Goal: Information Seeking & Learning: Learn about a topic

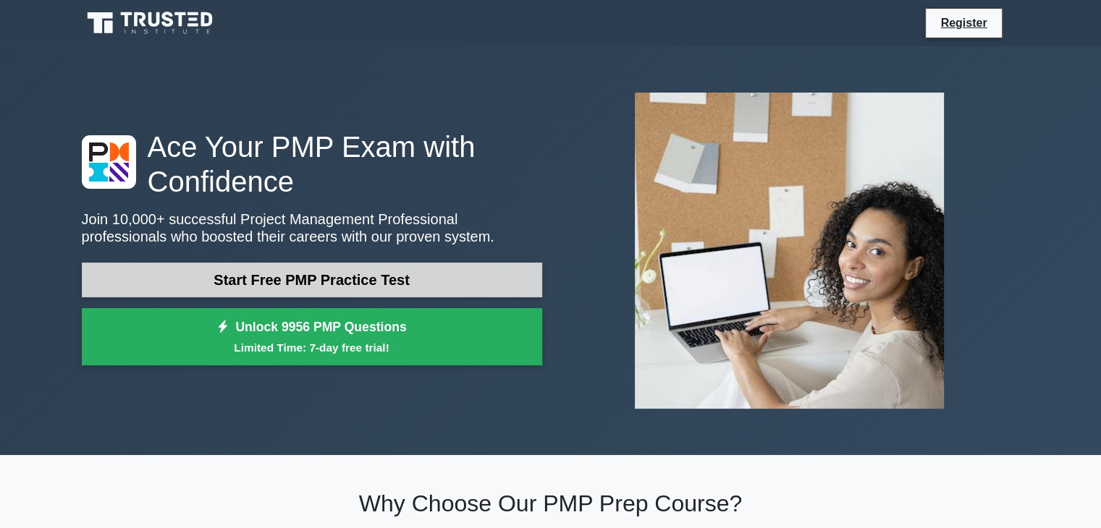
click at [282, 280] on link "Start Free PMP Practice Test" at bounding box center [312, 280] width 460 height 35
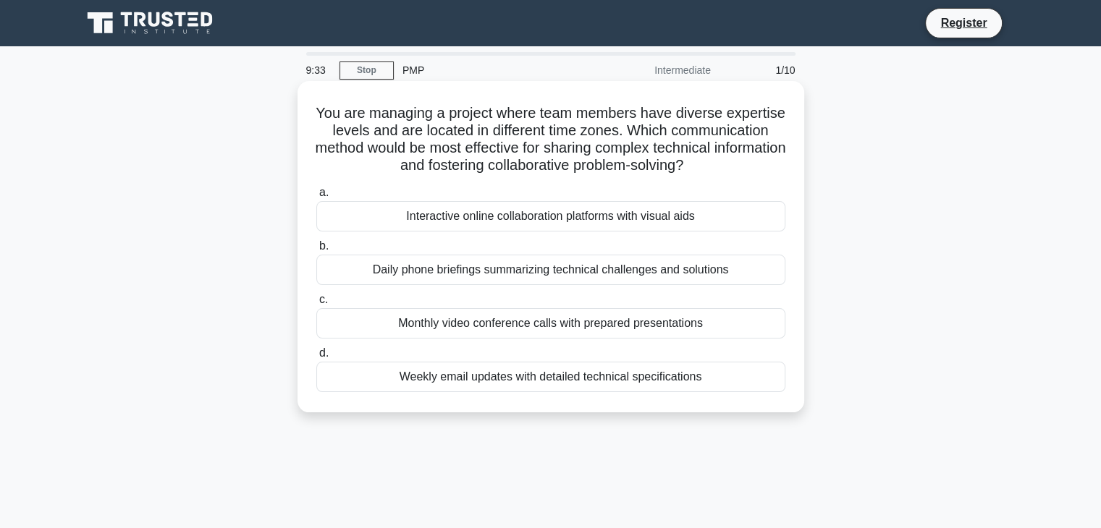
click at [465, 213] on div "Interactive online collaboration platforms with visual aids" at bounding box center [550, 216] width 469 height 30
click at [316, 198] on input "a. Interactive online collaboration platforms with visual aids" at bounding box center [316, 192] width 0 height 9
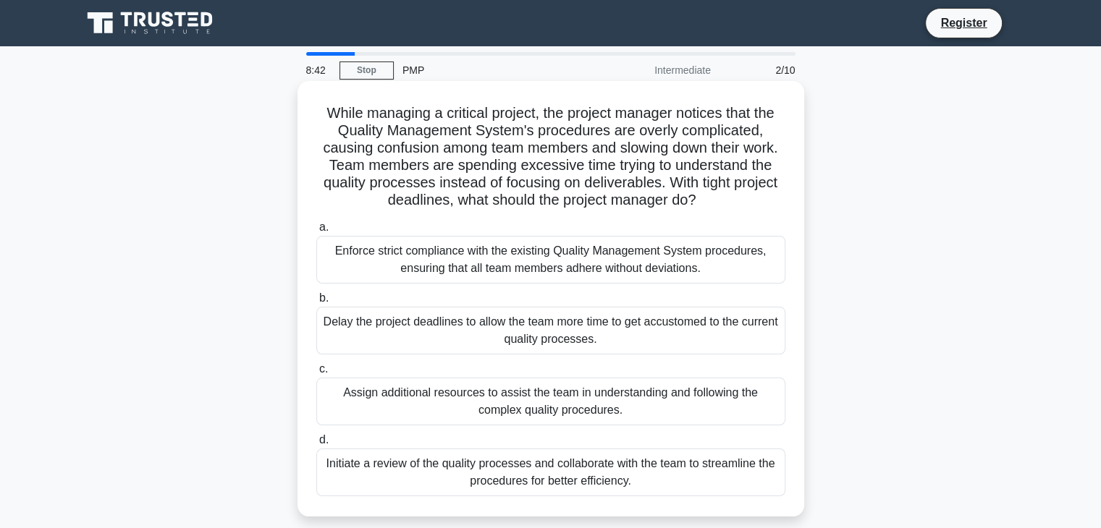
click at [488, 486] on div "Initiate a review of the quality processes and collaborate with the team to str…" at bounding box center [550, 473] width 469 height 48
click at [316, 445] on input "d. Initiate a review of the quality processes and collaborate with the team to …" at bounding box center [316, 440] width 0 height 9
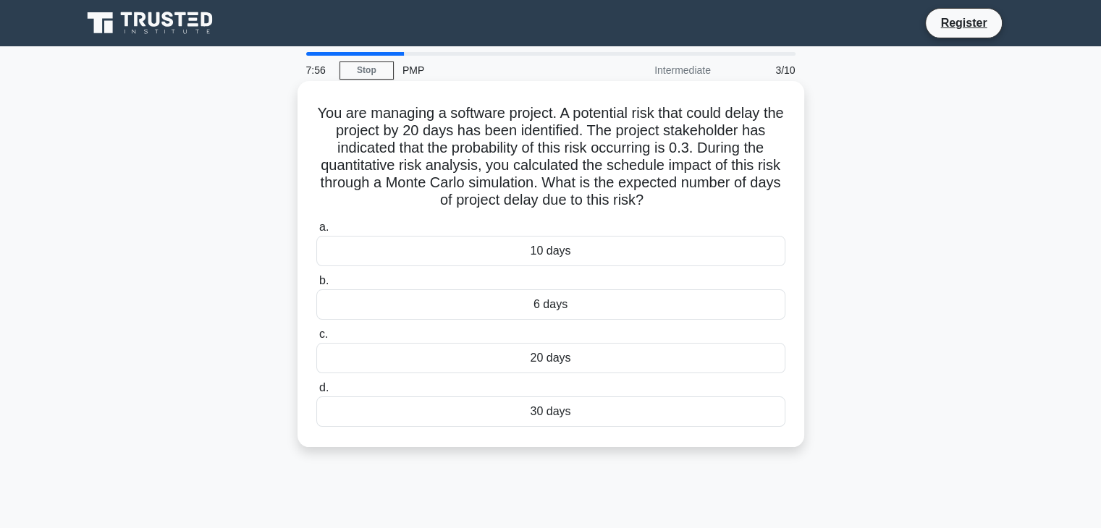
click at [606, 253] on div "10 days" at bounding box center [550, 251] width 469 height 30
click at [316, 232] on input "a. 10 days" at bounding box center [316, 227] width 0 height 9
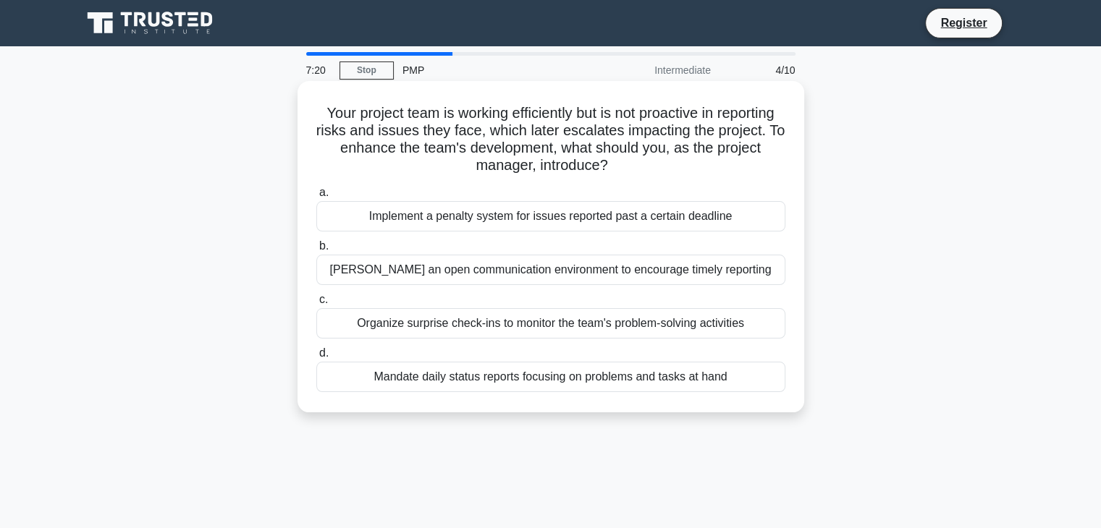
click at [563, 277] on div "Foster an open communication environment to encourage timely reporting" at bounding box center [550, 270] width 469 height 30
click at [316, 251] on input "b. Foster an open communication environment to encourage timely reporting" at bounding box center [316, 246] width 0 height 9
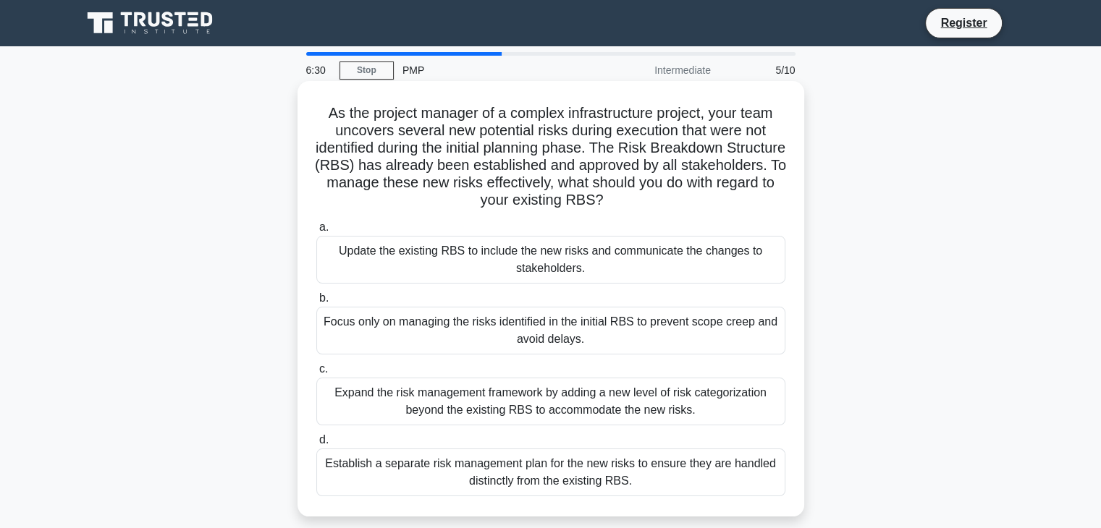
click at [550, 344] on div "Focus only on managing the risks identified in the initial RBS to prevent scope…" at bounding box center [550, 331] width 469 height 48
click at [316, 303] on input "b. Focus only on managing the risks identified in the initial RBS to prevent sc…" at bounding box center [316, 298] width 0 height 9
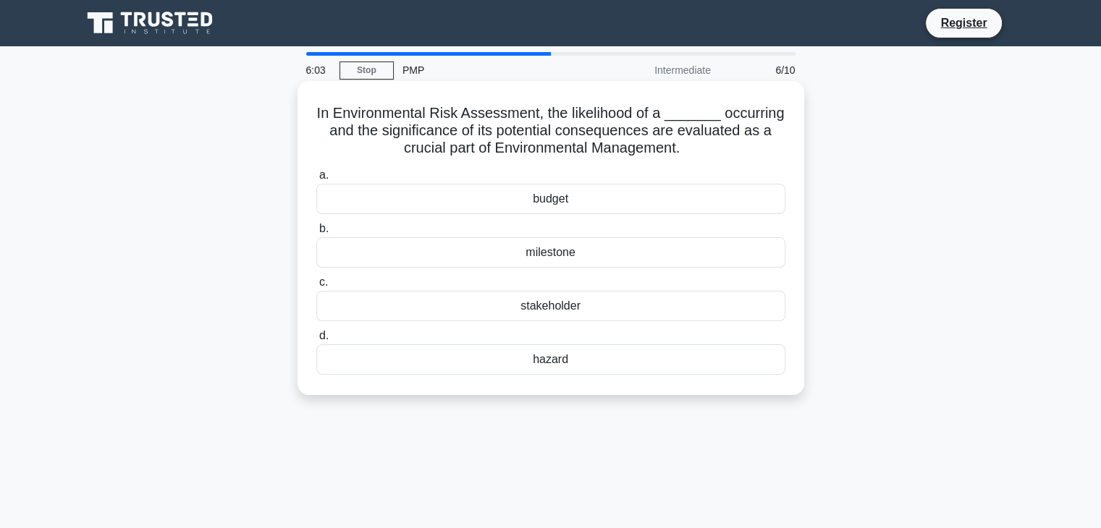
click at [570, 366] on div "hazard" at bounding box center [550, 360] width 469 height 30
click at [316, 341] on input "d. hazard" at bounding box center [316, 336] width 0 height 9
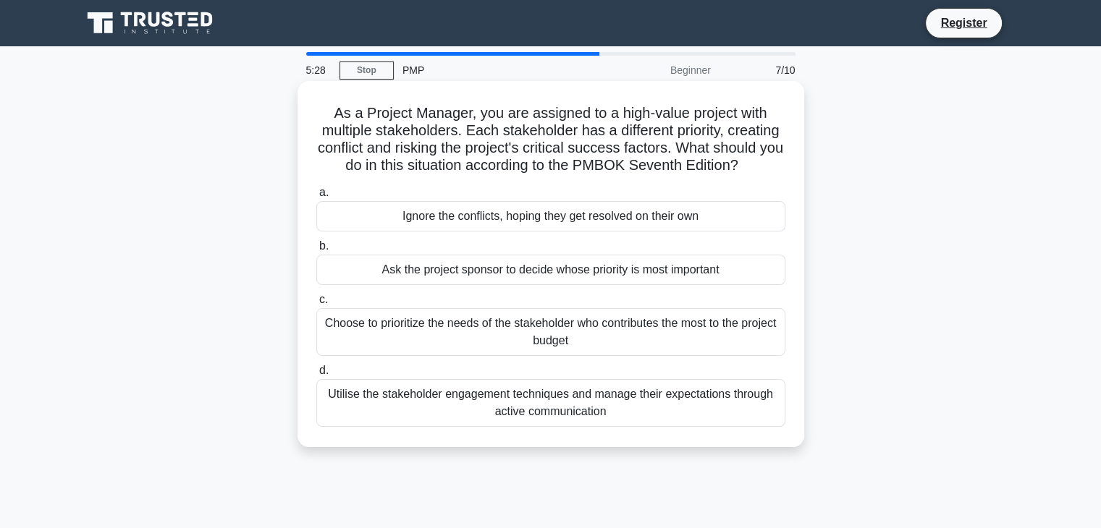
click at [593, 414] on div "Utilise the stakeholder engagement techniques and manage their expectations thr…" at bounding box center [550, 403] width 469 height 48
click at [316, 376] on input "d. Utilise the stakeholder engagement techniques and manage their expectations …" at bounding box center [316, 370] width 0 height 9
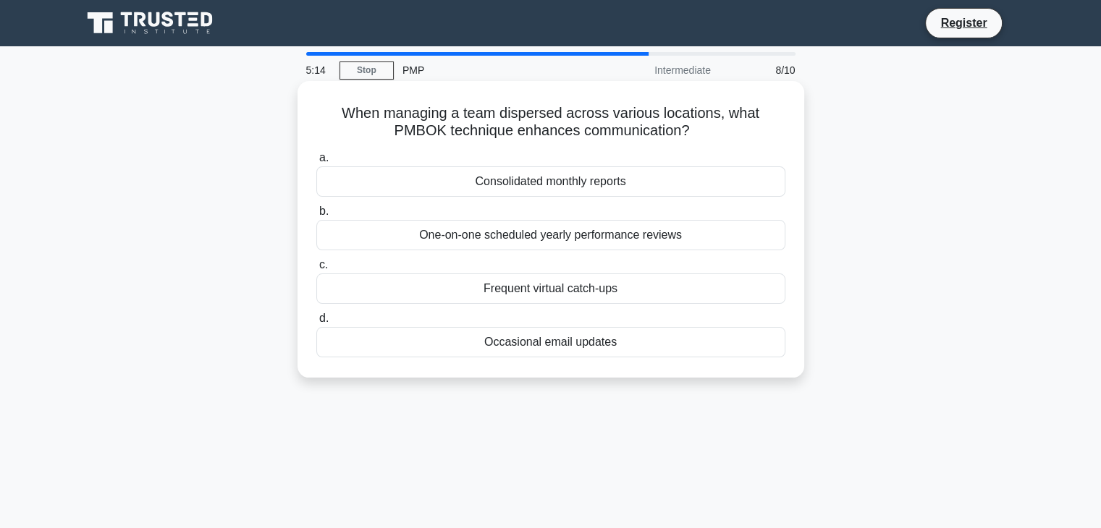
click at [576, 240] on div "One-on-one scheduled yearly performance reviews" at bounding box center [550, 235] width 469 height 30
click at [316, 216] on input "b. One-on-one scheduled yearly performance reviews" at bounding box center [316, 211] width 0 height 9
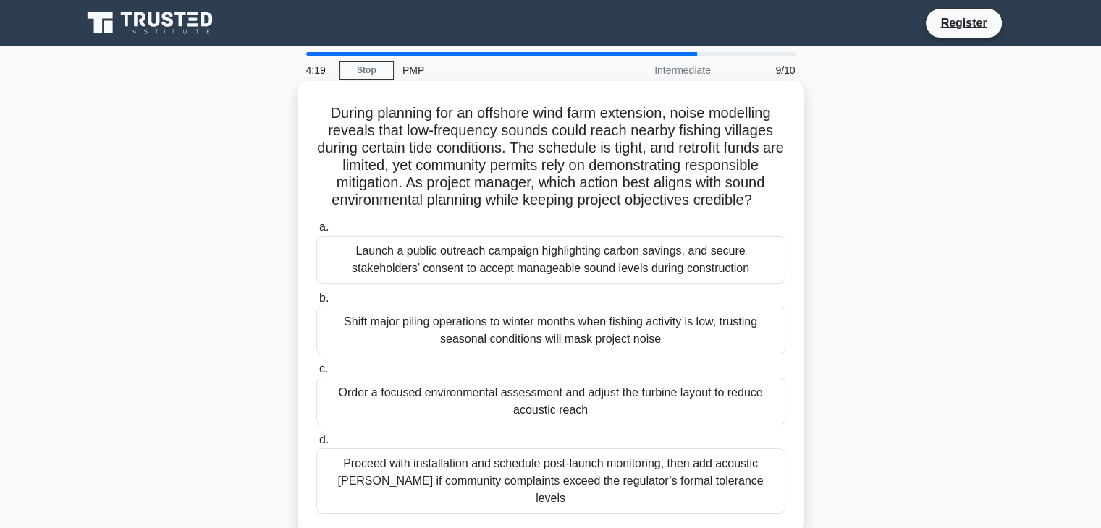
click at [746, 263] on div "Launch a public outreach campaign highlighting carbon savings, and secure stake…" at bounding box center [550, 260] width 469 height 48
click at [316, 232] on input "a. Launch a public outreach campaign highlighting carbon savings, and secure st…" at bounding box center [316, 227] width 0 height 9
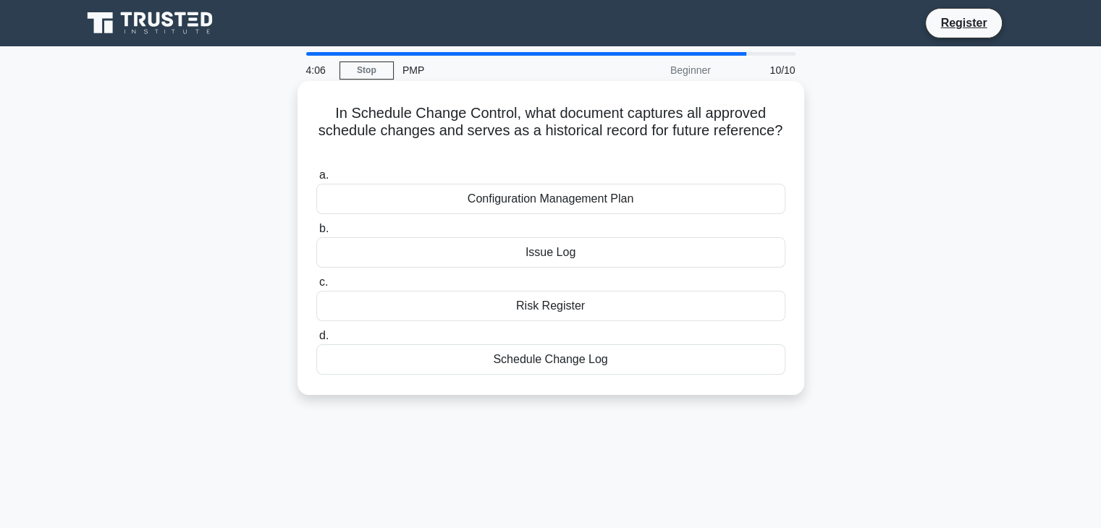
click at [666, 193] on div "Configuration Management Plan" at bounding box center [550, 199] width 469 height 30
click at [316, 180] on input "a. Configuration Management Plan" at bounding box center [316, 175] width 0 height 9
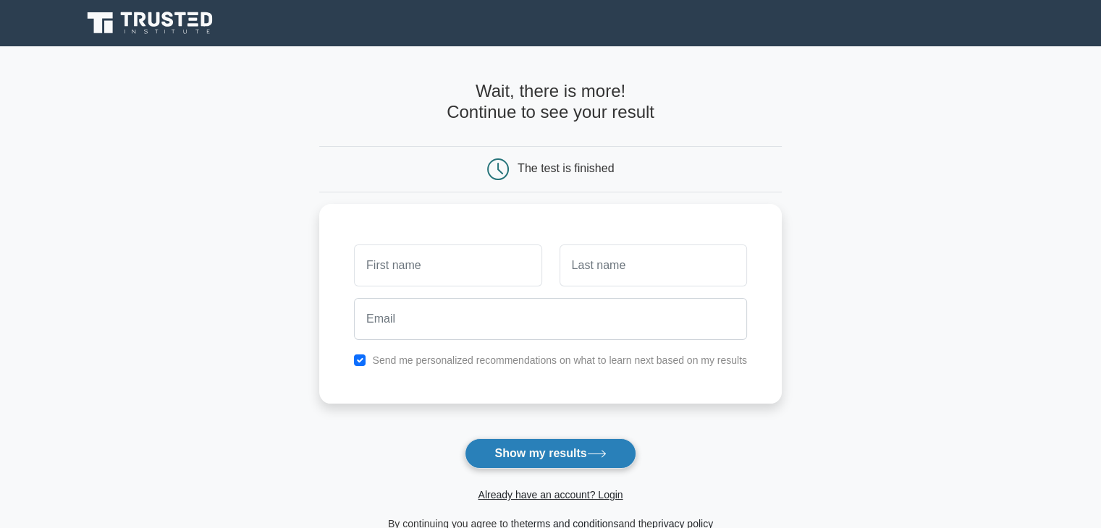
click at [559, 455] on button "Show my results" at bounding box center [550, 454] width 171 height 30
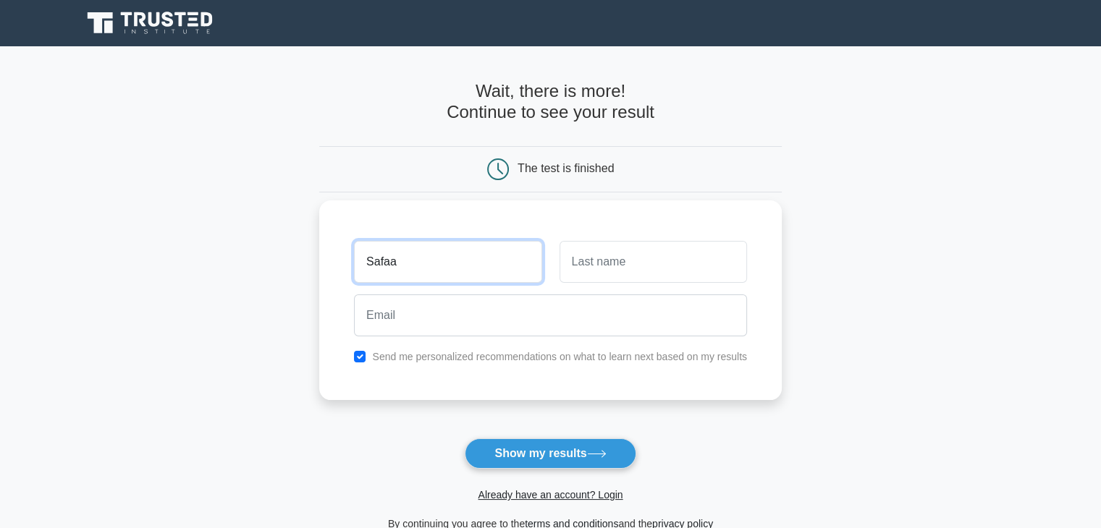
type input "Safaa"
click at [593, 262] on input "text" at bounding box center [653, 262] width 187 height 42
type input "Hannouf"
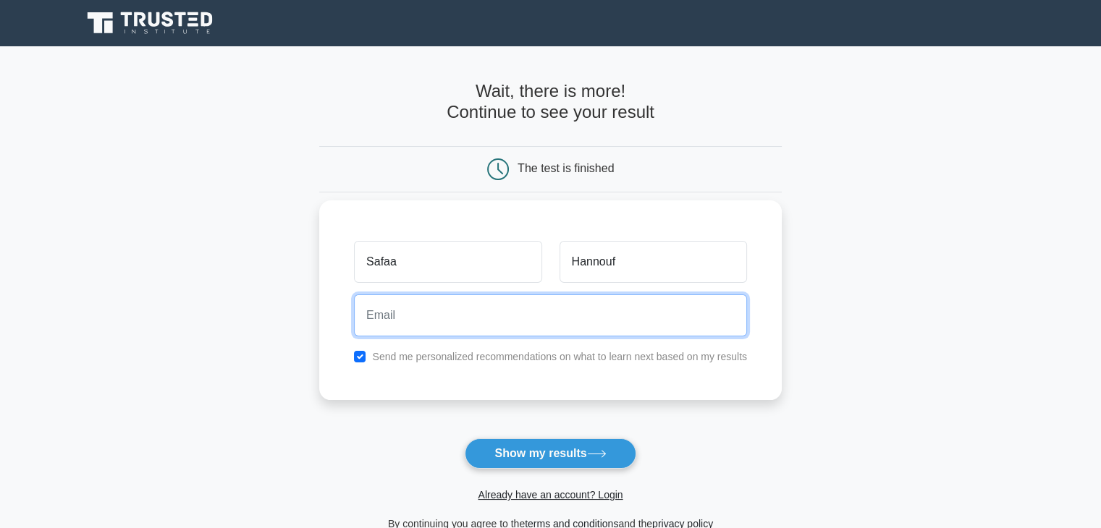
click at [478, 324] on input "email" at bounding box center [550, 316] width 393 height 42
type input "[EMAIL_ADDRESS][DOMAIN_NAME]"
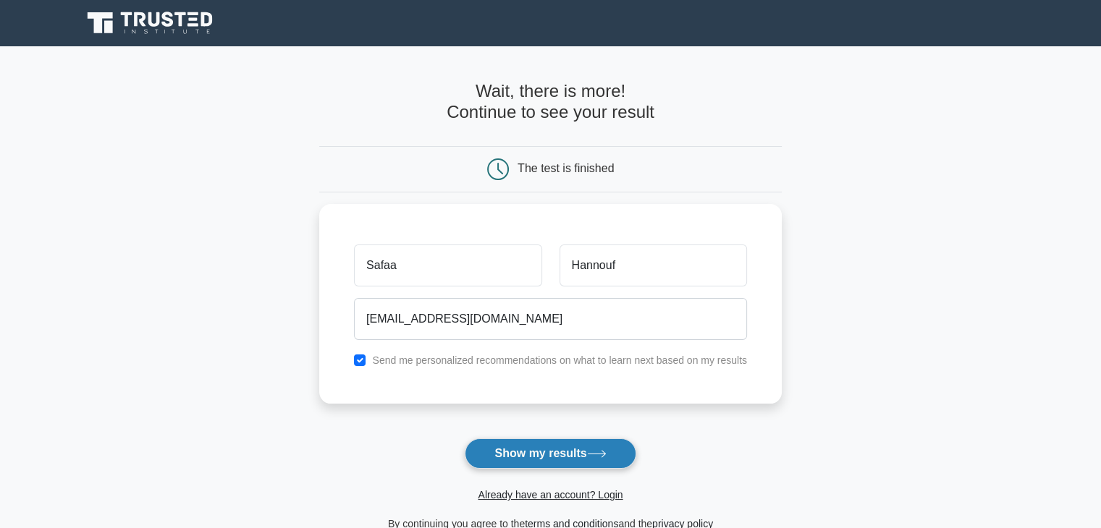
click at [545, 461] on button "Show my results" at bounding box center [550, 454] width 171 height 30
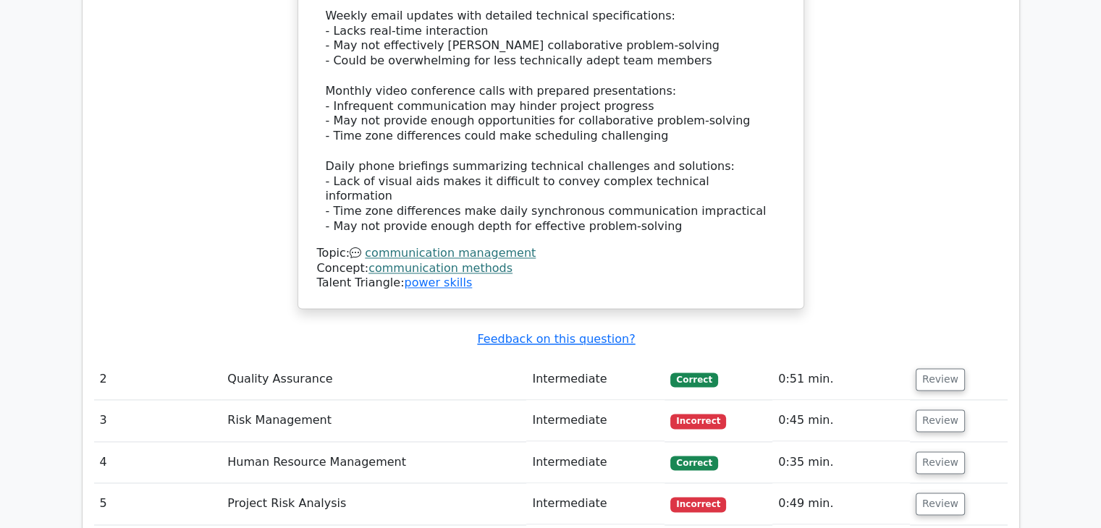
scroll to position [1969, 0]
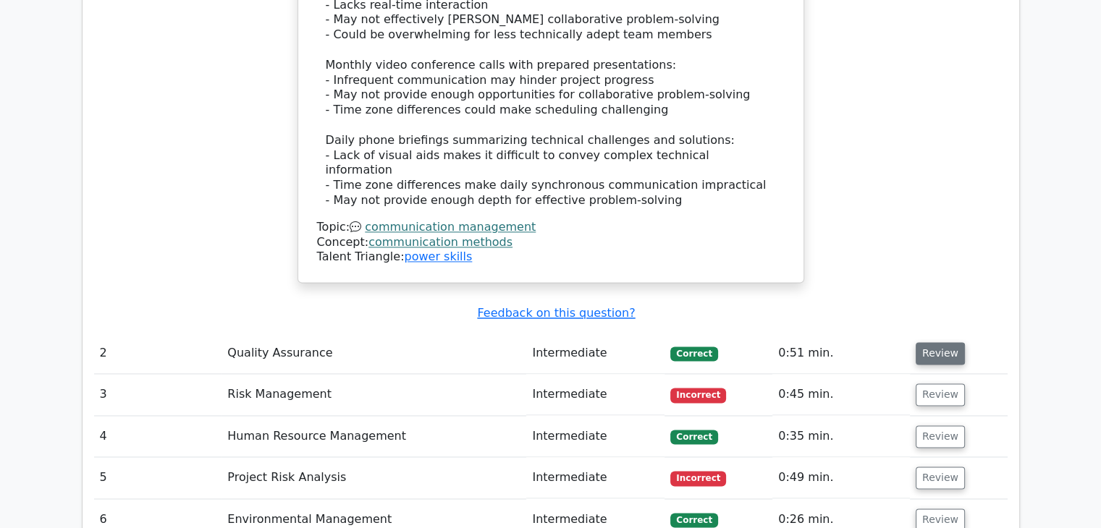
click at [939, 342] on button "Review" at bounding box center [940, 353] width 49 height 22
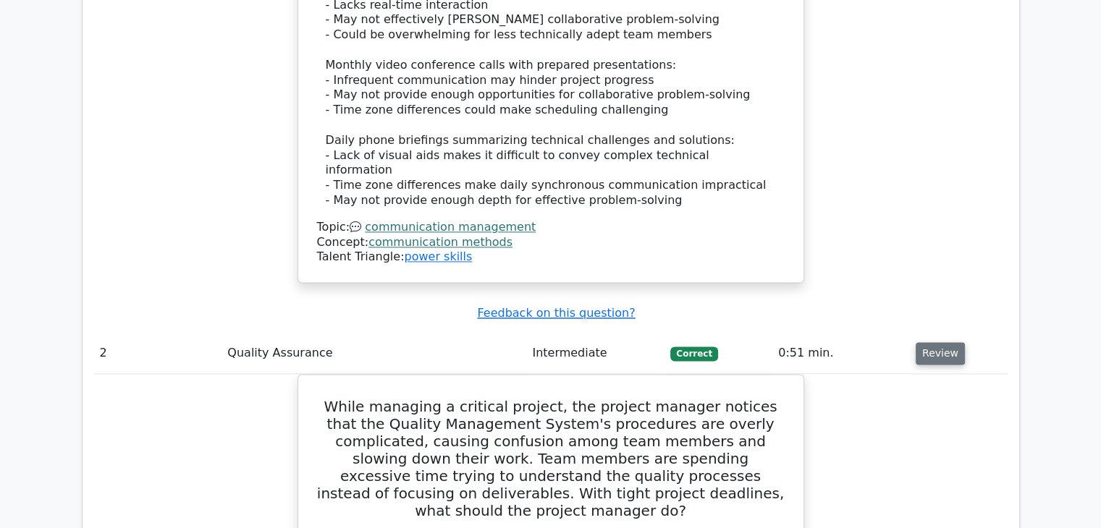
click at [937, 342] on button "Review" at bounding box center [940, 353] width 49 height 22
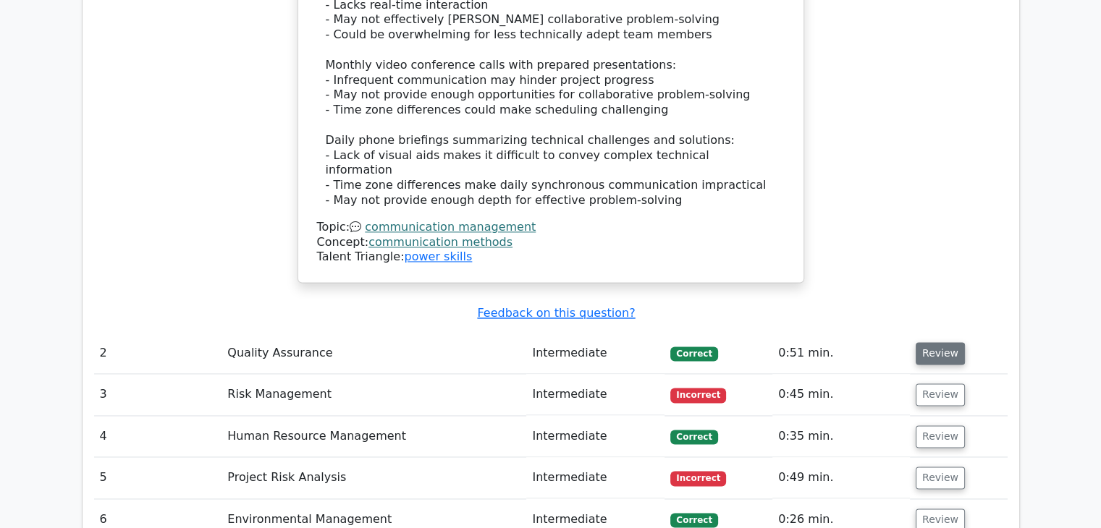
click at [950, 342] on button "Review" at bounding box center [940, 353] width 49 height 22
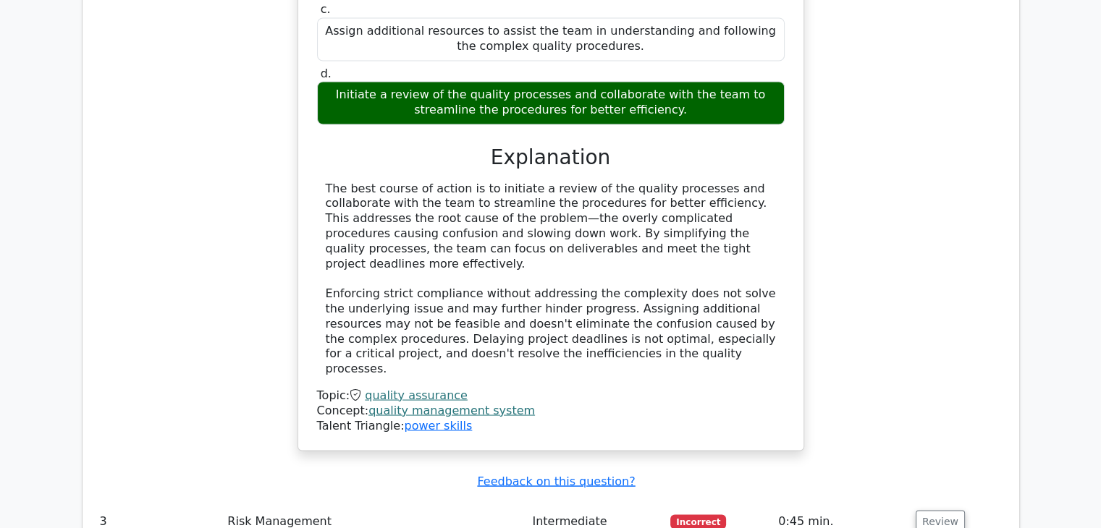
scroll to position [2635, 0]
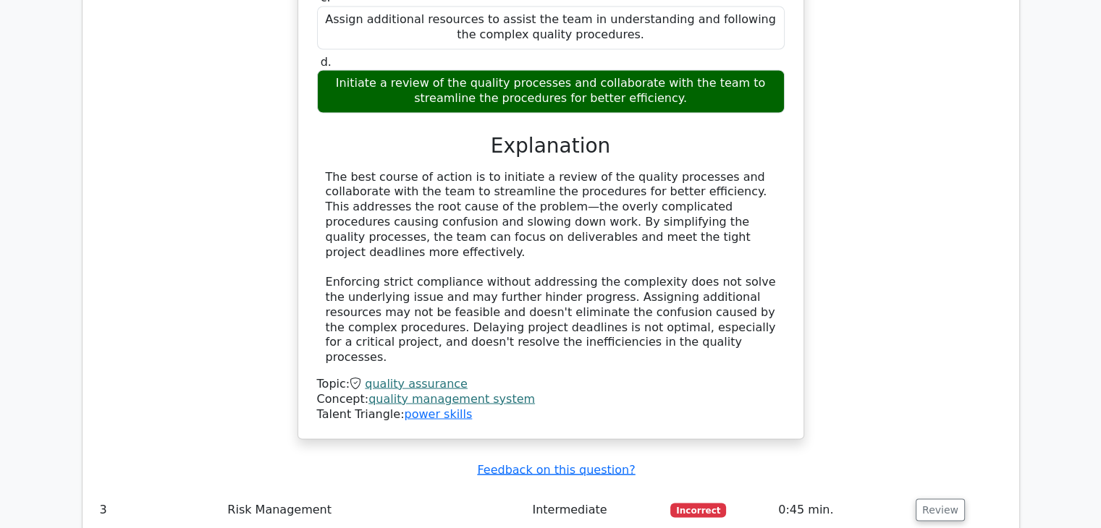
click at [924, 489] on td "Review" at bounding box center [959, 509] width 98 height 41
click at [932, 499] on button "Review" at bounding box center [940, 510] width 49 height 22
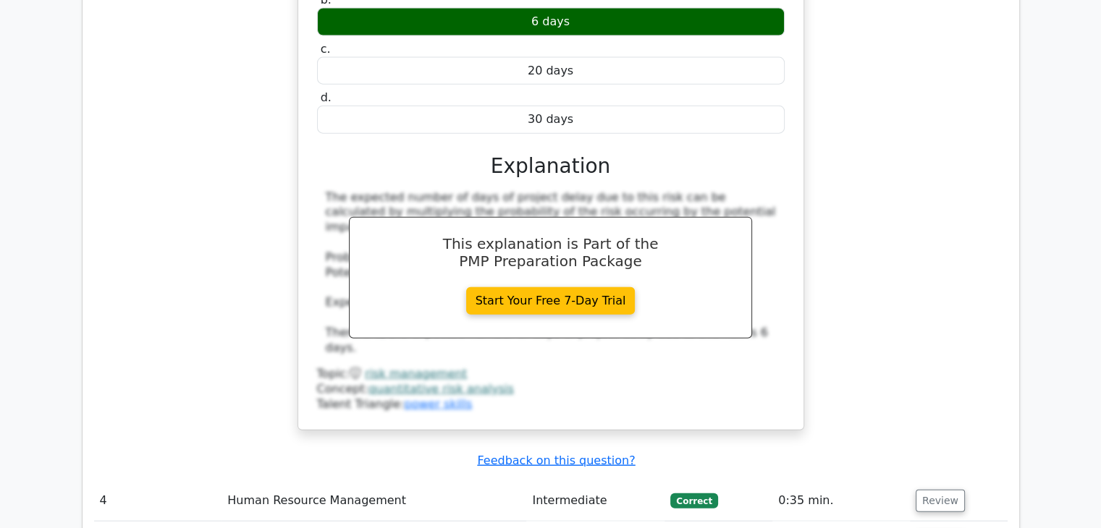
scroll to position [3388, 0]
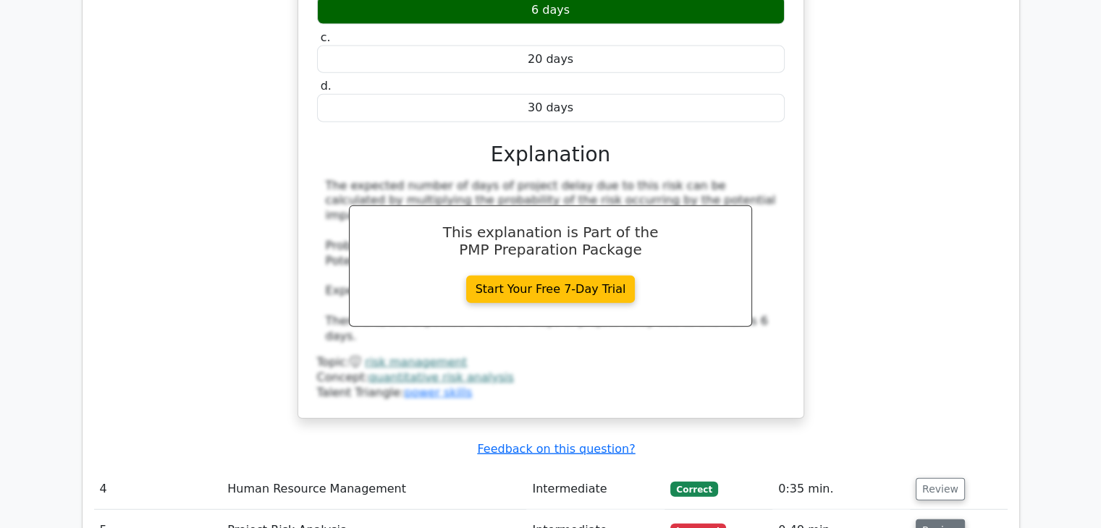
click at [937, 520] on button "Review" at bounding box center [940, 531] width 49 height 22
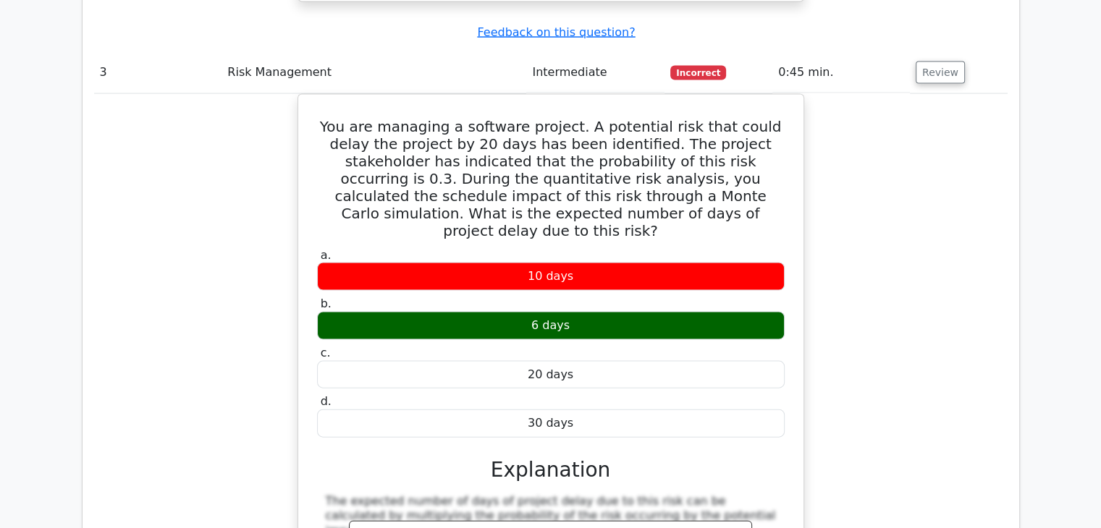
scroll to position [3069, 0]
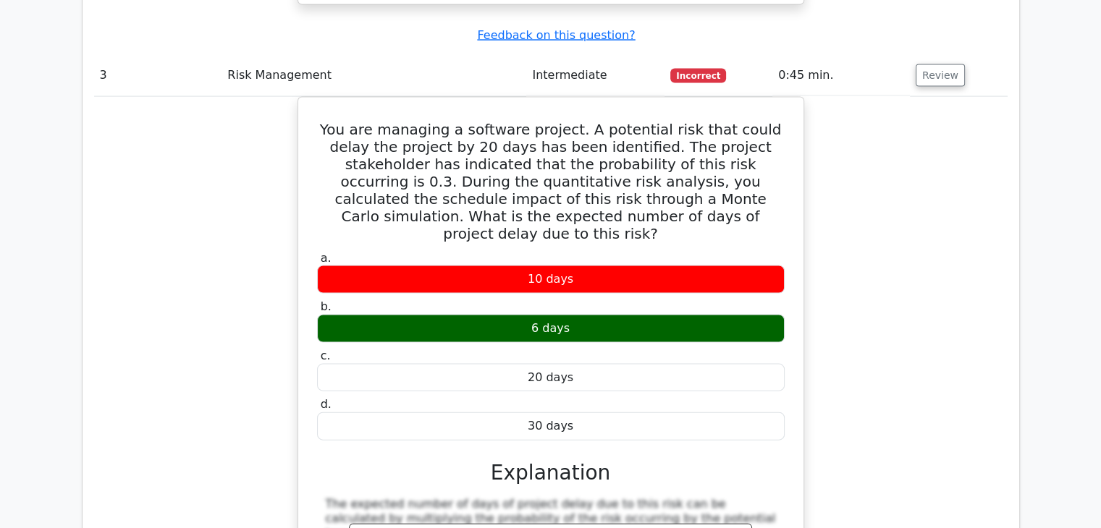
click at [899, 224] on div "You are managing a software project. A potential risk that could delay the proj…" at bounding box center [551, 426] width 914 height 658
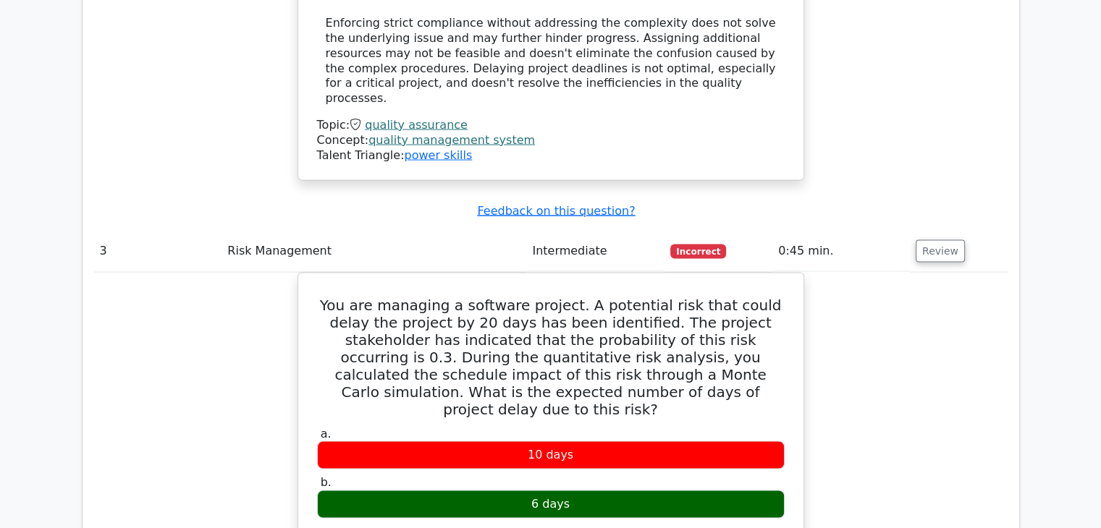
scroll to position [2751, 0]
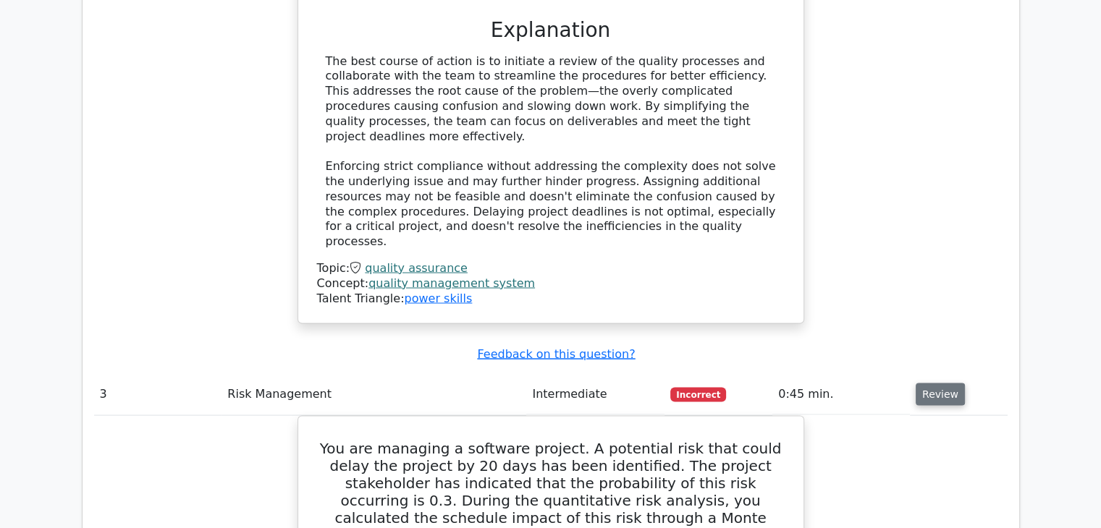
click at [927, 383] on button "Review" at bounding box center [940, 394] width 49 height 22
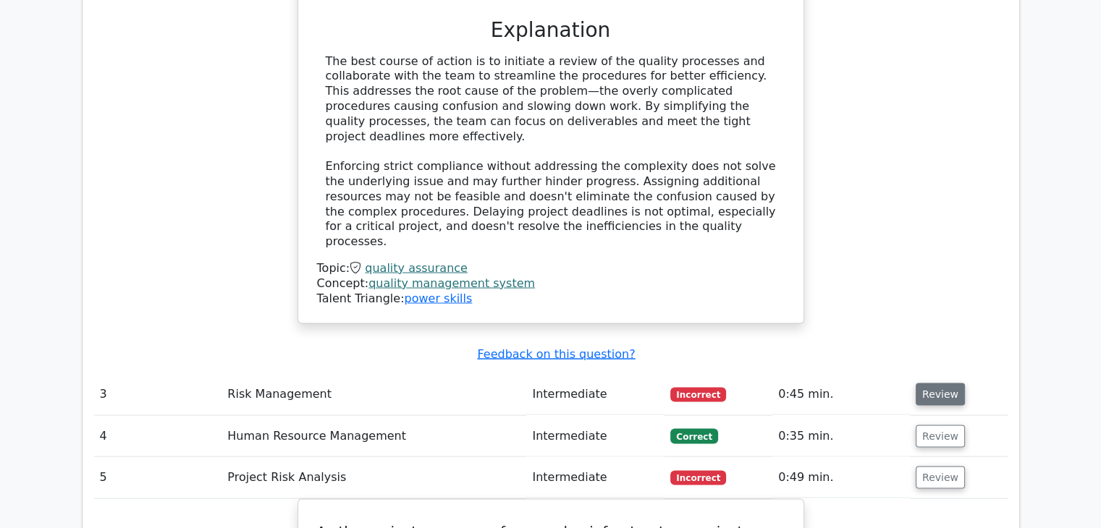
click at [927, 383] on button "Review" at bounding box center [940, 394] width 49 height 22
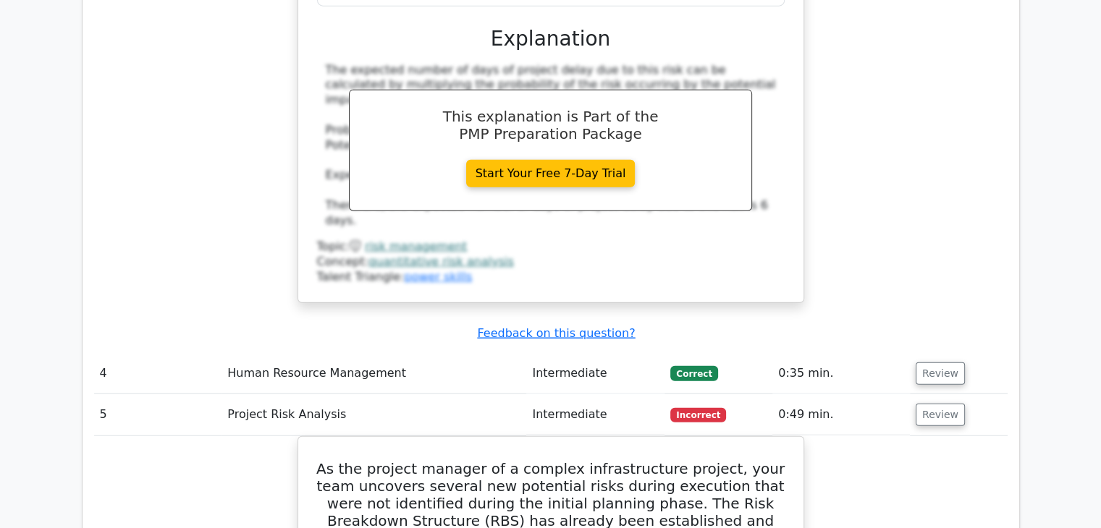
scroll to position [3475, 0]
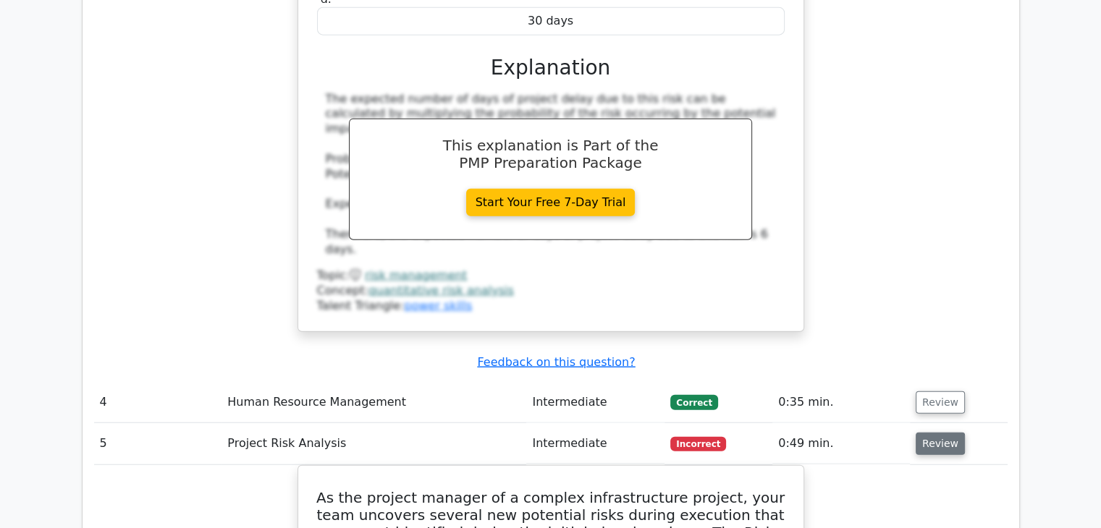
click at [927, 433] on button "Review" at bounding box center [940, 444] width 49 height 22
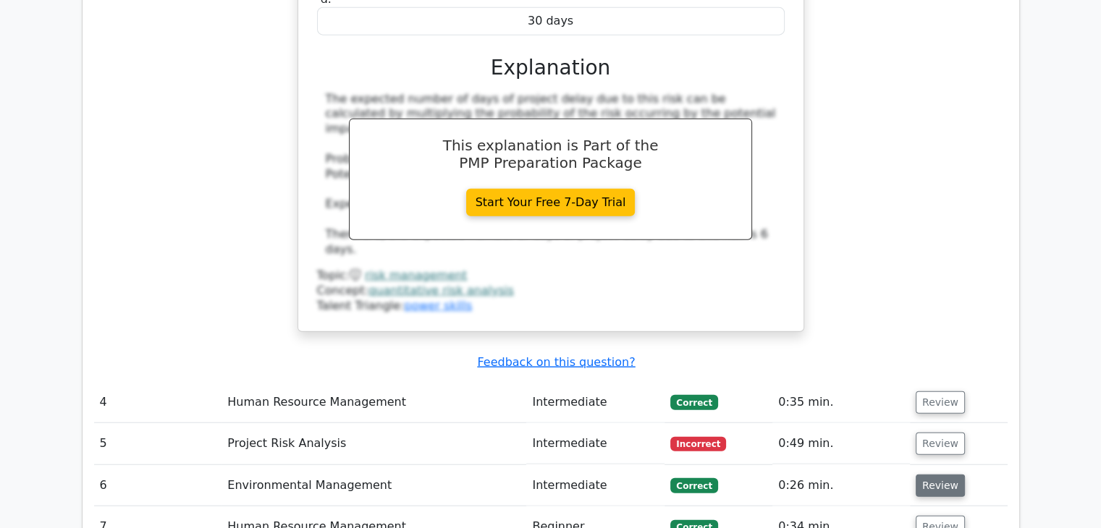
click at [935, 475] on button "Review" at bounding box center [940, 486] width 49 height 22
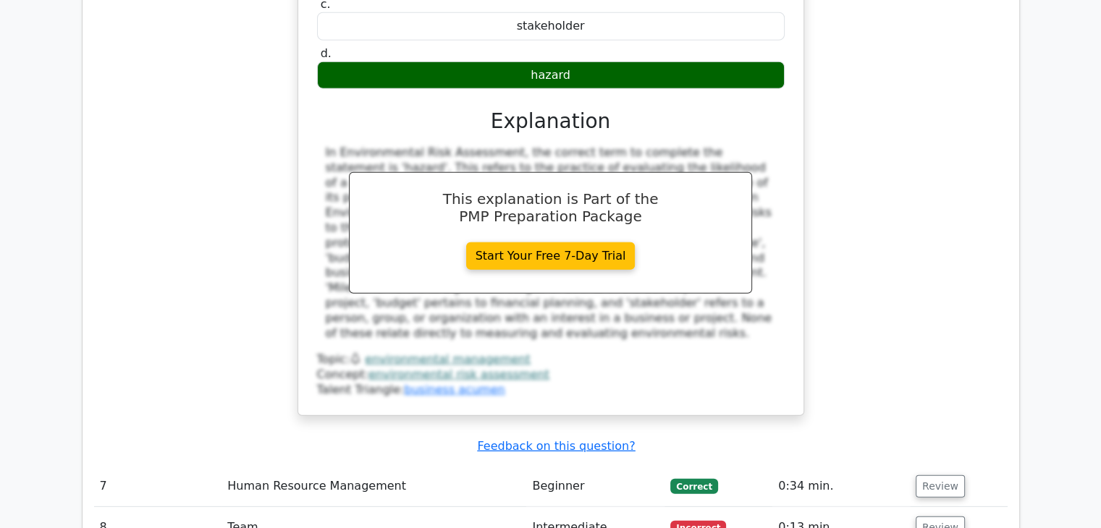
scroll to position [4198, 0]
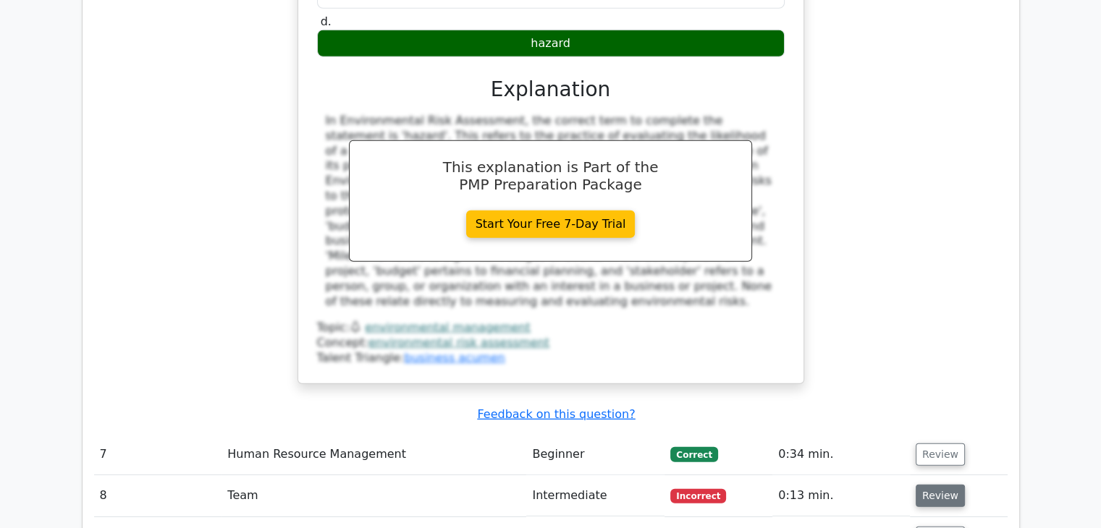
click at [935, 485] on button "Review" at bounding box center [940, 496] width 49 height 22
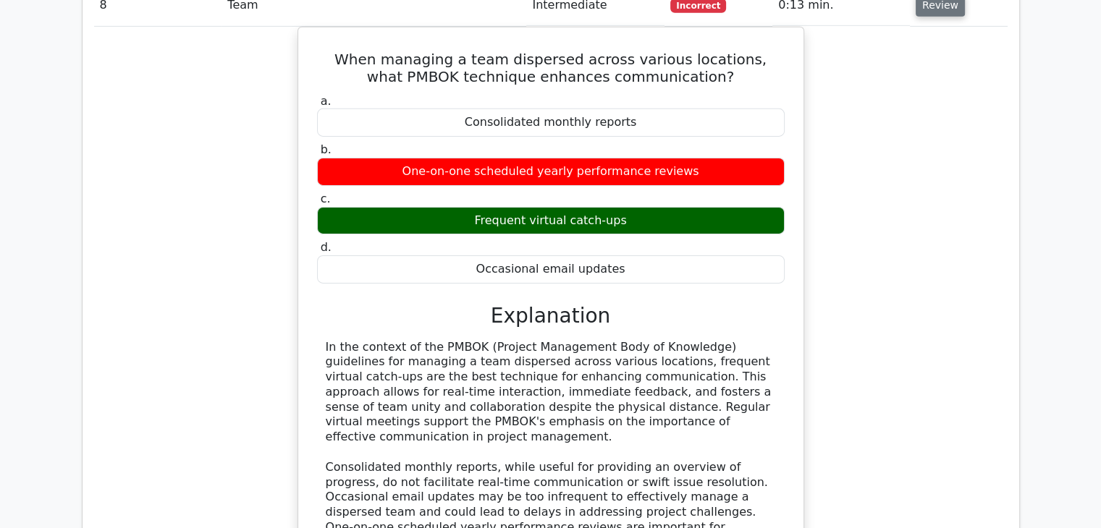
scroll to position [4691, 0]
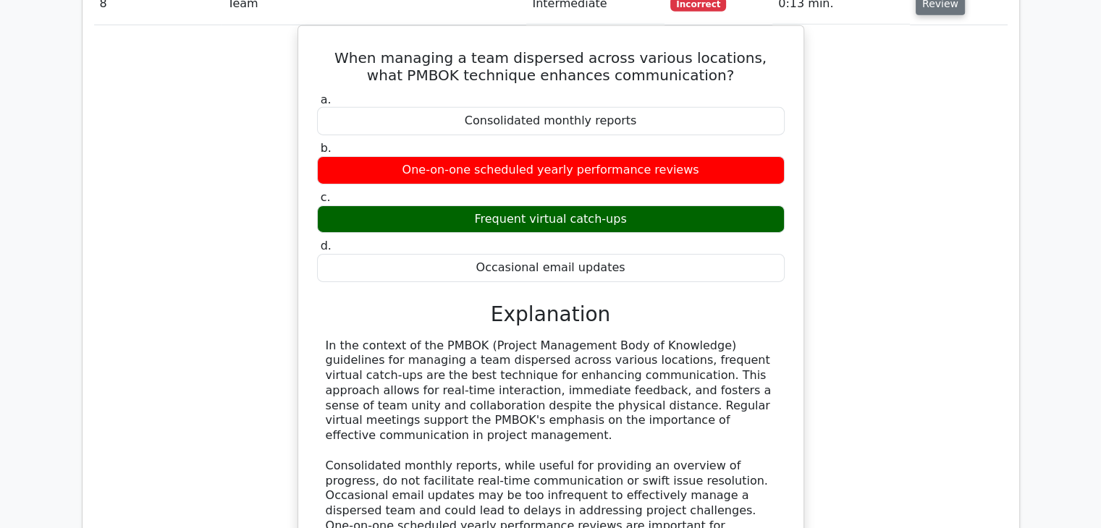
click at [916, 0] on button "Review" at bounding box center [940, 4] width 49 height 22
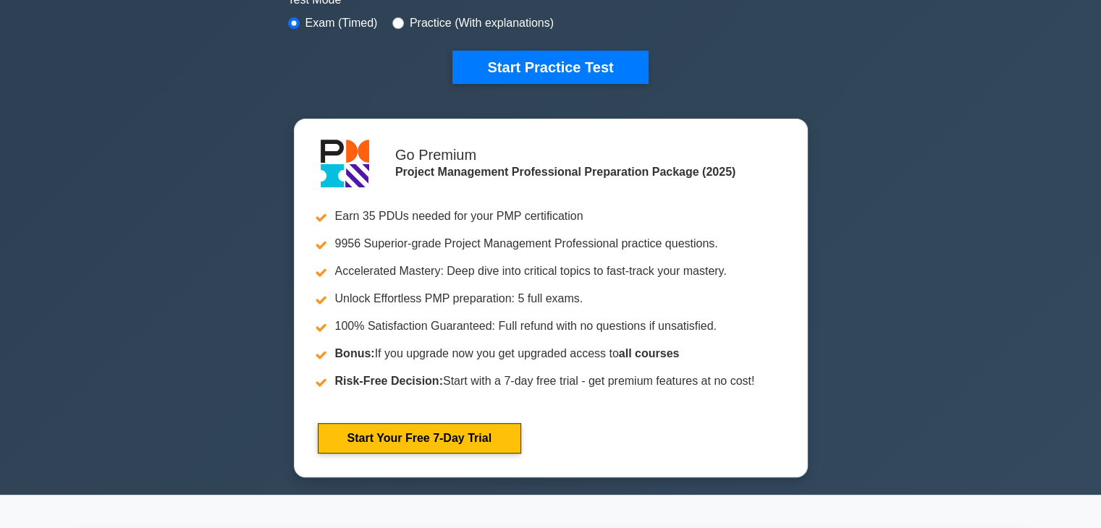
scroll to position [463, 0]
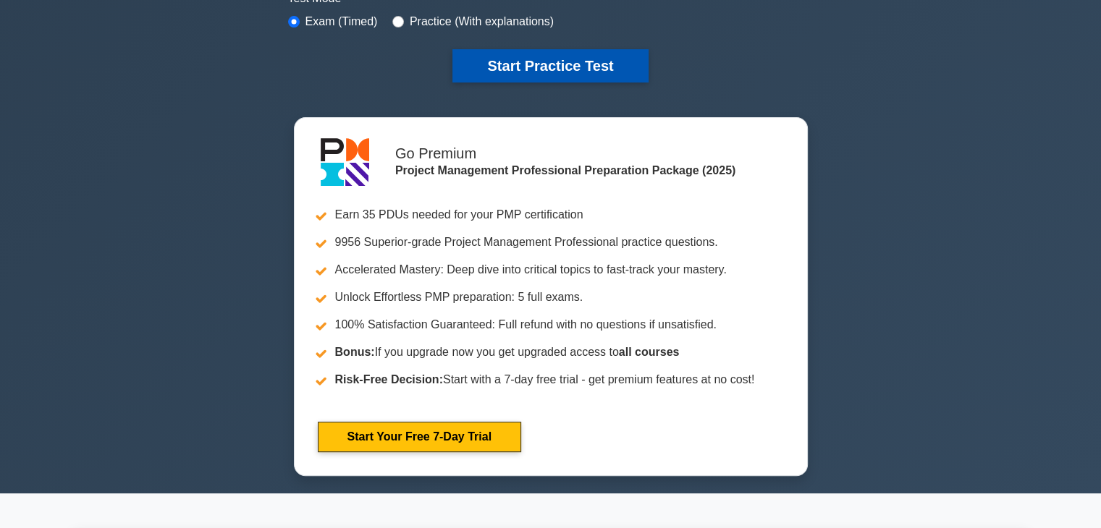
click at [523, 64] on button "Start Practice Test" at bounding box center [549, 65] width 195 height 33
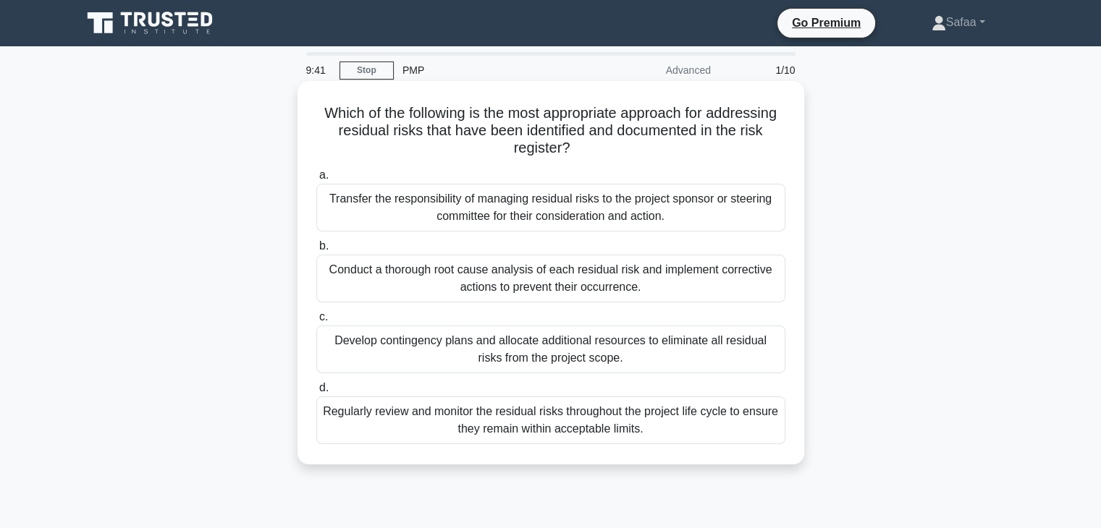
click at [622, 229] on div "Transfer the responsibility of managing residual risks to the project sponsor o…" at bounding box center [550, 208] width 469 height 48
click at [316, 180] on input "a. Transfer the responsibility of managing residual risks to the project sponso…" at bounding box center [316, 175] width 0 height 9
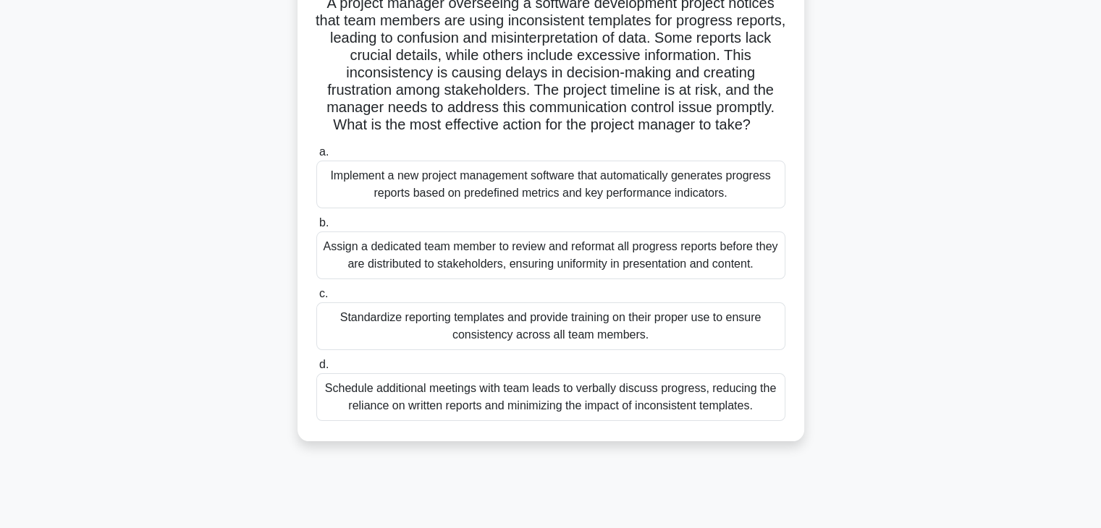
scroll to position [116, 0]
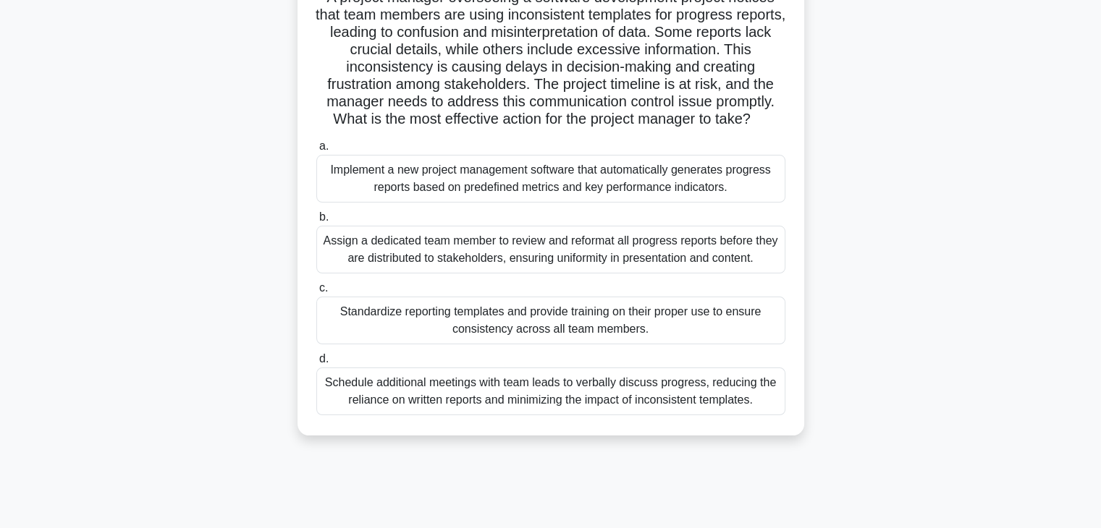
click at [487, 169] on div "Implement a new project management software that automatically generates progre…" at bounding box center [550, 179] width 469 height 48
click at [316, 151] on input "a. Implement a new project management software that automatically generates pro…" at bounding box center [316, 146] width 0 height 9
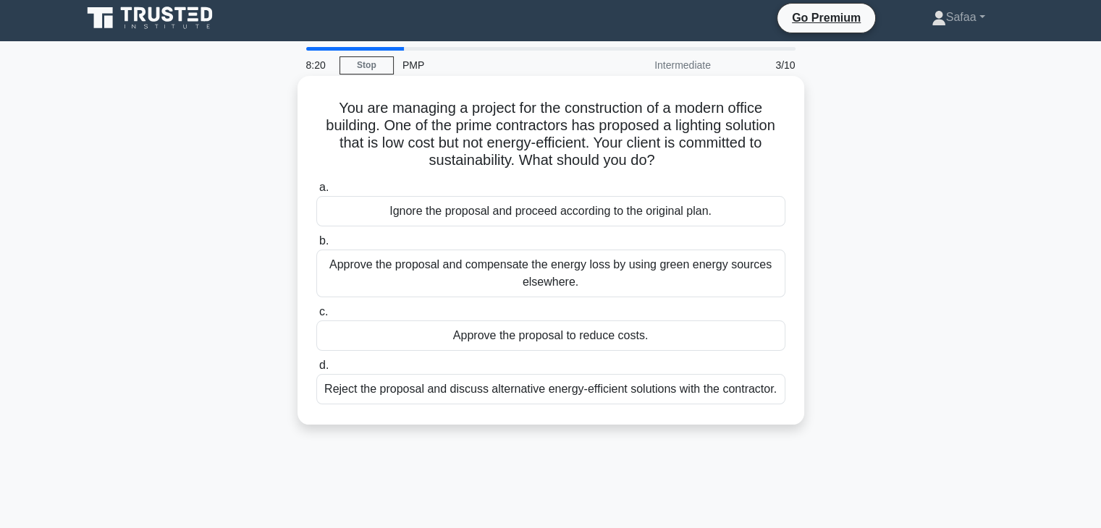
scroll to position [0, 0]
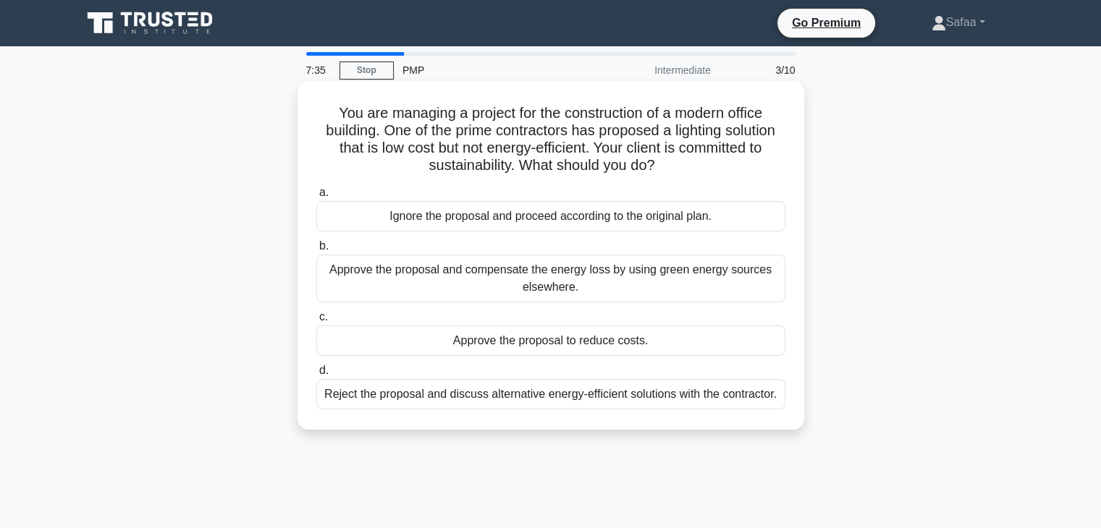
click at [614, 270] on div "Approve the proposal and compensate the energy loss by using green energy sourc…" at bounding box center [550, 279] width 469 height 48
click at [316, 251] on input "b. Approve the proposal and compensate the energy loss by using green energy so…" at bounding box center [316, 246] width 0 height 9
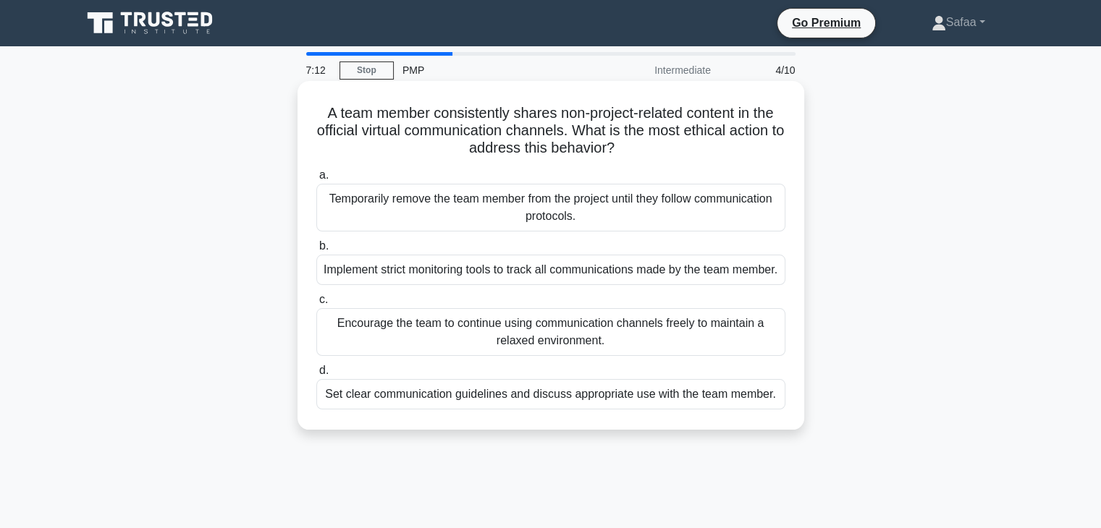
click at [683, 410] on div "Set clear communication guidelines and discuss appropriate use with the team me…" at bounding box center [550, 394] width 469 height 30
click at [316, 376] on input "d. Set clear communication guidelines and discuss appropriate use with the team…" at bounding box center [316, 370] width 0 height 9
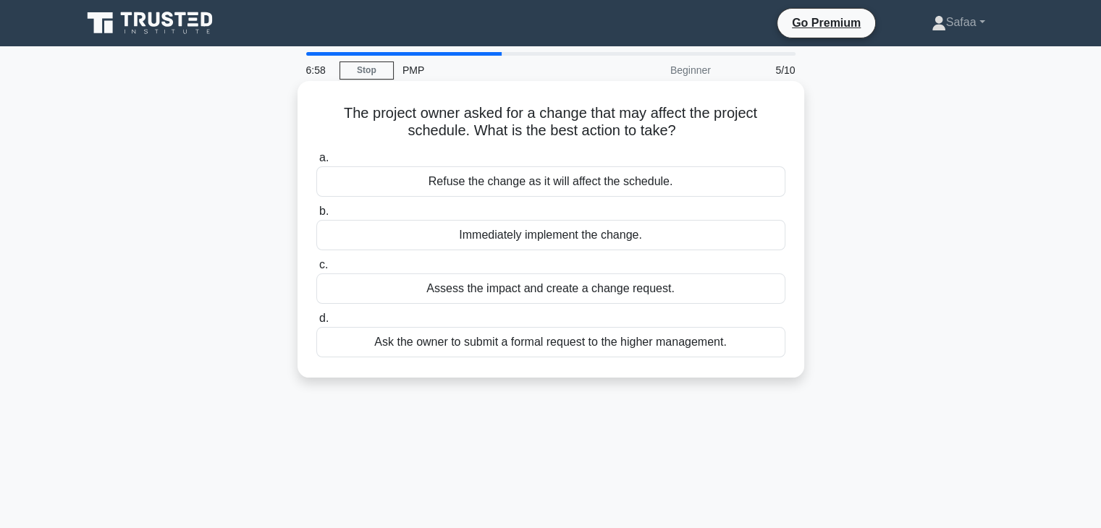
click at [610, 293] on div "Assess the impact and create a change request." at bounding box center [550, 289] width 469 height 30
click at [316, 270] on input "c. Assess the impact and create a change request." at bounding box center [316, 265] width 0 height 9
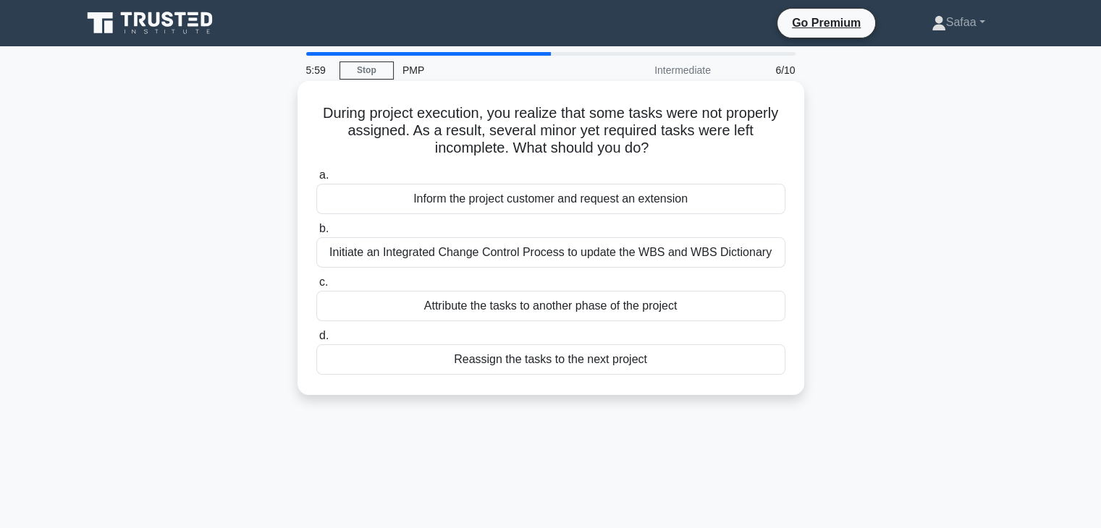
click at [655, 255] on div "Initiate an Integrated Change Control Process to update the WBS and WBS Diction…" at bounding box center [550, 252] width 469 height 30
click at [316, 234] on input "b. Initiate an Integrated Change Control Process to update the WBS and WBS Dict…" at bounding box center [316, 228] width 0 height 9
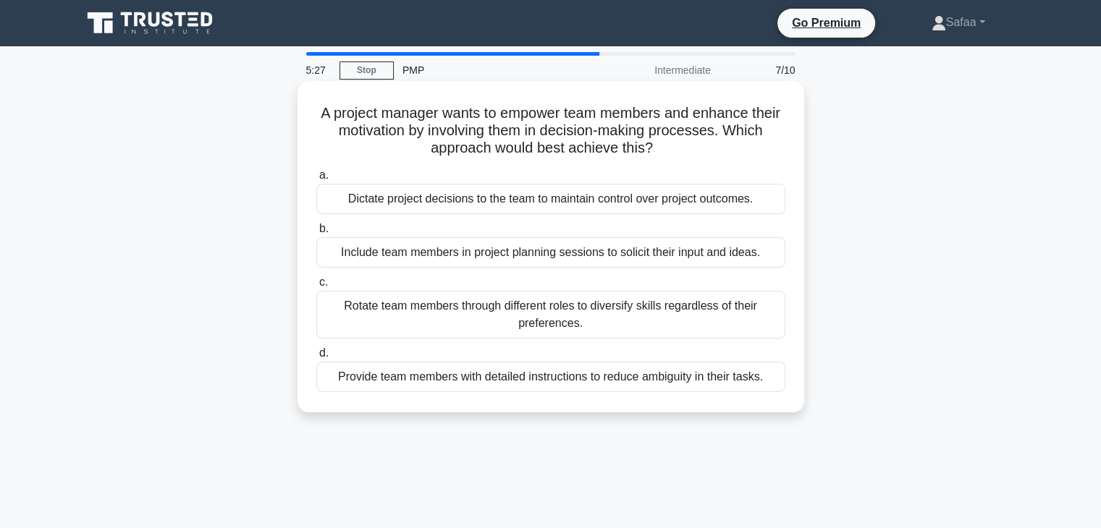
click at [650, 253] on div "Include team members in project planning sessions to solicit their input and id…" at bounding box center [550, 252] width 469 height 30
click at [316, 234] on input "b. Include team members in project planning sessions to solicit their input and…" at bounding box center [316, 228] width 0 height 9
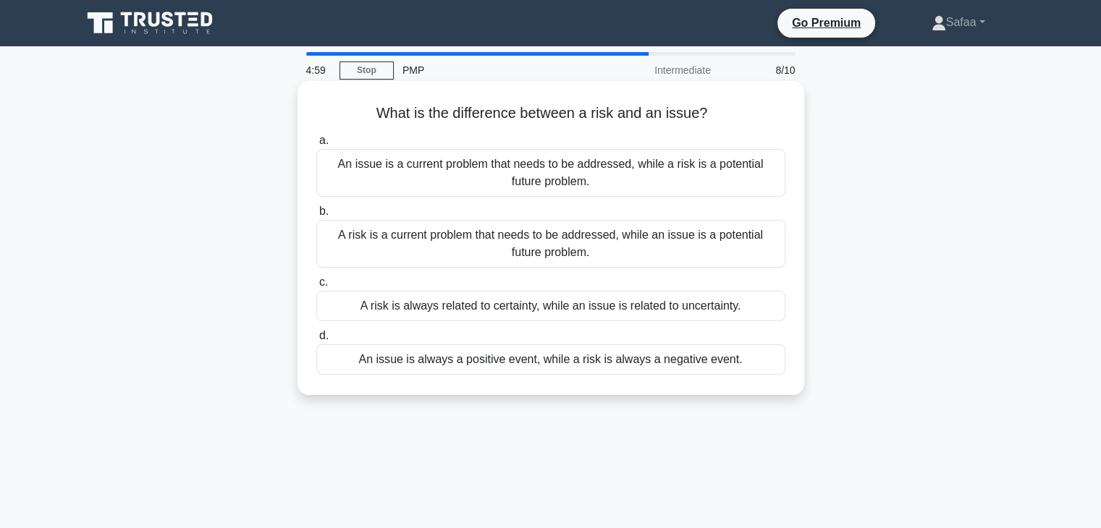
click at [727, 177] on div "An issue is a current problem that needs to be addressed, while a risk is a pot…" at bounding box center [550, 173] width 469 height 48
click at [316, 145] on input "a. An issue is a current problem that needs to be addressed, while a risk is a …" at bounding box center [316, 140] width 0 height 9
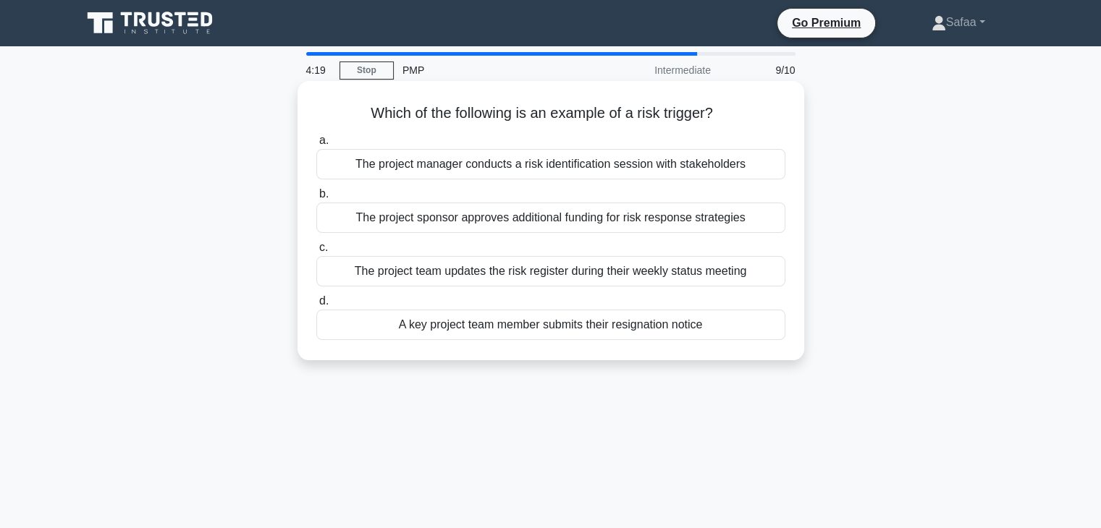
click at [726, 320] on div "A key project team member submits their resignation notice" at bounding box center [550, 325] width 469 height 30
click at [316, 306] on input "d. A key project team member submits their resignation notice" at bounding box center [316, 301] width 0 height 9
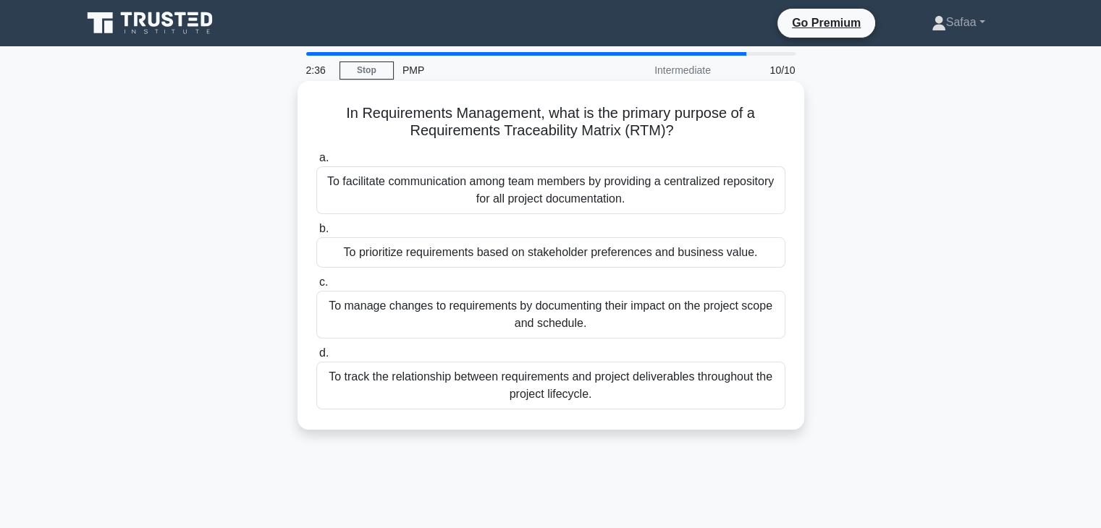
click at [579, 256] on div "To prioritize requirements based on stakeholder preferences and business value." at bounding box center [550, 252] width 469 height 30
click at [316, 234] on input "b. To prioritize requirements based on stakeholder preferences and business val…" at bounding box center [316, 228] width 0 height 9
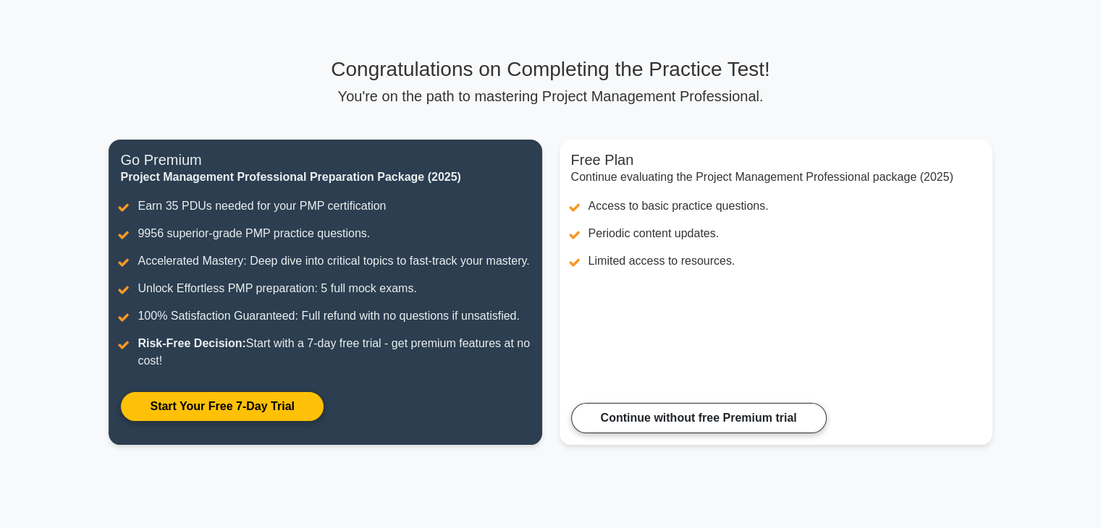
scroll to position [37, 0]
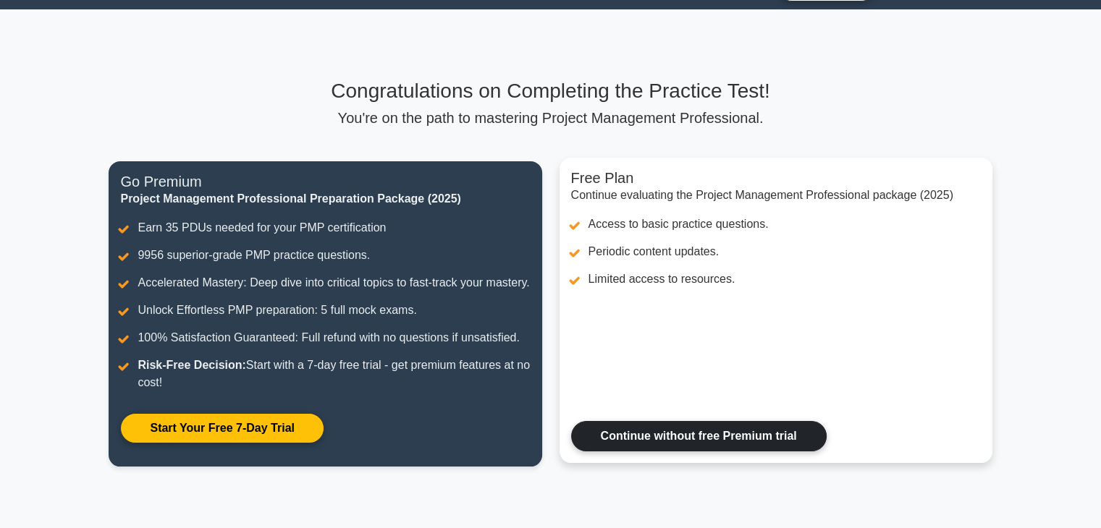
click at [638, 452] on link "Continue without free Premium trial" at bounding box center [699, 436] width 256 height 30
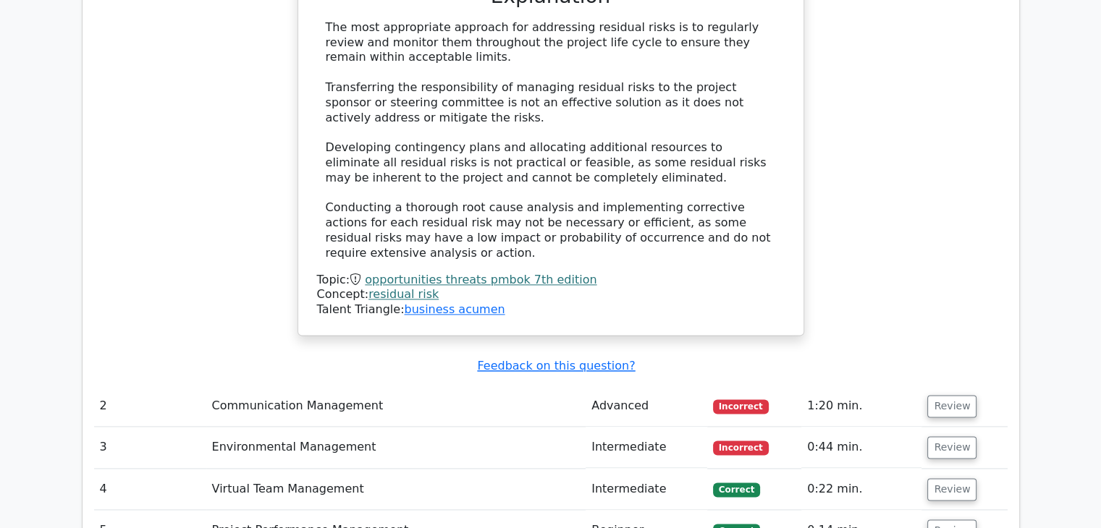
scroll to position [1795, 0]
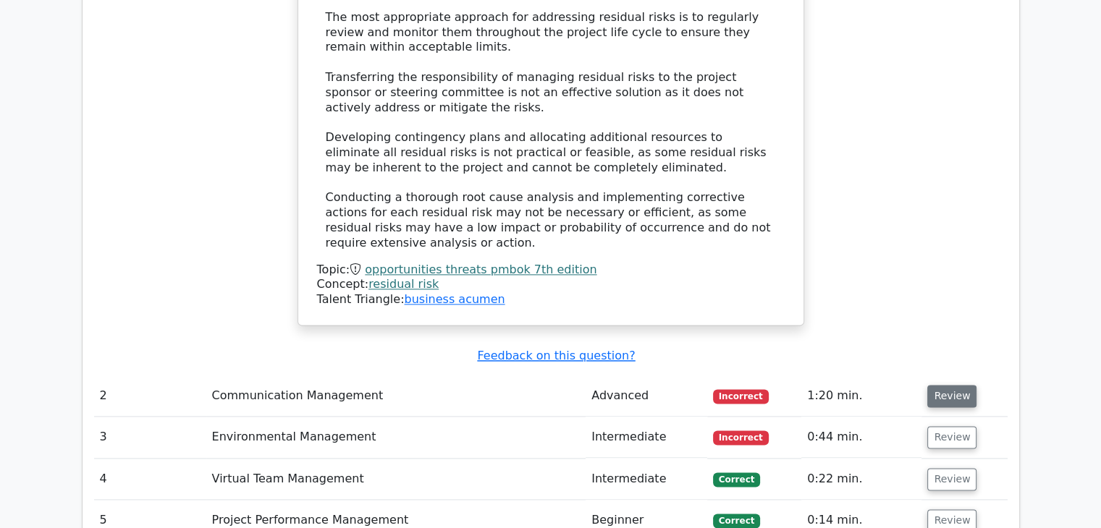
click at [936, 385] on button "Review" at bounding box center [951, 396] width 49 height 22
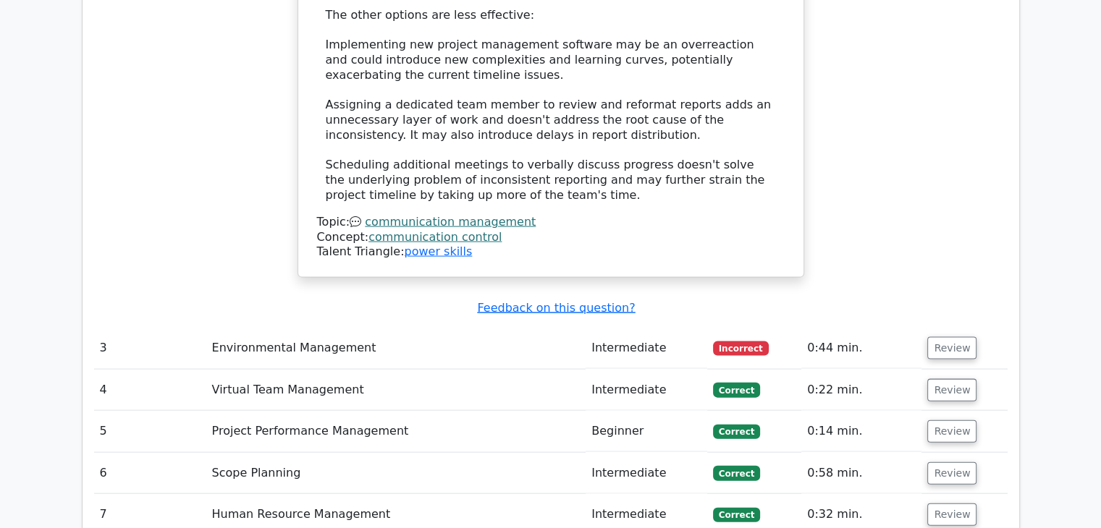
scroll to position [3069, 0]
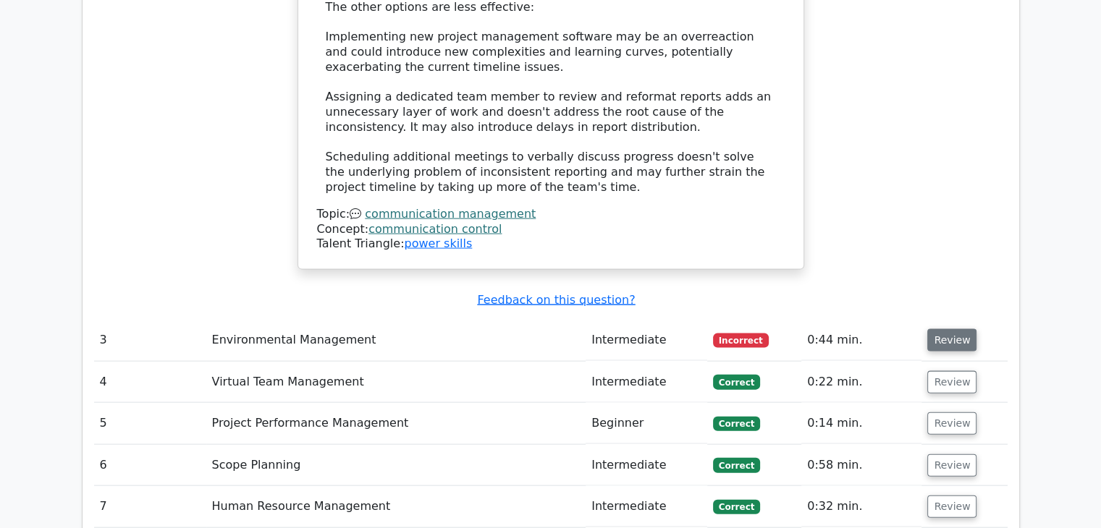
click at [947, 329] on button "Review" at bounding box center [951, 340] width 49 height 22
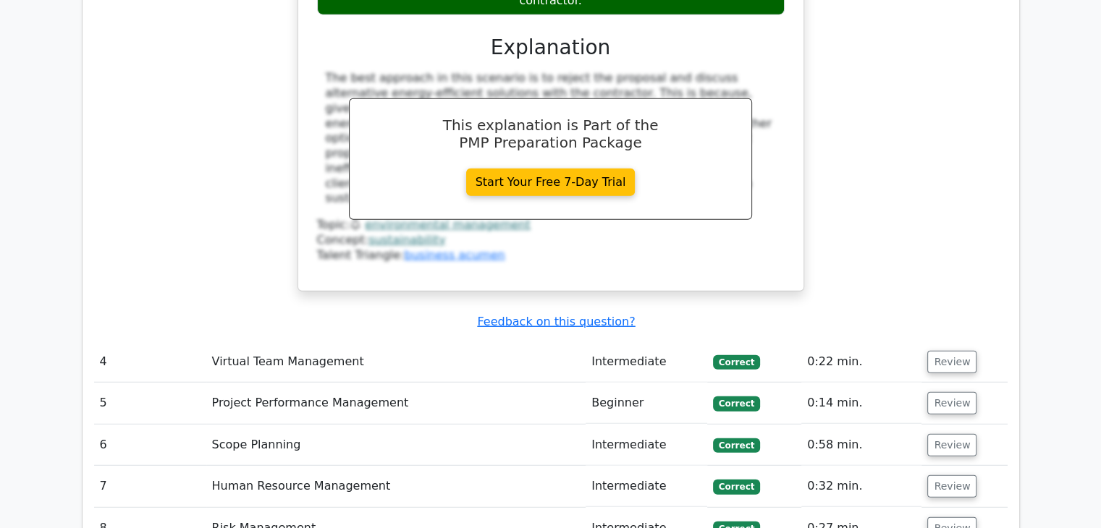
scroll to position [3822, 0]
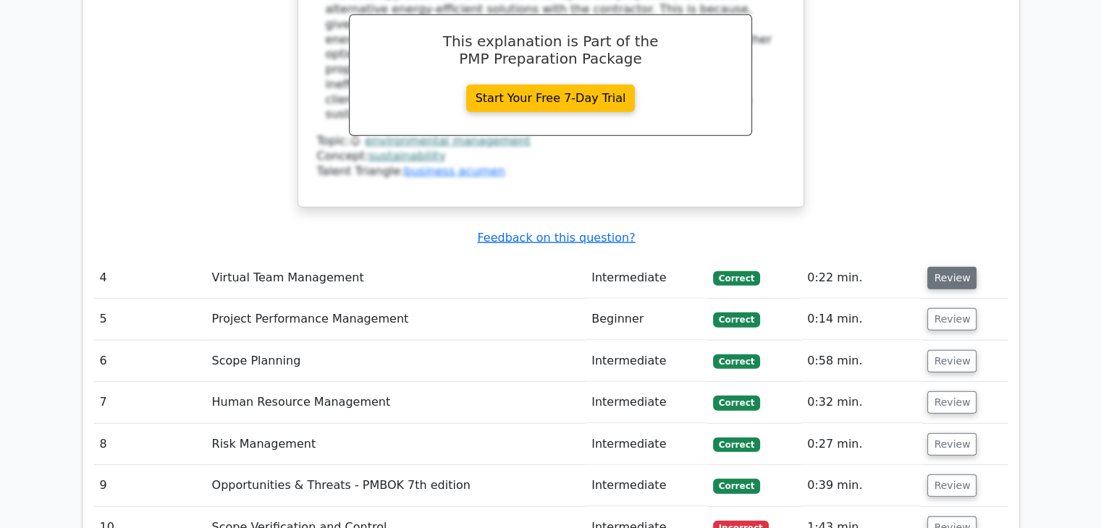
click at [948, 267] on button "Review" at bounding box center [951, 278] width 49 height 22
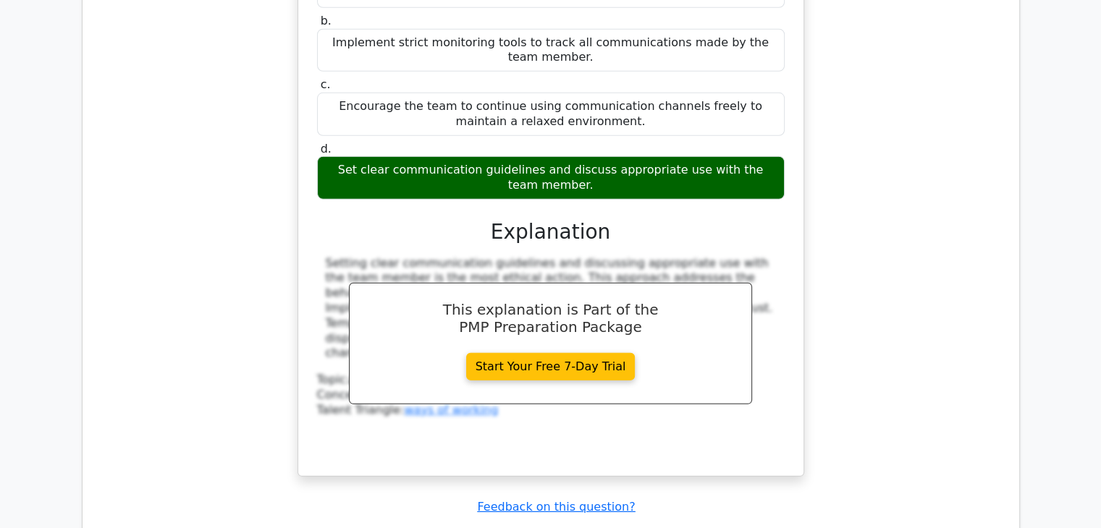
scroll to position [4314, 0]
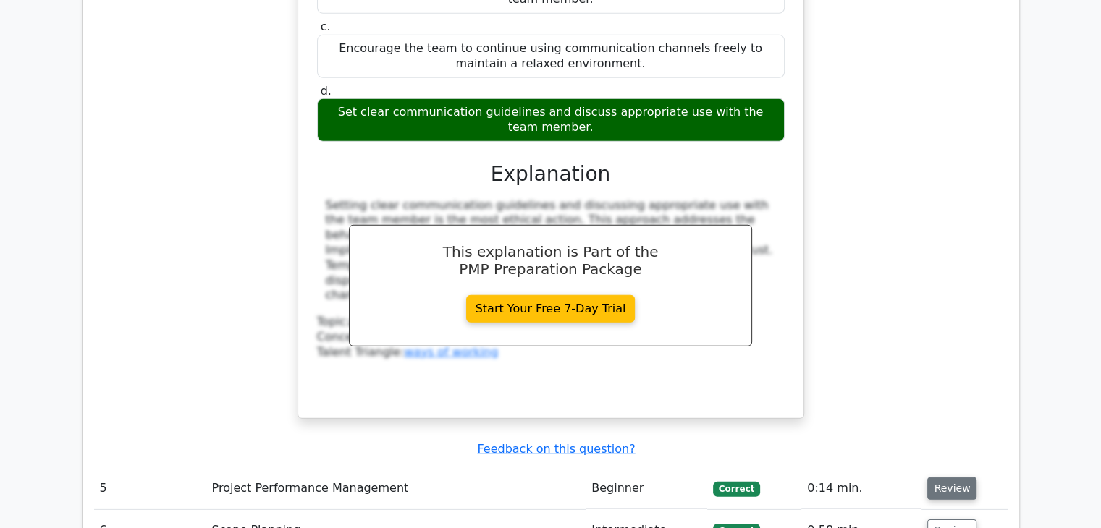
click at [948, 478] on button "Review" at bounding box center [951, 489] width 49 height 22
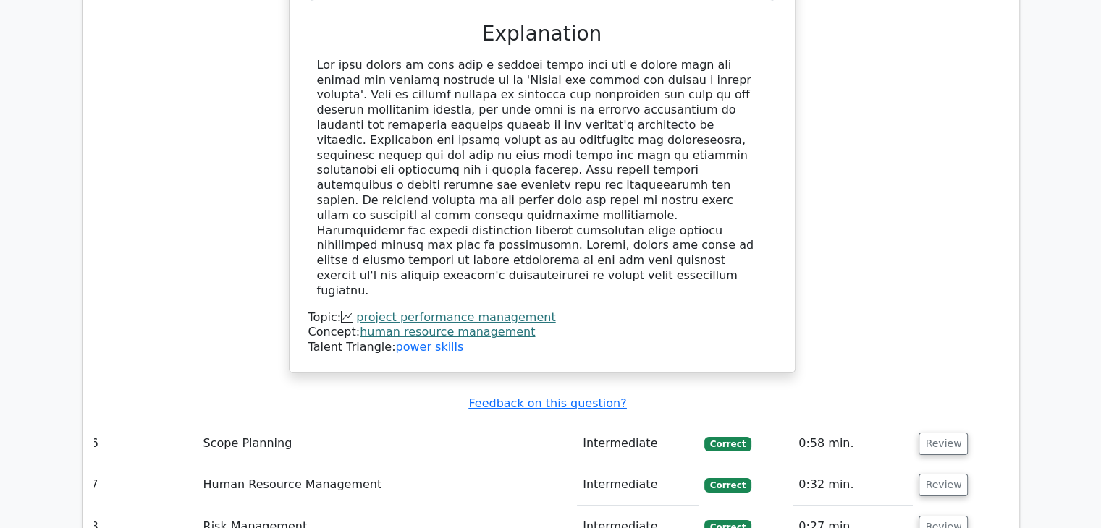
scroll to position [5125, 0]
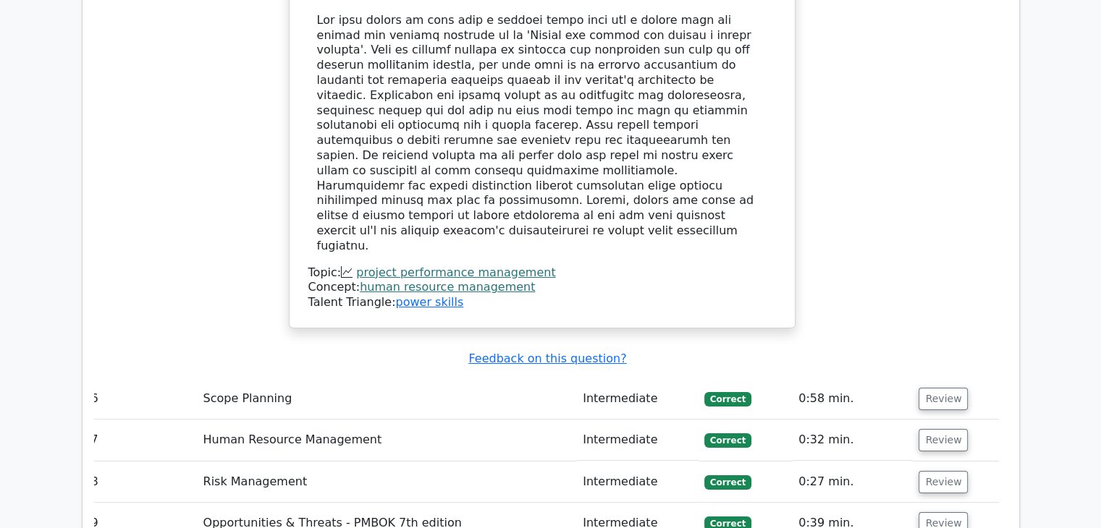
click at [935, 388] on button "Review" at bounding box center [943, 399] width 49 height 22
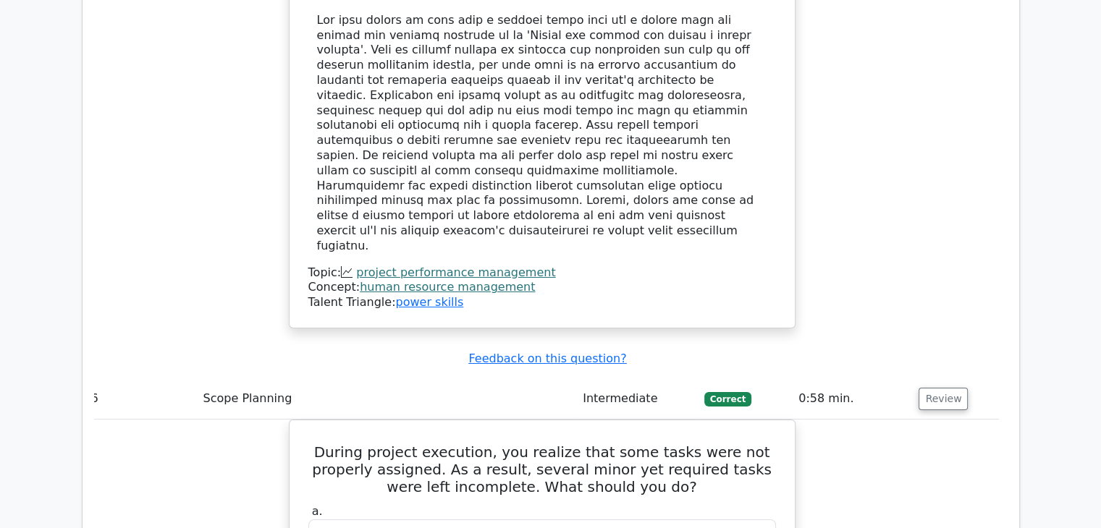
click at [935, 388] on button "Review" at bounding box center [943, 399] width 49 height 22
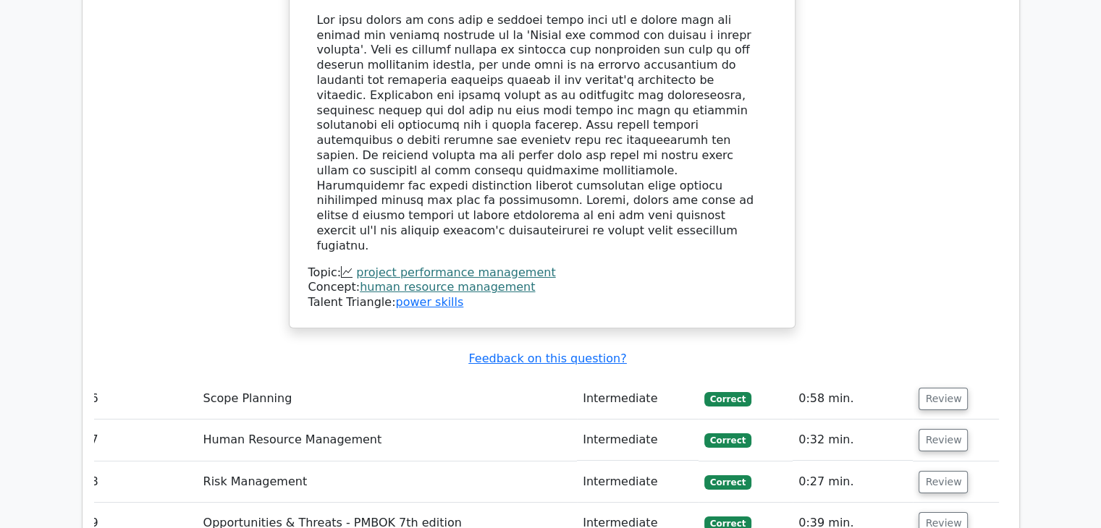
click at [935, 388] on button "Review" at bounding box center [943, 399] width 49 height 22
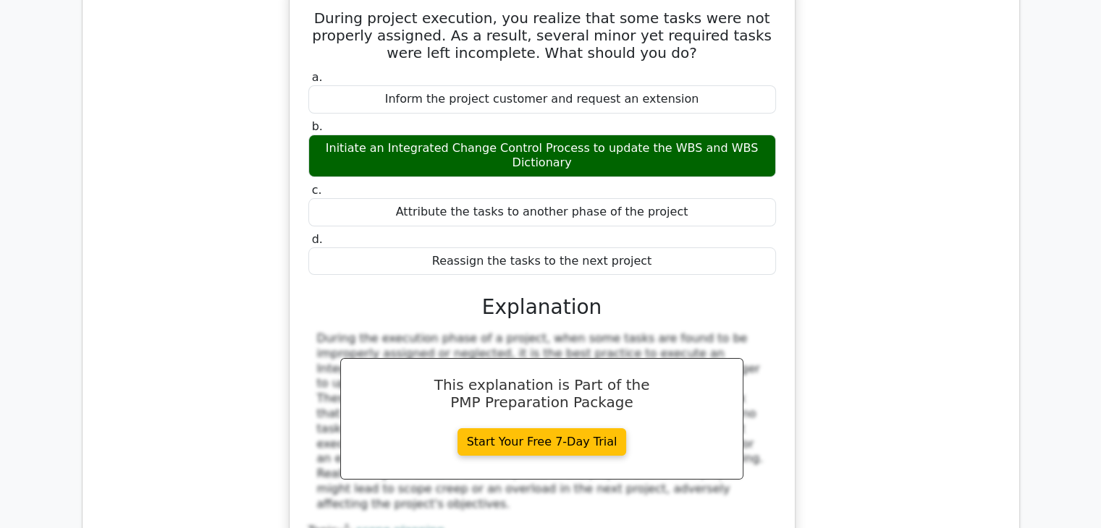
scroll to position [5588, 0]
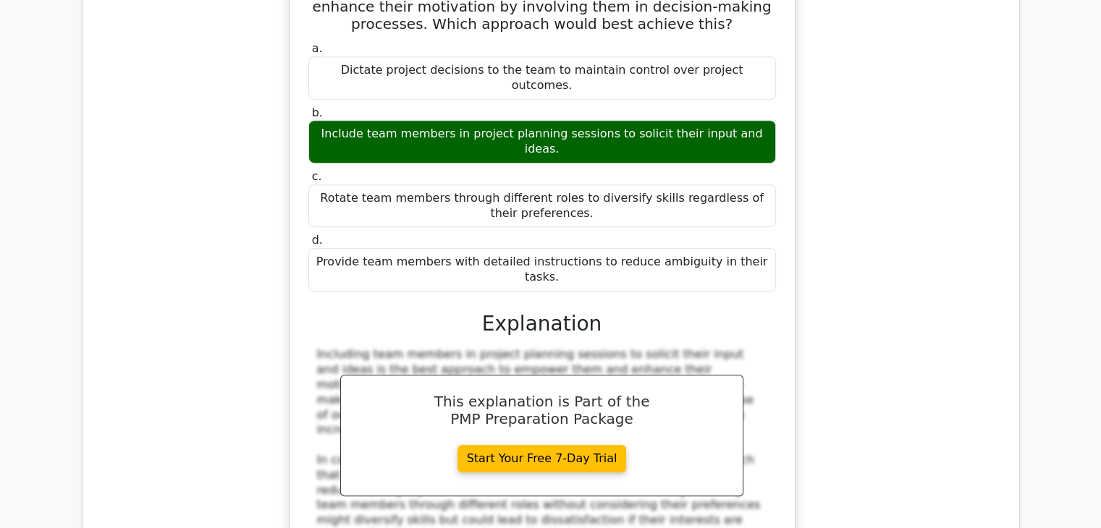
scroll to position [6283, 0]
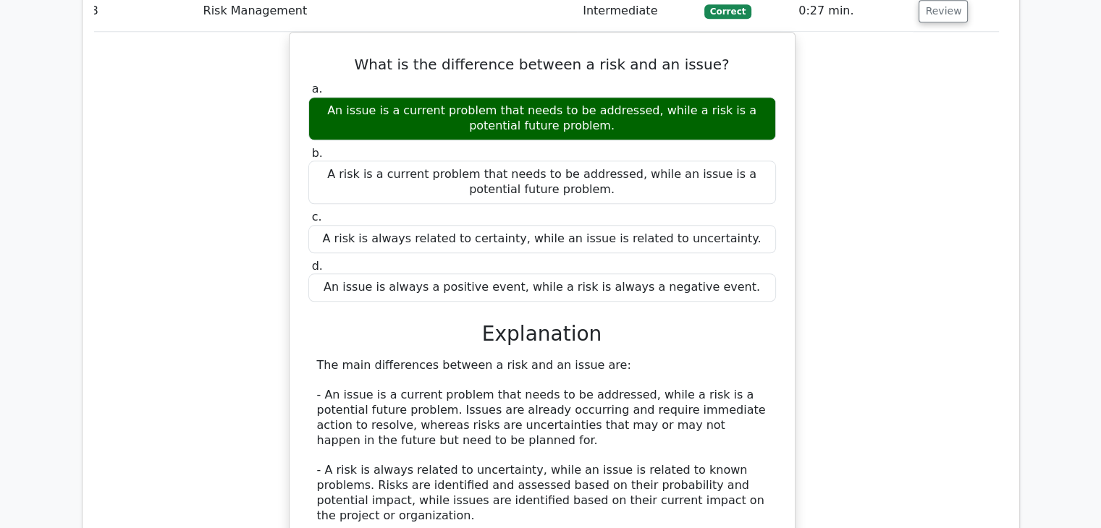
scroll to position [6978, 0]
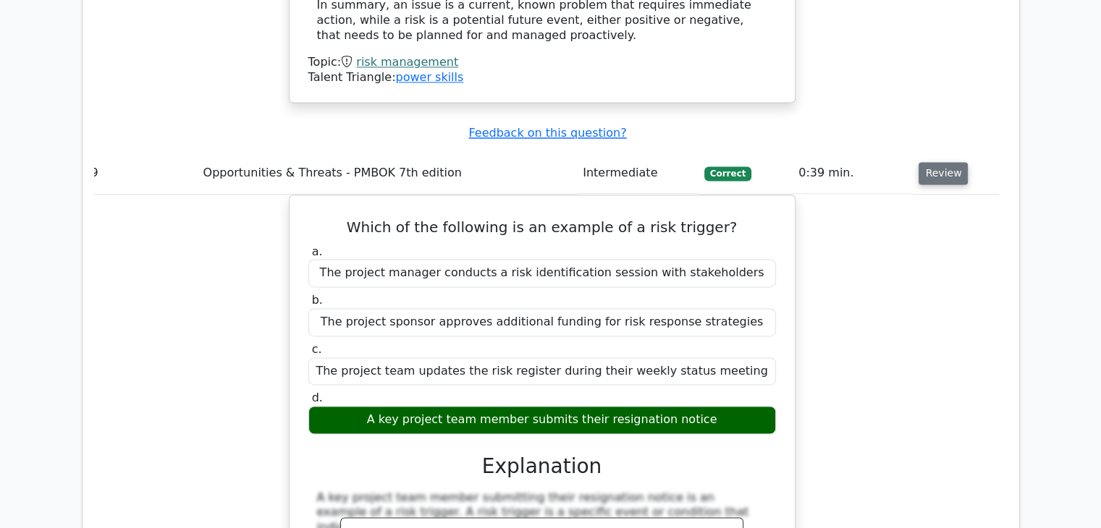
scroll to position [7760, 0]
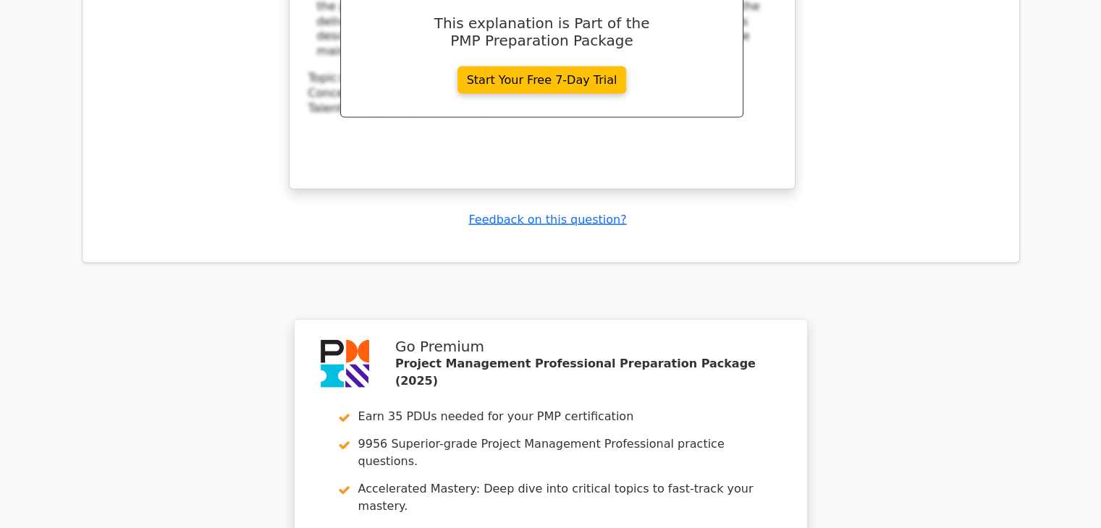
scroll to position [8854, 0]
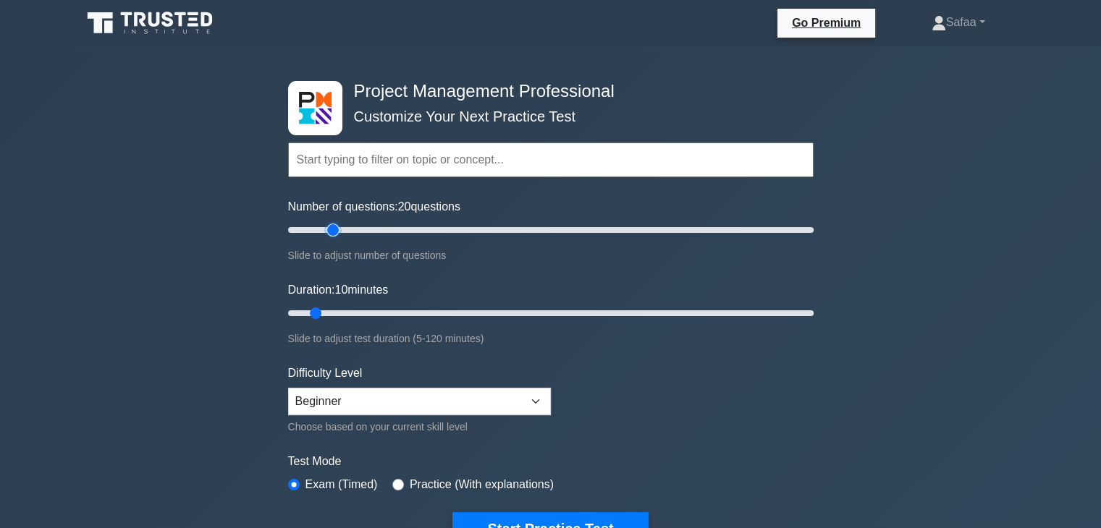
type input "20"
click at [331, 227] on input "Number of questions: 20 questions" at bounding box center [551, 230] width 526 height 17
click at [350, 309] on input "Duration: 20 minutes" at bounding box center [551, 313] width 526 height 17
type input "15"
click at [535, 400] on select "Beginner Intermediate Expert" at bounding box center [419, 402] width 263 height 28
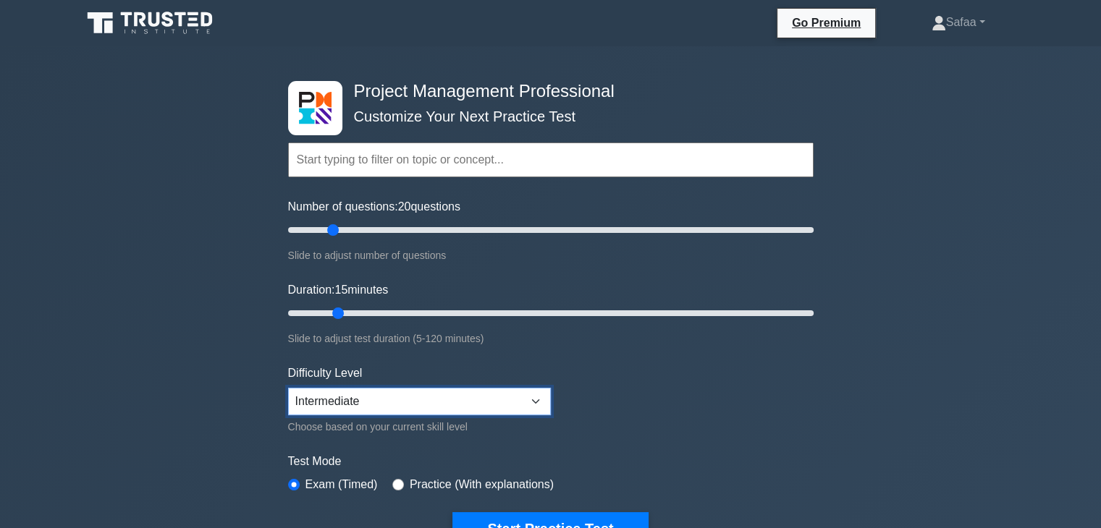
click at [288, 388] on select "Beginner Intermediate Expert" at bounding box center [419, 402] width 263 height 28
select select "expert"
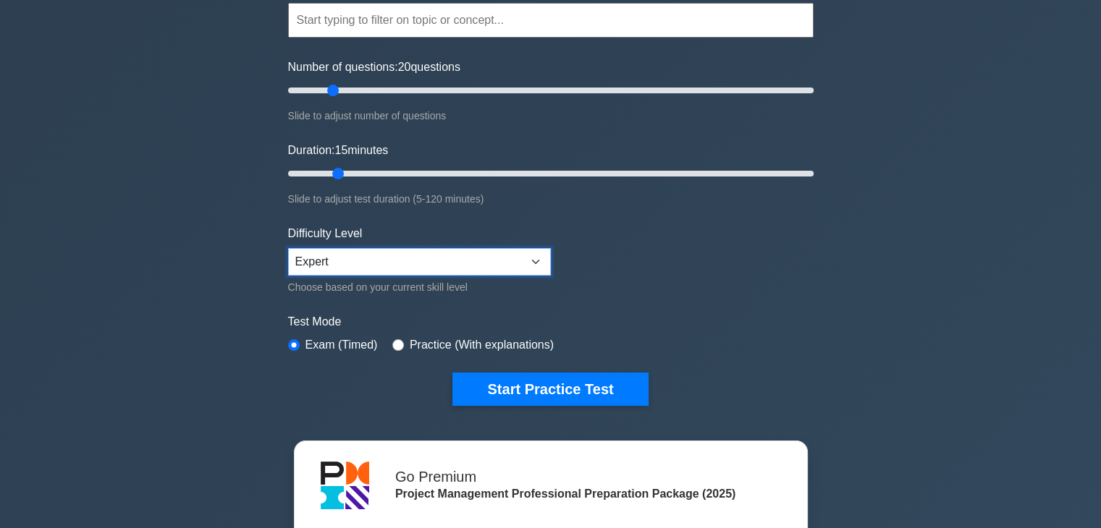
scroll to position [145, 0]
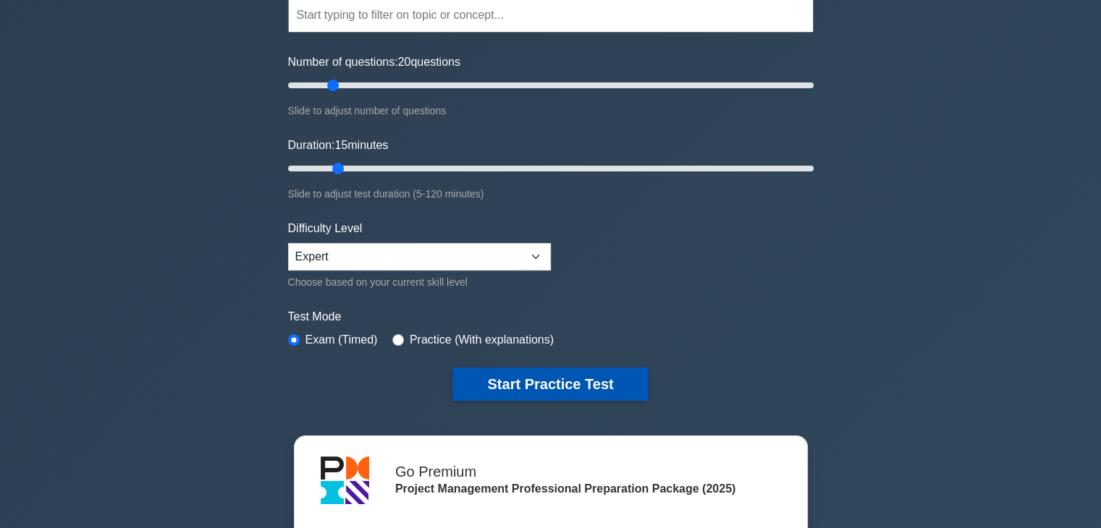
click at [555, 379] on button "Start Practice Test" at bounding box center [549, 384] width 195 height 33
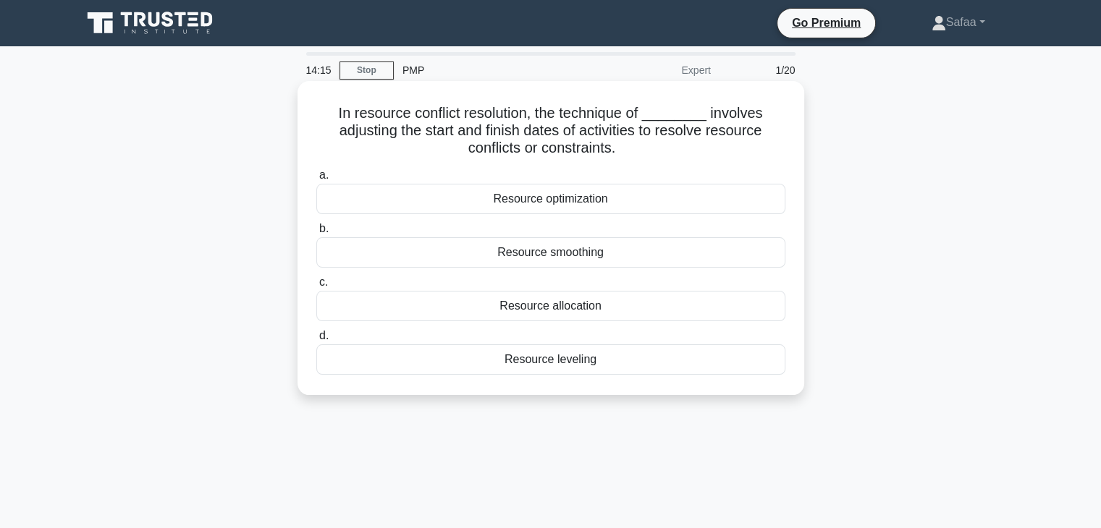
click at [604, 195] on div "Resource optimization" at bounding box center [550, 199] width 469 height 30
click at [316, 180] on input "a. Resource optimization" at bounding box center [316, 175] width 0 height 9
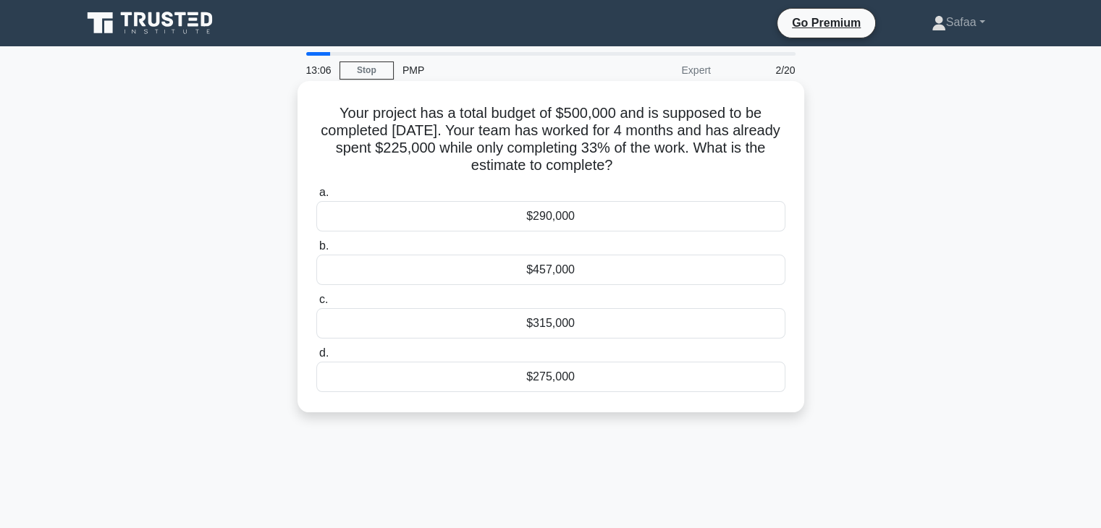
click at [649, 371] on div "$275,000" at bounding box center [550, 377] width 469 height 30
click at [316, 358] on input "d. $275,000" at bounding box center [316, 353] width 0 height 9
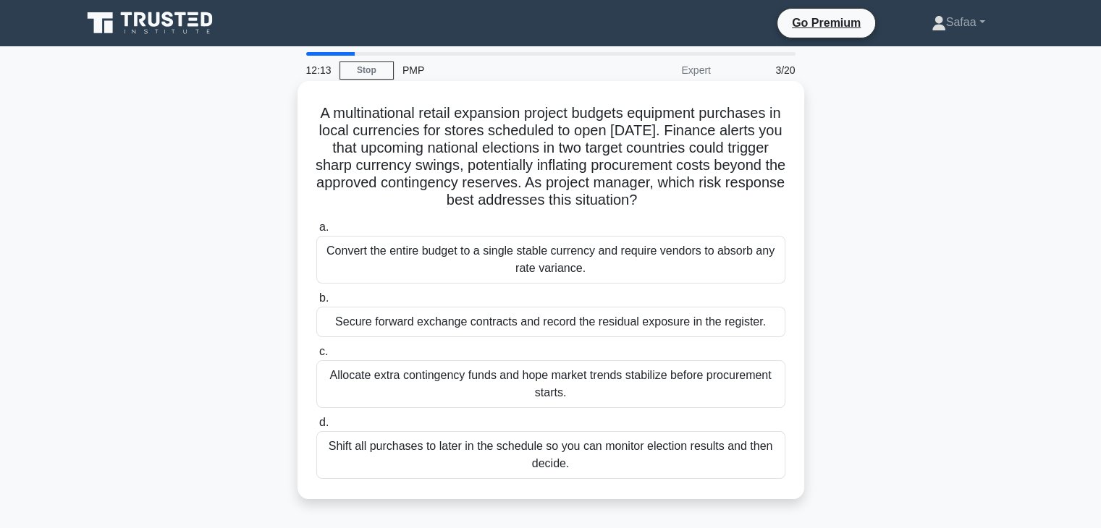
click at [646, 258] on div "Convert the entire budget to a single stable currency and require vendors to ab…" at bounding box center [550, 260] width 469 height 48
click at [316, 232] on input "a. Convert the entire budget to a single stable currency and require vendors to…" at bounding box center [316, 227] width 0 height 9
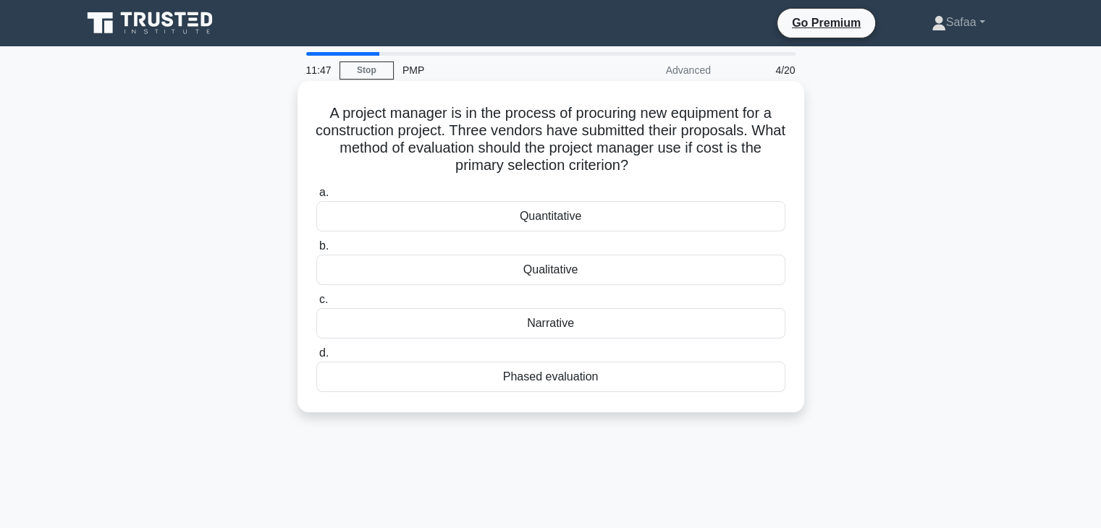
click at [541, 277] on div "Qualitative" at bounding box center [550, 270] width 469 height 30
click at [316, 251] on input "b. Qualitative" at bounding box center [316, 246] width 0 height 9
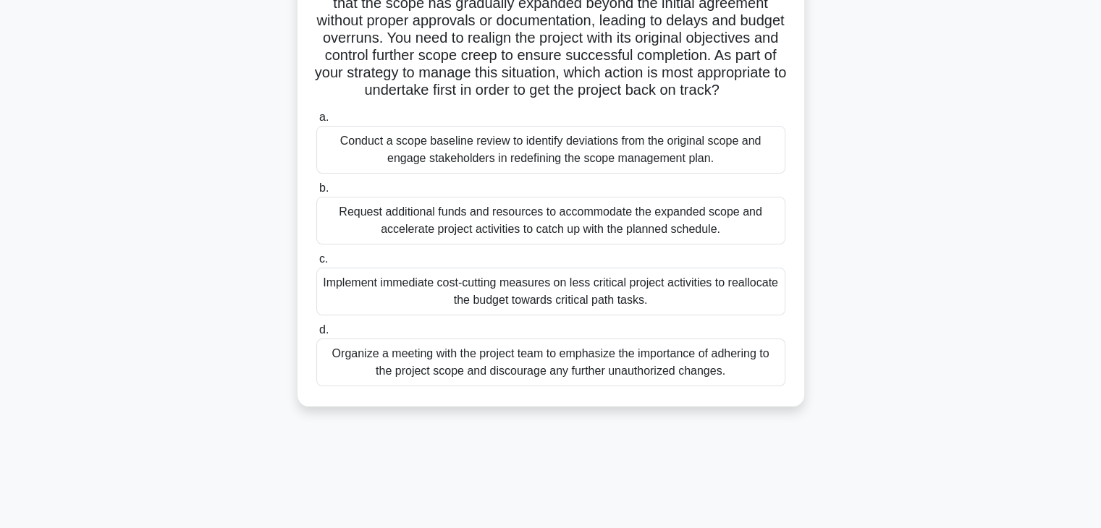
scroll to position [145, 0]
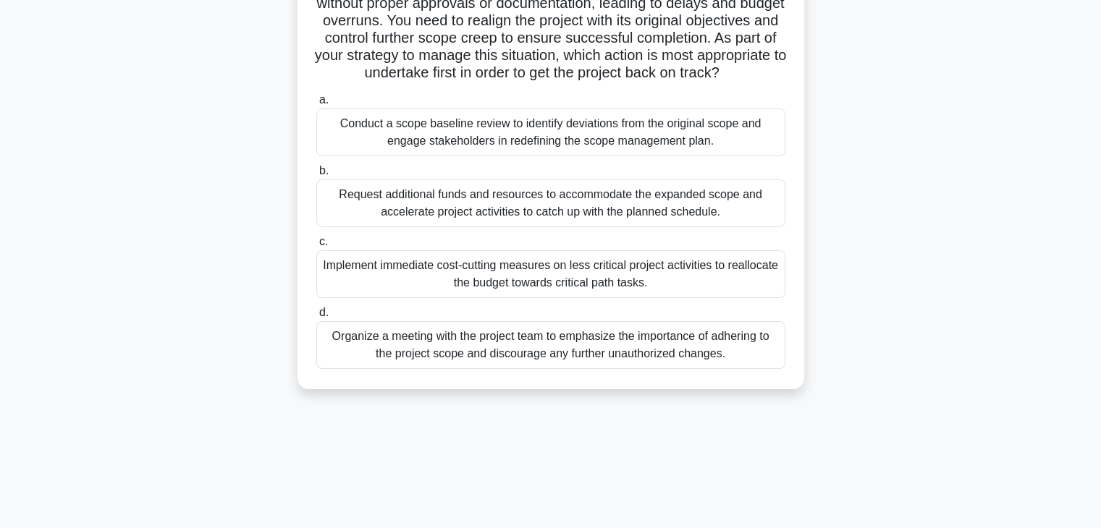
click at [596, 153] on div "Conduct a scope baseline review to identify deviations from the original scope …" at bounding box center [550, 133] width 469 height 48
click at [316, 105] on input "a. Conduct a scope baseline review to identify deviations from the original sco…" at bounding box center [316, 100] width 0 height 9
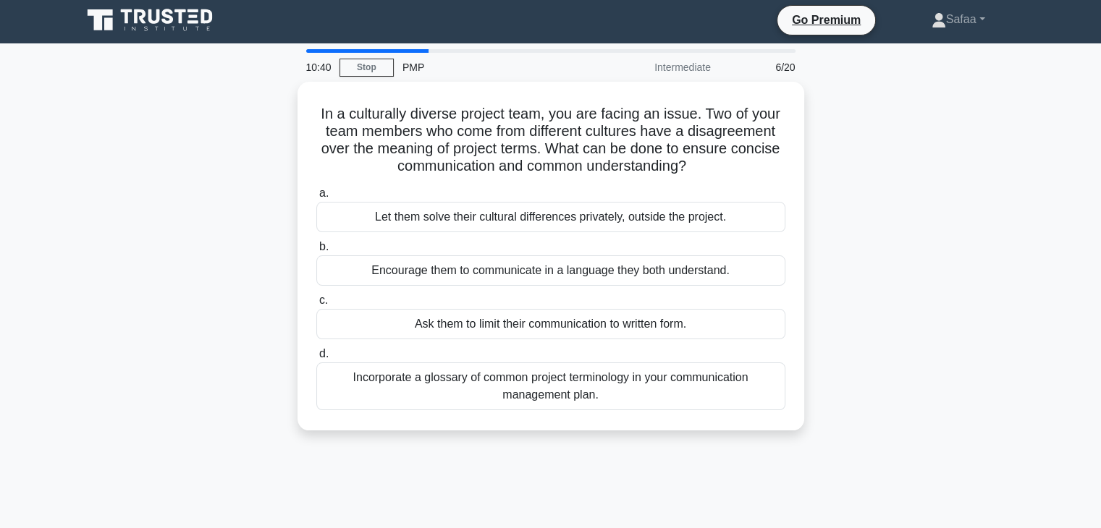
scroll to position [0, 0]
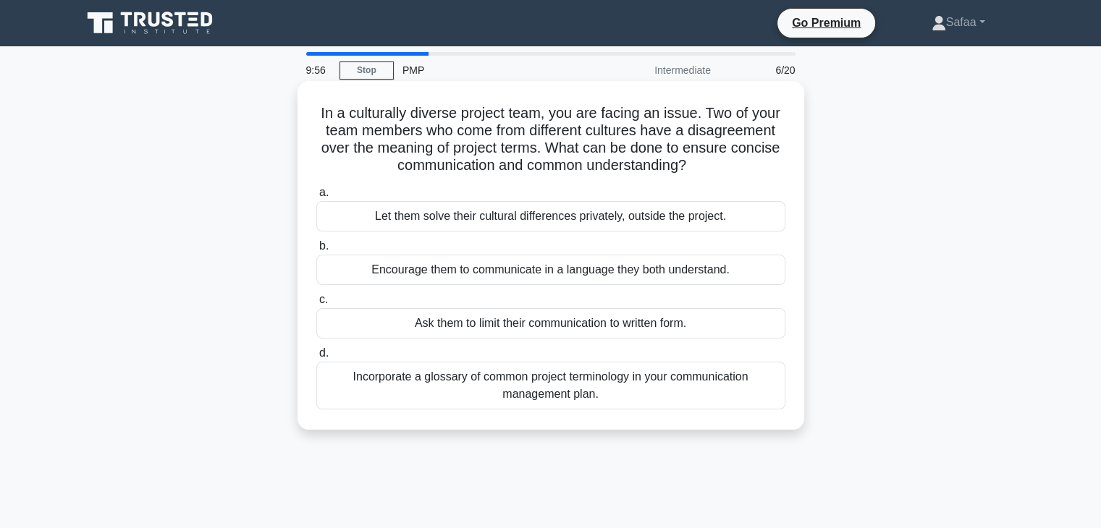
click at [502, 395] on div "Incorporate a glossary of common project terminology in your communication mana…" at bounding box center [550, 386] width 469 height 48
click at [316, 358] on input "d. Incorporate a glossary of common project terminology in your communication m…" at bounding box center [316, 353] width 0 height 9
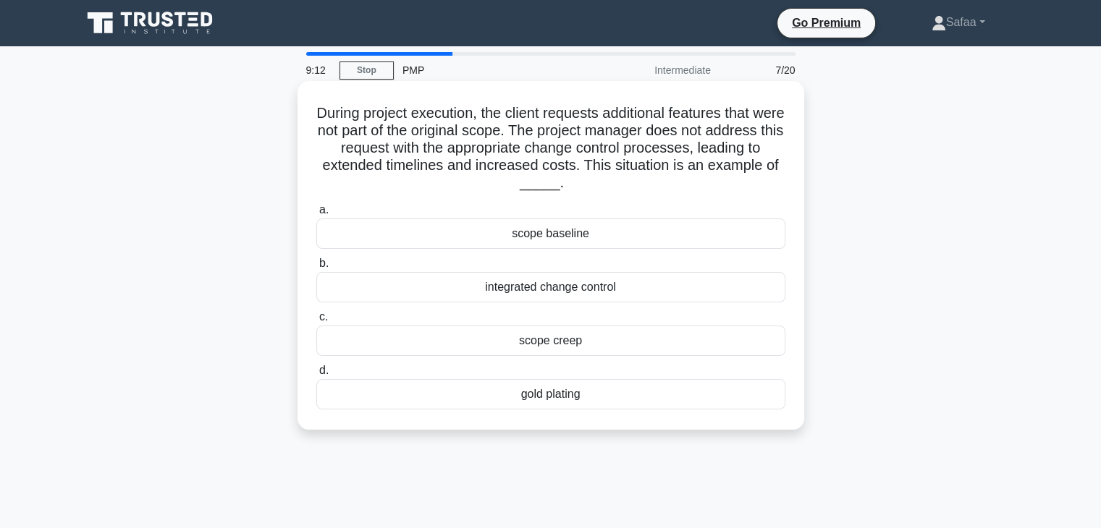
click at [583, 350] on div "scope creep" at bounding box center [550, 341] width 469 height 30
click at [316, 322] on input "c. scope creep" at bounding box center [316, 317] width 0 height 9
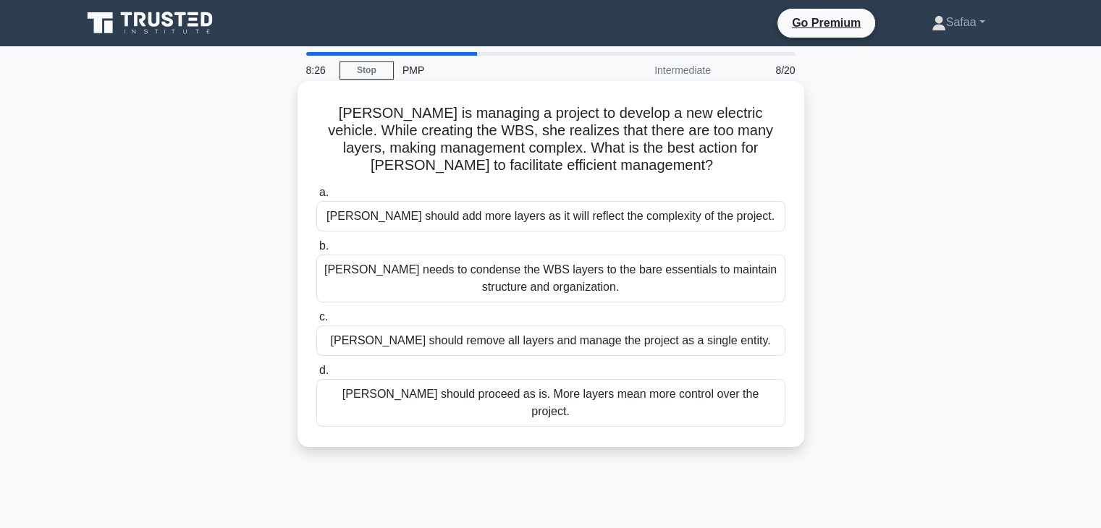
click at [651, 297] on div "Kate needs to condense the WBS layers to the bare essentials to maintain struct…" at bounding box center [550, 279] width 469 height 48
click at [316, 251] on input "b. Kate needs to condense the WBS layers to the bare essentials to maintain str…" at bounding box center [316, 246] width 0 height 9
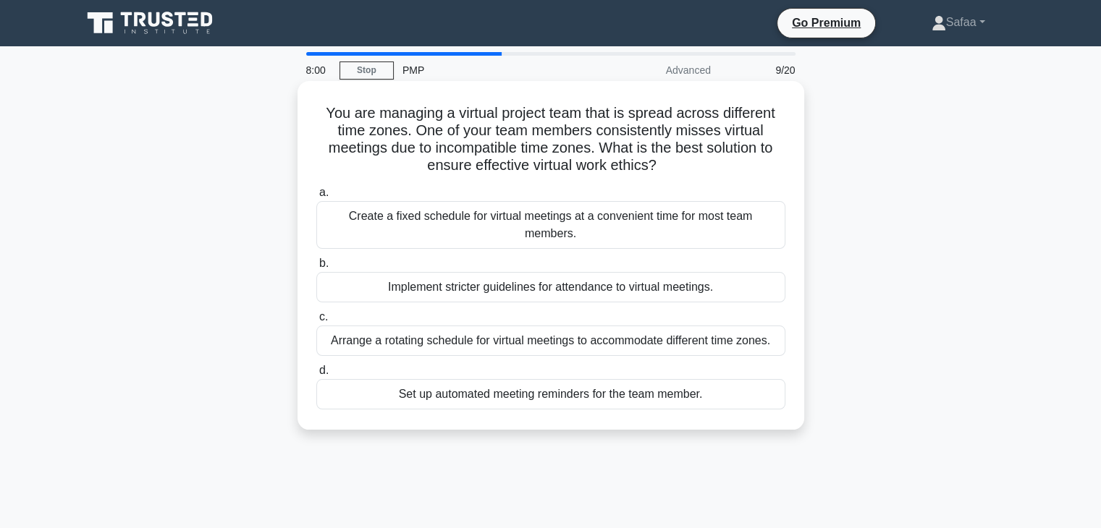
click at [492, 405] on div "Set up automated meeting reminders for the team member." at bounding box center [550, 394] width 469 height 30
click at [316, 376] on input "d. Set up automated meeting reminders for the team member." at bounding box center [316, 370] width 0 height 9
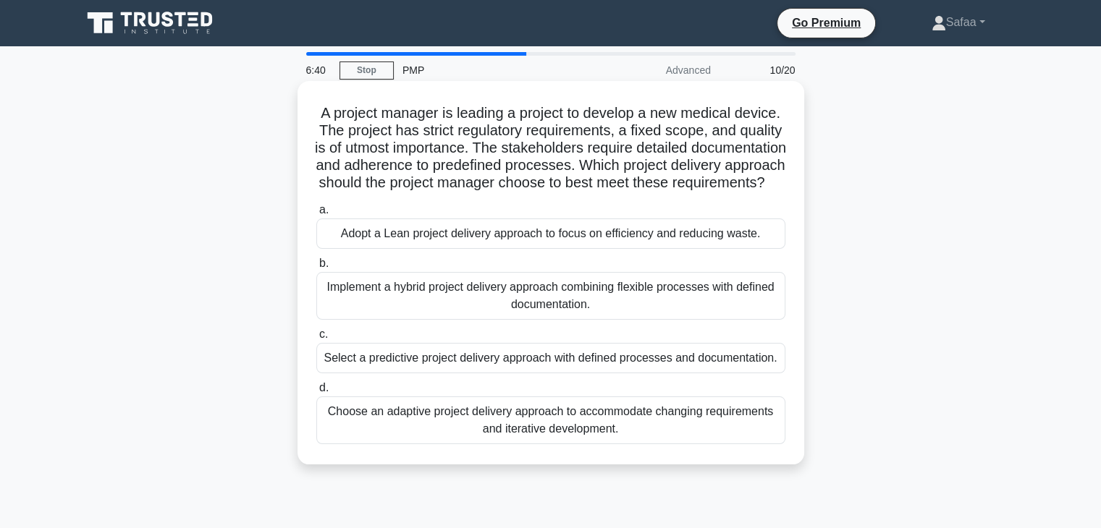
click at [741, 371] on div "Select a predictive project delivery approach with defined processes and docume…" at bounding box center [550, 358] width 469 height 30
click at [316, 339] on input "c. Select a predictive project delivery approach with defined processes and doc…" at bounding box center [316, 334] width 0 height 9
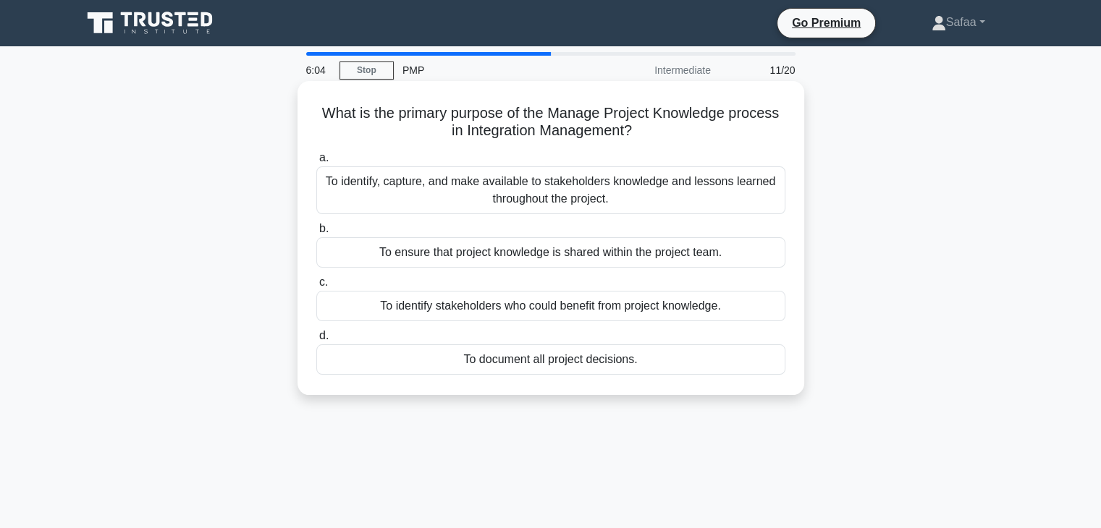
click at [616, 200] on div "To identify, capture, and make available to stakeholders knowledge and lessons …" at bounding box center [550, 190] width 469 height 48
click at [316, 163] on input "a. To identify, capture, and make available to stakeholders knowledge and lesso…" at bounding box center [316, 157] width 0 height 9
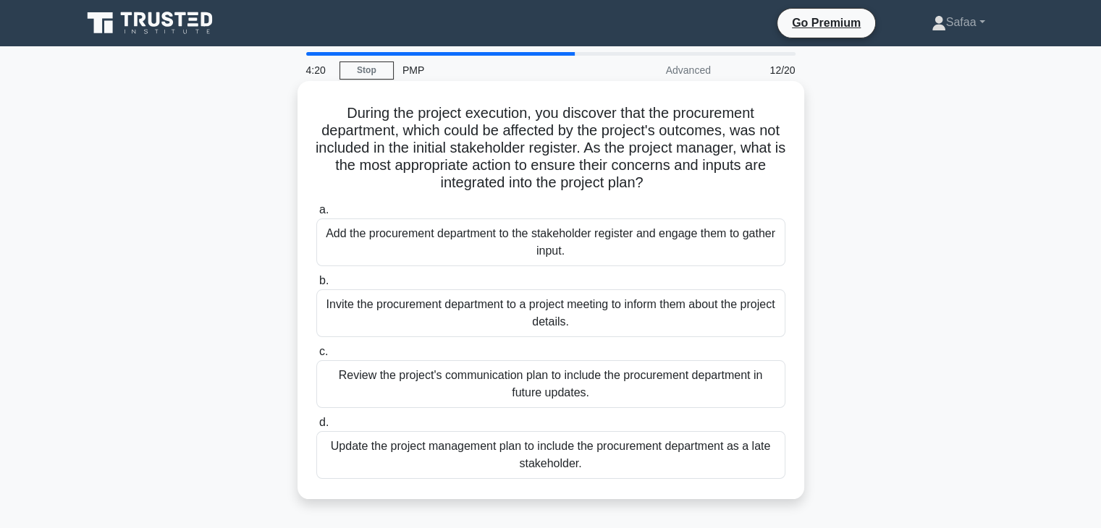
click at [486, 243] on div "Add the procurement department to the stakeholder register and engage them to g…" at bounding box center [550, 243] width 469 height 48
click at [316, 215] on input "a. Add the procurement department to the stakeholder register and engage them t…" at bounding box center [316, 210] width 0 height 9
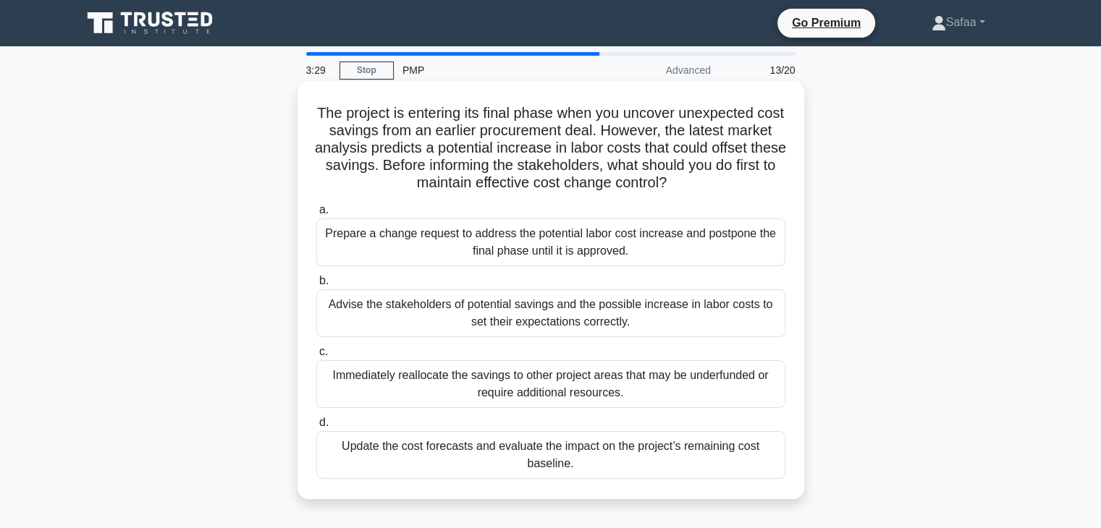
click at [602, 442] on div "Update the cost forecasts and evaluate the impact on the project’s remaining co…" at bounding box center [550, 455] width 469 height 48
click at [316, 428] on input "d. Update the cost forecasts and evaluate the impact on the project’s remaining…" at bounding box center [316, 422] width 0 height 9
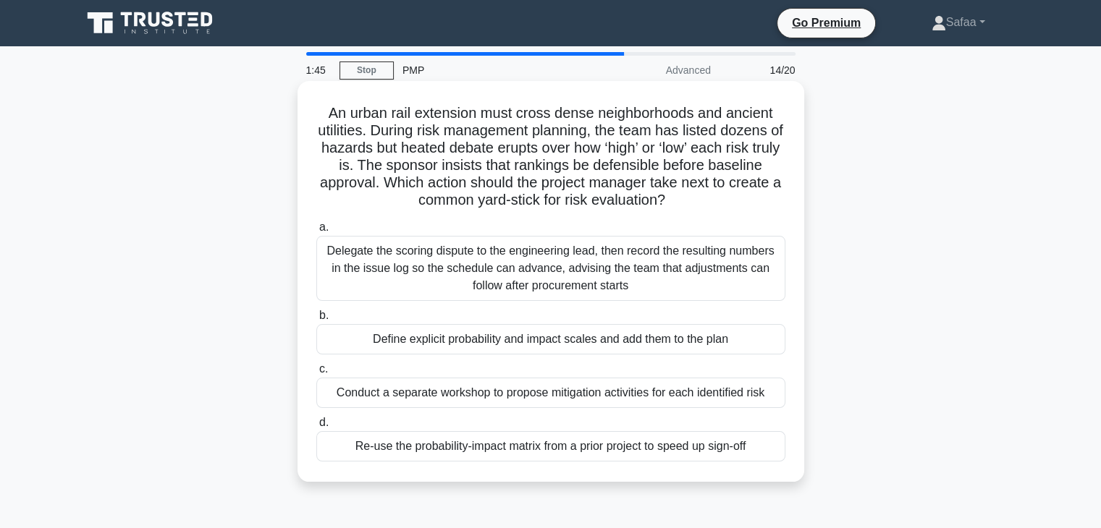
click at [594, 283] on div "Delegate the scoring dispute to the engineering lead, then record the resulting…" at bounding box center [550, 268] width 469 height 65
click at [316, 232] on input "a. Delegate the scoring dispute to the engineering lead, then record the result…" at bounding box center [316, 227] width 0 height 9
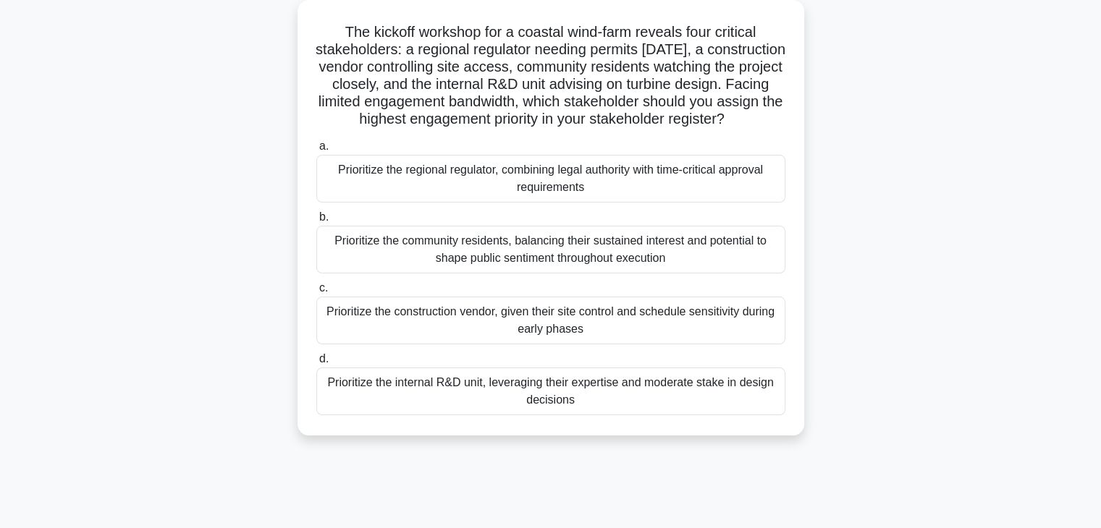
scroll to position [87, 0]
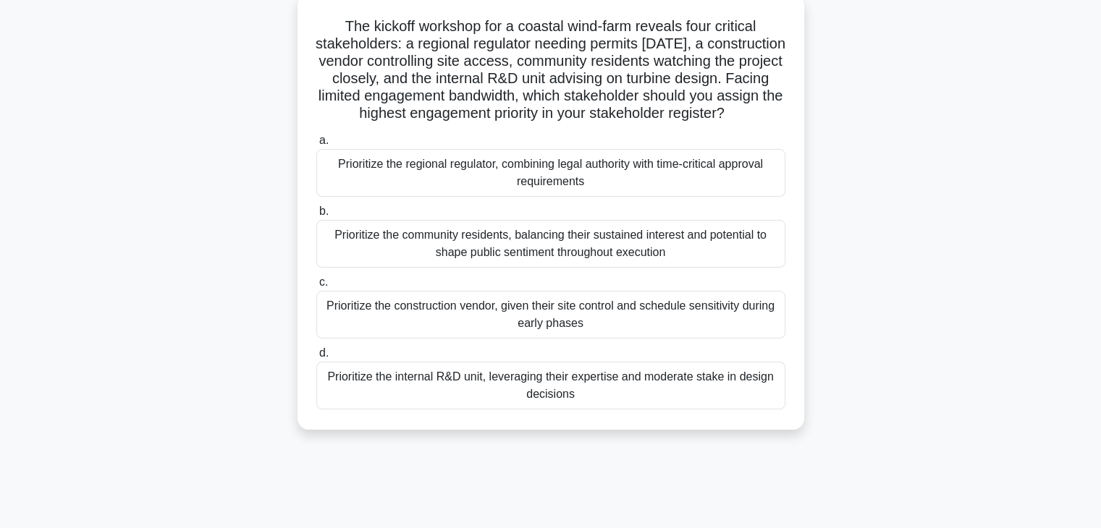
click at [610, 326] on div "Prioritize the construction vendor, given their site control and schedule sensi…" at bounding box center [550, 315] width 469 height 48
click at [316, 287] on input "c. Prioritize the construction vendor, given their site control and schedule se…" at bounding box center [316, 282] width 0 height 9
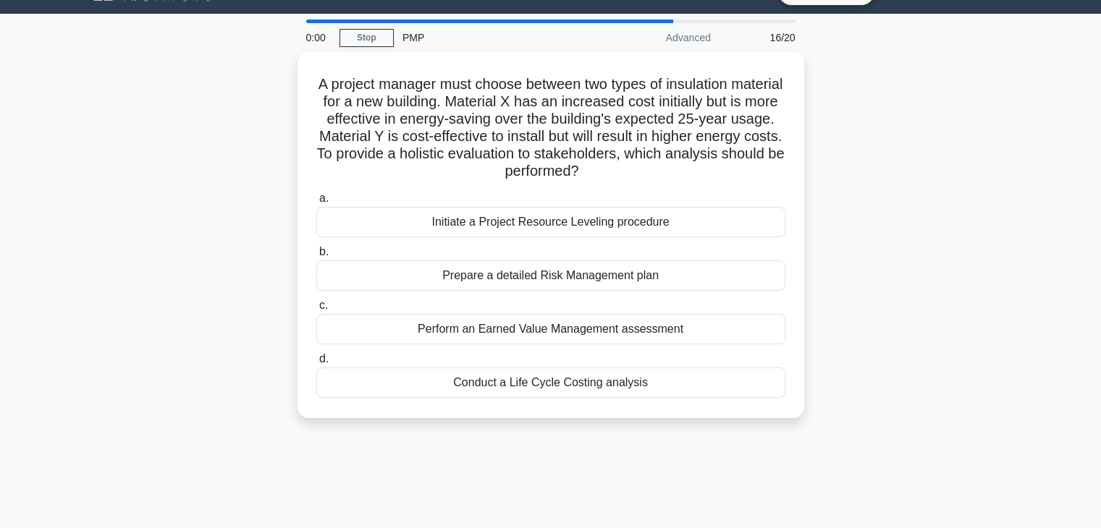
scroll to position [0, 0]
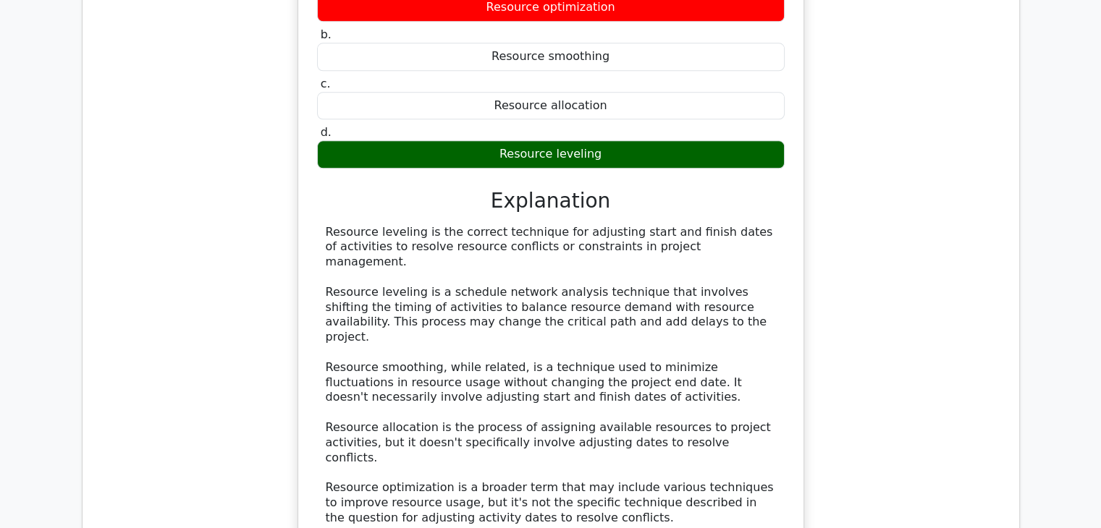
scroll to position [1708, 0]
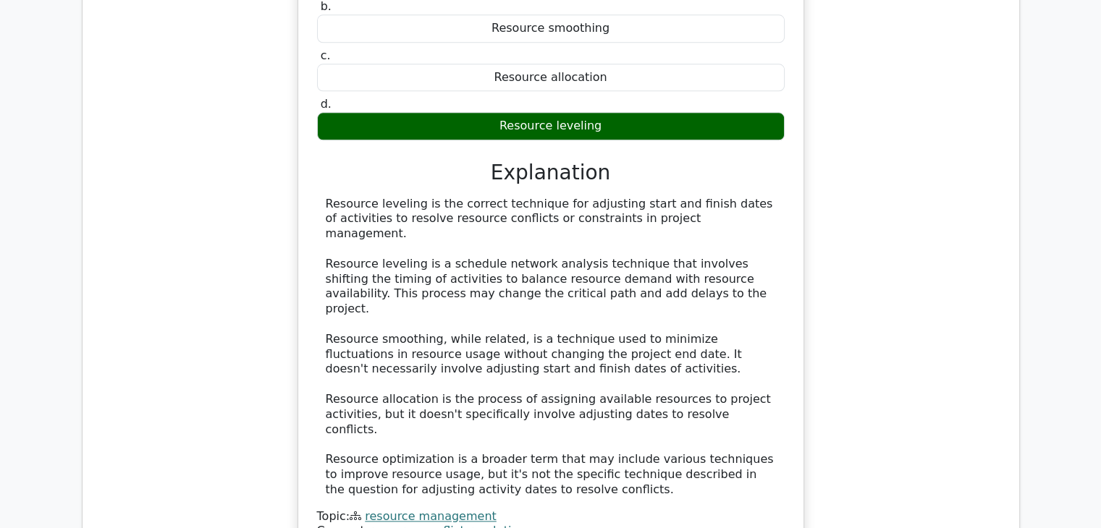
click at [1020, 449] on div "Question Analysis Question # Topic Difficulty Result Time Spent Action 1 Resour…" at bounding box center [551, 487] width 956 height 1517
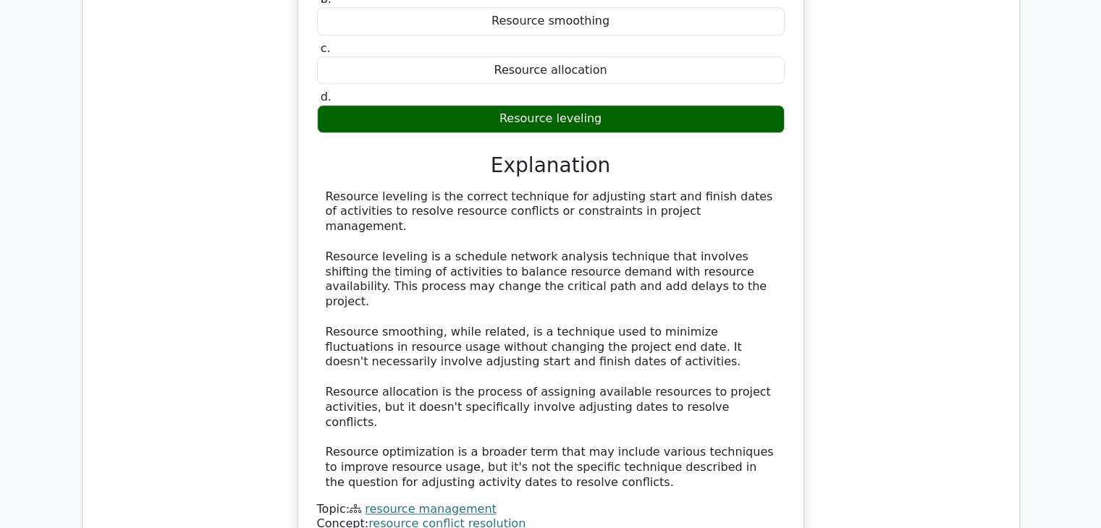
click at [434, 502] on link "resource management" at bounding box center [430, 509] width 131 height 14
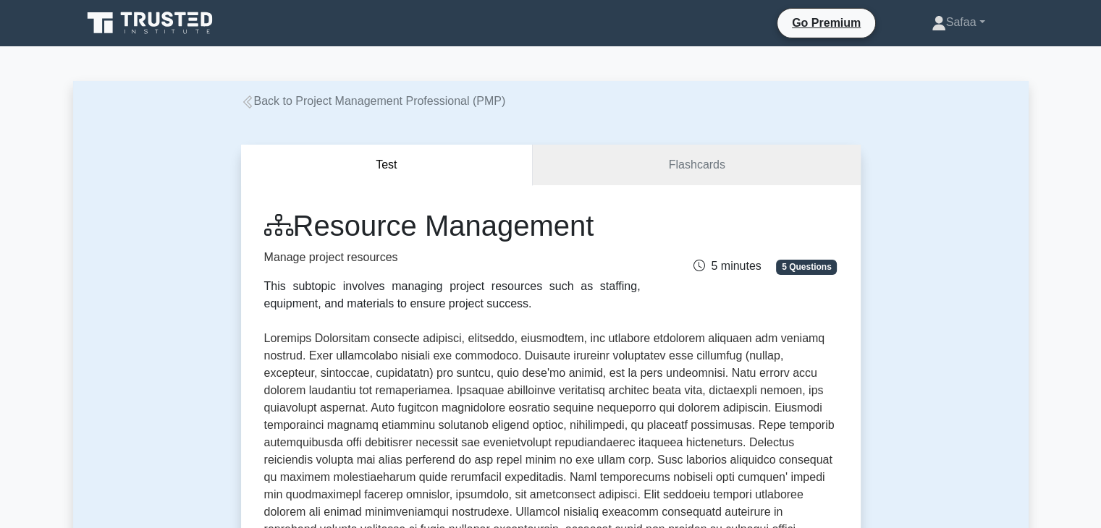
click at [299, 96] on link "Back to Project Management Professional (PMP)" at bounding box center [373, 101] width 265 height 12
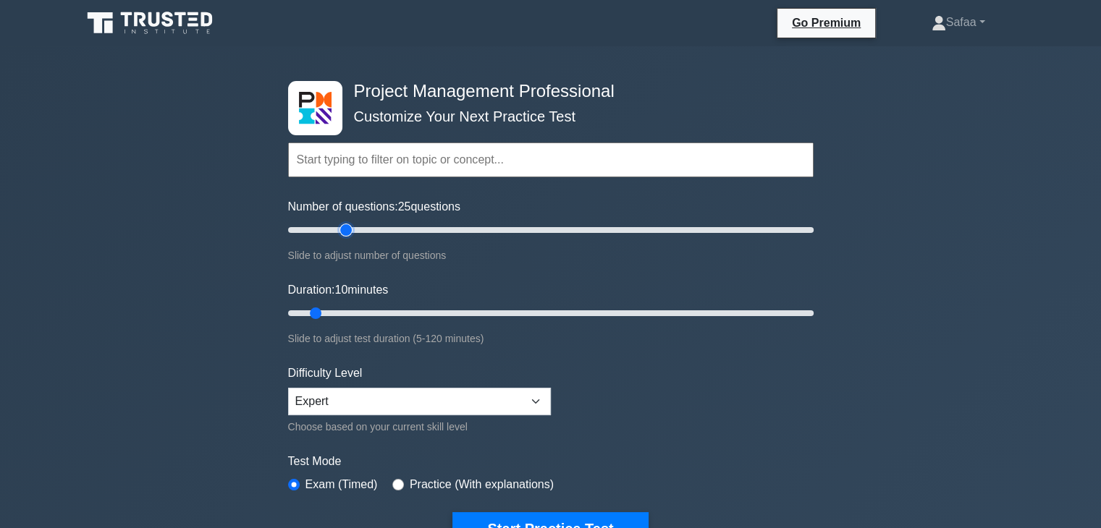
click at [342, 230] on input "Number of questions: 25 questions" at bounding box center [551, 230] width 526 height 17
type input "20"
click at [329, 227] on input "Number of questions: 20 questions" at bounding box center [551, 230] width 526 height 17
click at [329, 306] on input "Duration: 15 minutes" at bounding box center [551, 313] width 526 height 17
click at [355, 311] on input "Duration: 20 minutes" at bounding box center [551, 313] width 526 height 17
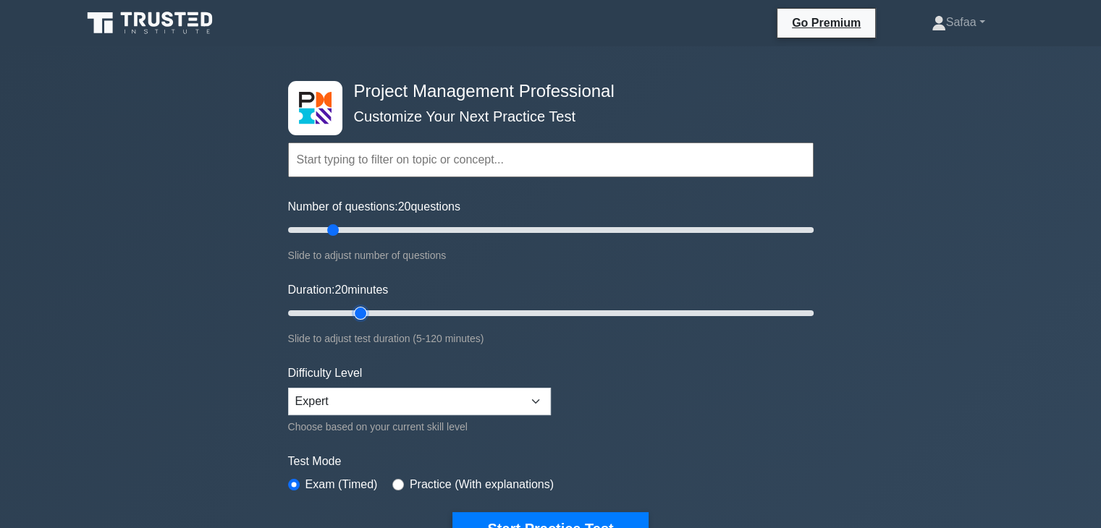
type input "20"
click at [355, 307] on input "Duration: 20 minutes" at bounding box center [551, 313] width 526 height 17
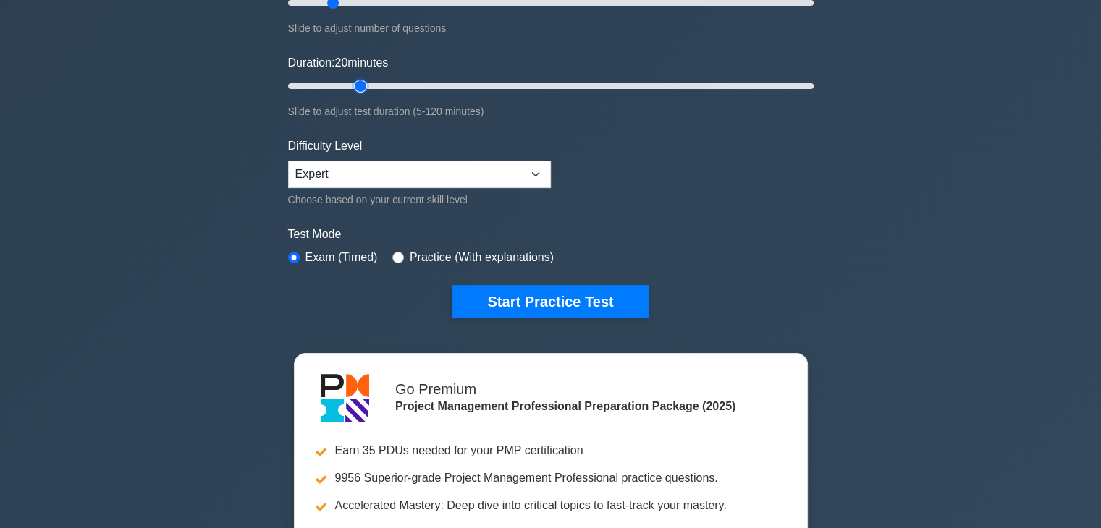
scroll to position [232, 0]
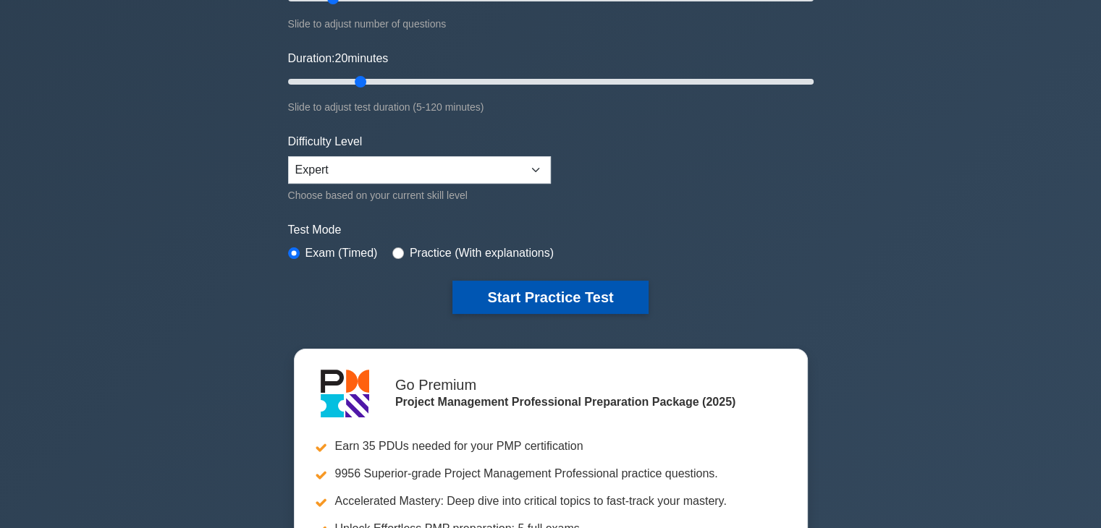
click at [541, 290] on button "Start Practice Test" at bounding box center [549, 297] width 195 height 33
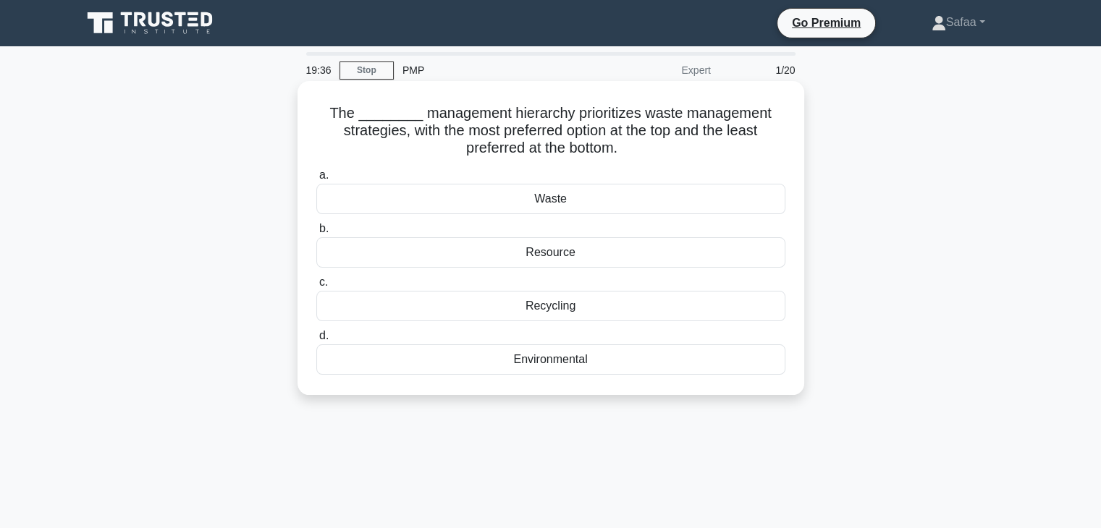
click at [573, 368] on div "Environmental" at bounding box center [550, 360] width 469 height 30
click at [316, 341] on input "d. Environmental" at bounding box center [316, 336] width 0 height 9
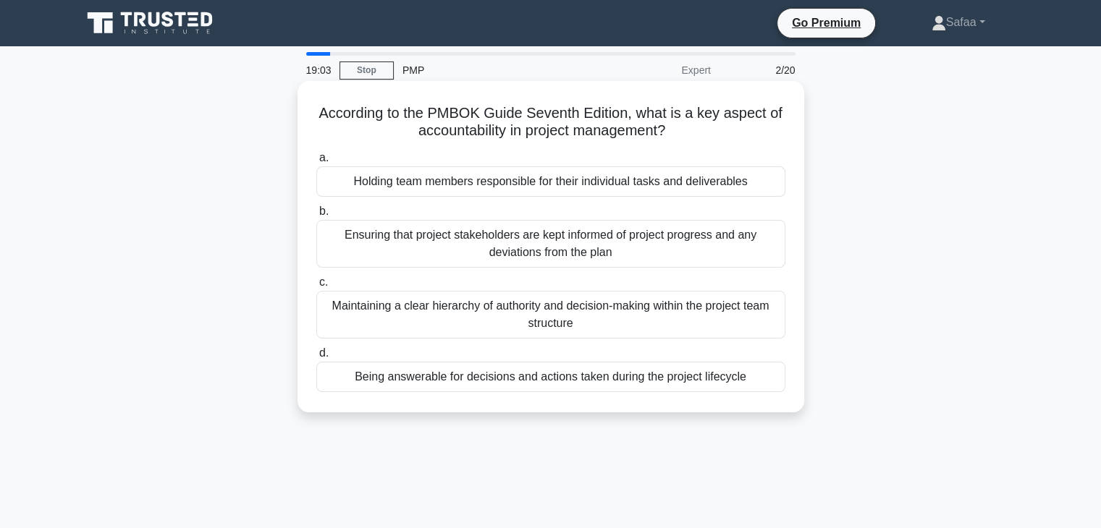
click at [475, 377] on div "Being answerable for decisions and actions taken during the project lifecycle" at bounding box center [550, 377] width 469 height 30
click at [316, 358] on input "d. Being answerable for decisions and actions taken during the project lifecycle" at bounding box center [316, 353] width 0 height 9
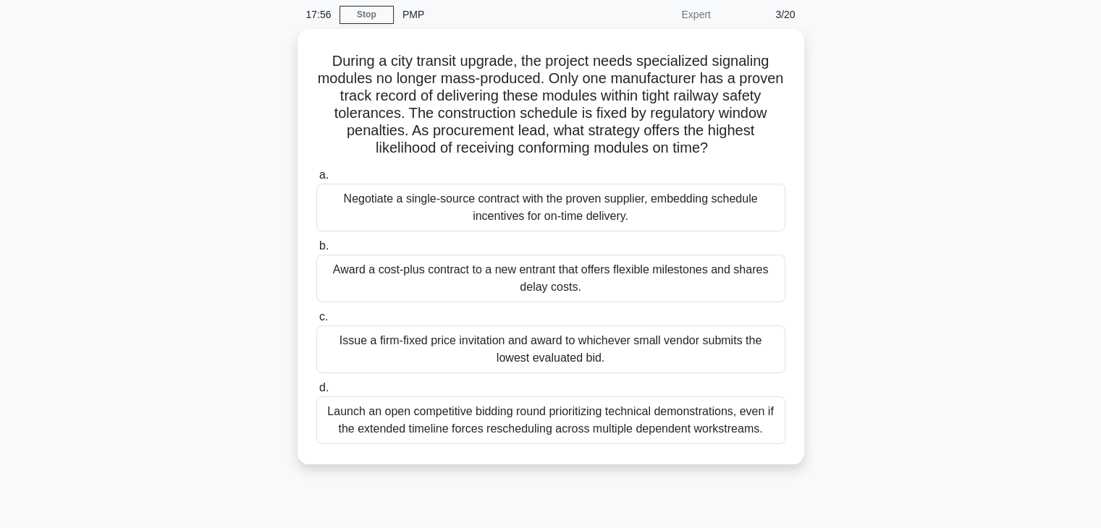
scroll to position [58, 0]
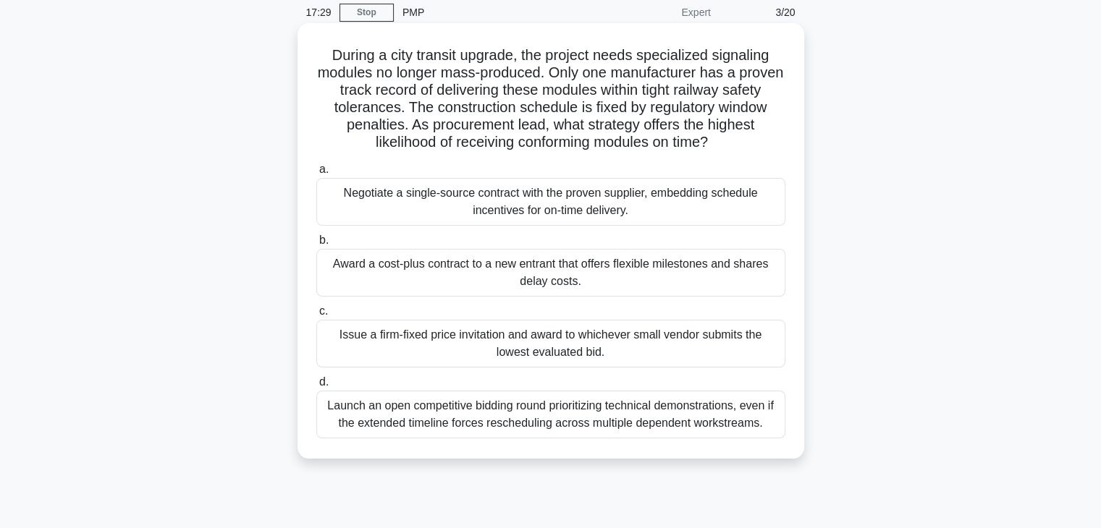
click at [652, 214] on div "Negotiate a single-source contract with the proven supplier, embedding schedule…" at bounding box center [550, 202] width 469 height 48
click at [316, 174] on input "a. Negotiate a single-source contract with the proven supplier, embedding sched…" at bounding box center [316, 169] width 0 height 9
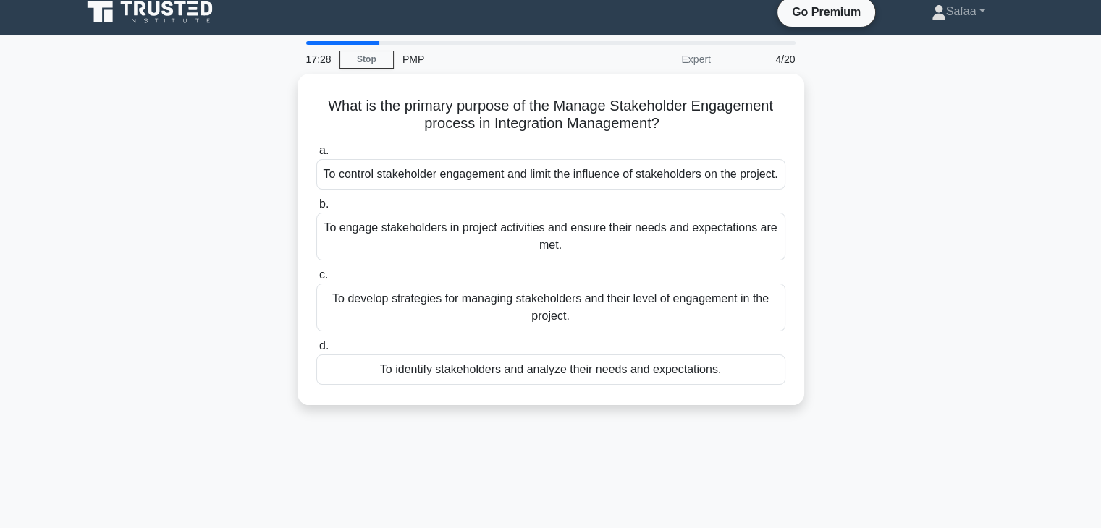
scroll to position [0, 0]
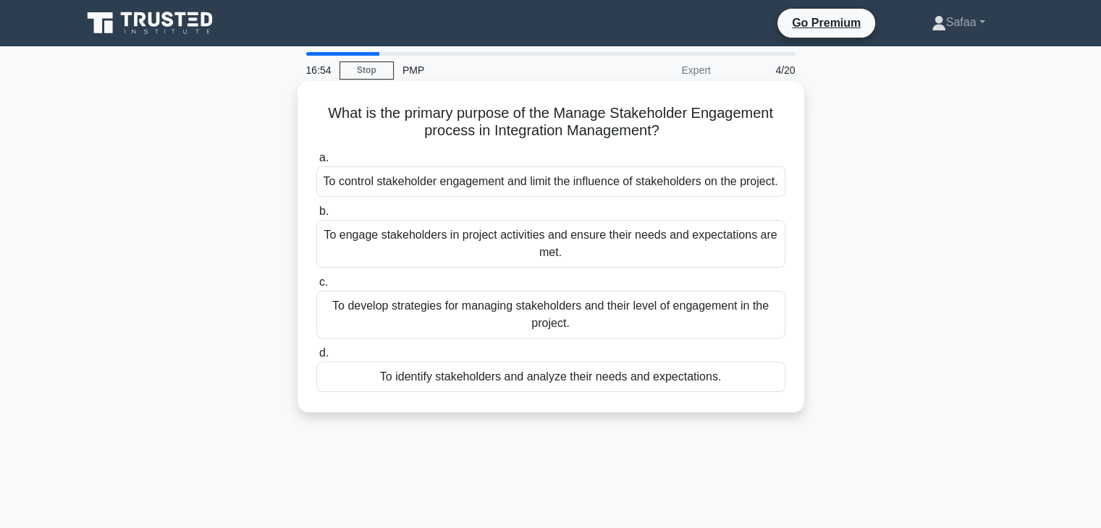
click at [511, 268] on div "To engage stakeholders in project activities and ensure their needs and expecta…" at bounding box center [550, 244] width 469 height 48
click at [316, 216] on input "b. To engage stakeholders in project activities and ensure their needs and expe…" at bounding box center [316, 211] width 0 height 9
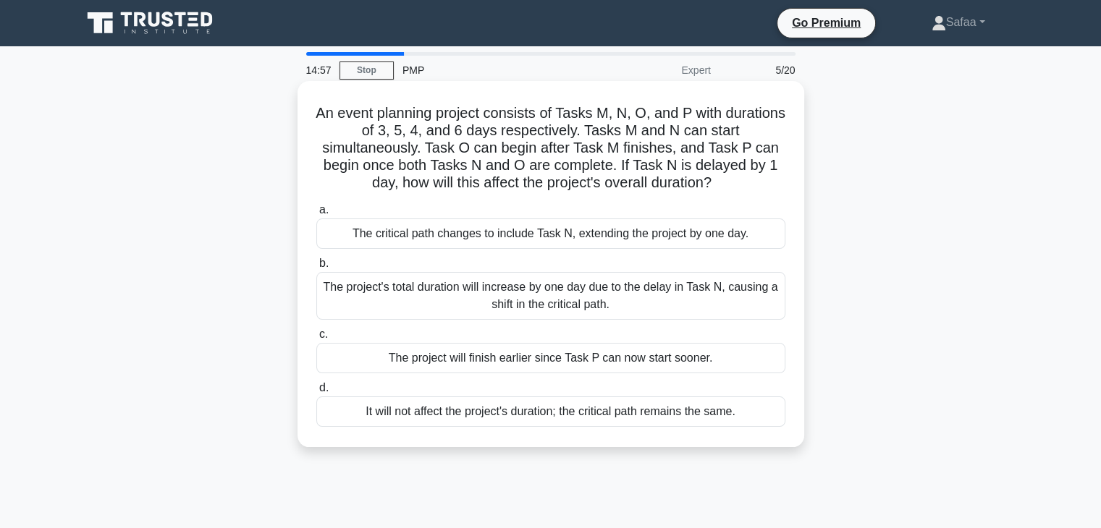
click at [581, 242] on div "The critical path changes to include Task N, extending the project by one day." at bounding box center [550, 234] width 469 height 30
click at [316, 215] on input "a. The critical path changes to include Task N, extending the project by one da…" at bounding box center [316, 210] width 0 height 9
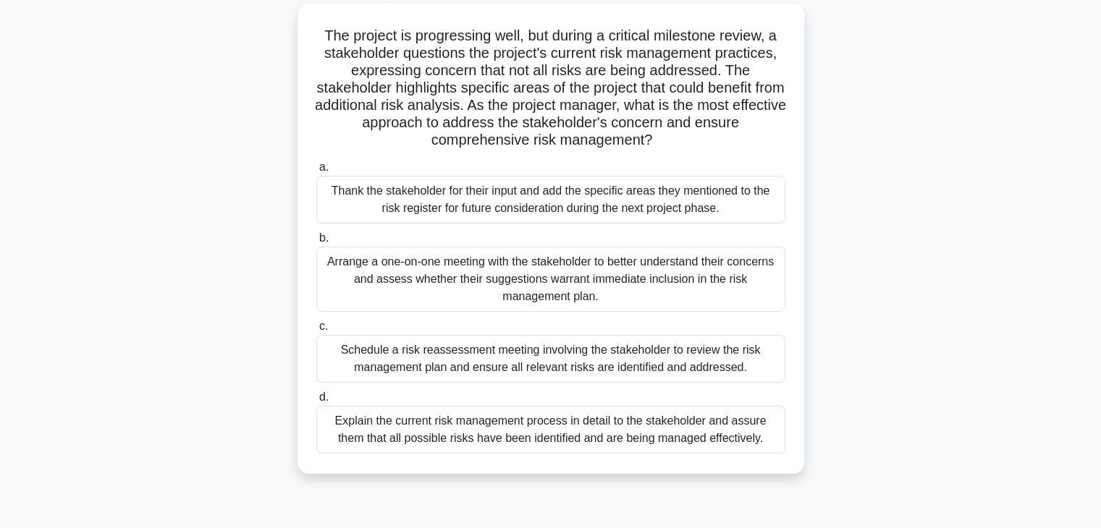
scroll to position [83, 0]
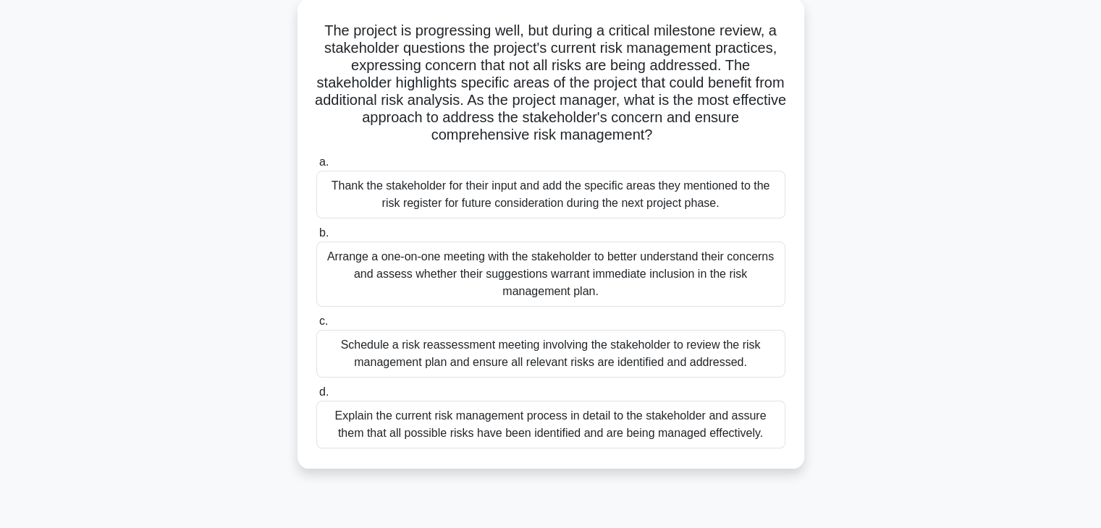
click at [503, 277] on div "Arrange a one-on-one meeting with the stakeholder to better understand their co…" at bounding box center [550, 274] width 469 height 65
click at [316, 238] on input "b. Arrange a one-on-one meeting with the stakeholder to better understand their…" at bounding box center [316, 233] width 0 height 9
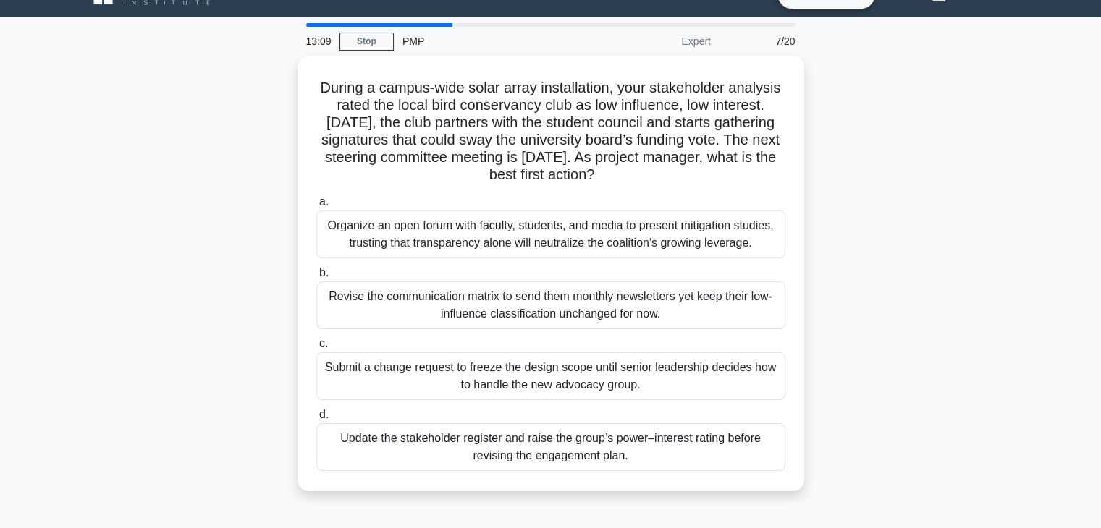
scroll to position [0, 0]
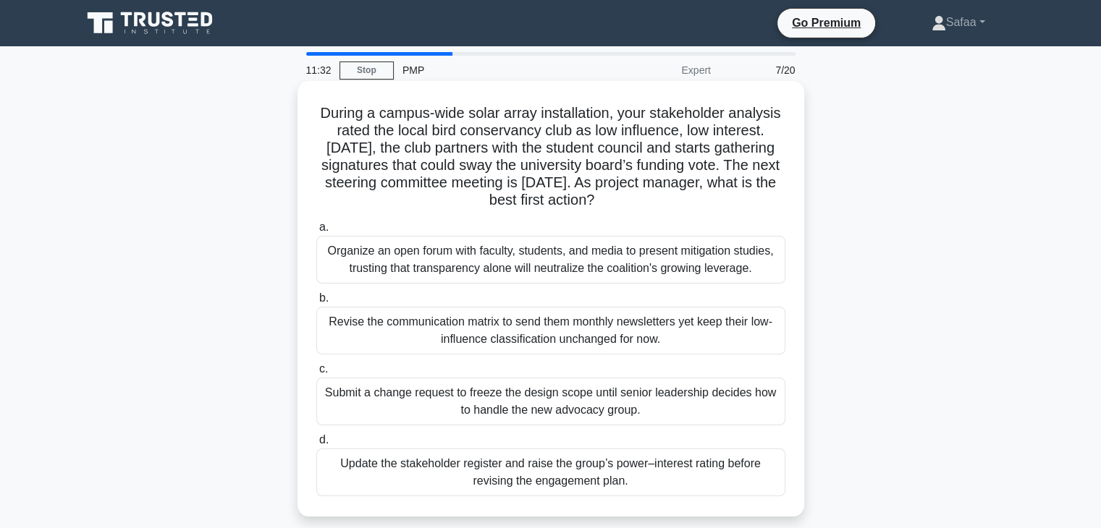
click at [363, 461] on div "Update the stakeholder register and raise the group’s power–interest rating bef…" at bounding box center [550, 473] width 469 height 48
click at [316, 445] on input "d. Update the stakeholder register and raise the group’s power–interest rating …" at bounding box center [316, 440] width 0 height 9
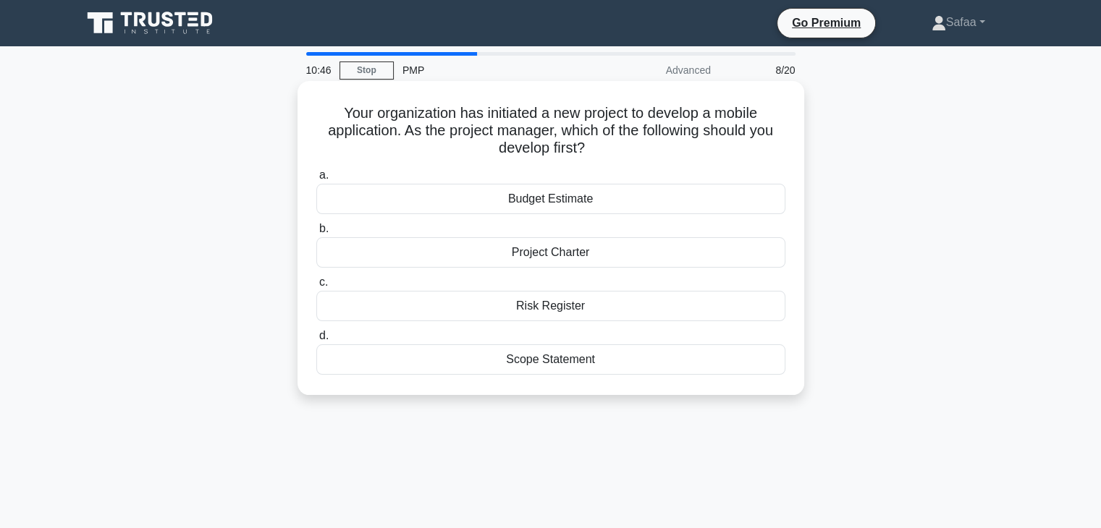
click at [553, 245] on div "Project Charter" at bounding box center [550, 252] width 469 height 30
click at [316, 234] on input "b. Project Charter" at bounding box center [316, 228] width 0 height 9
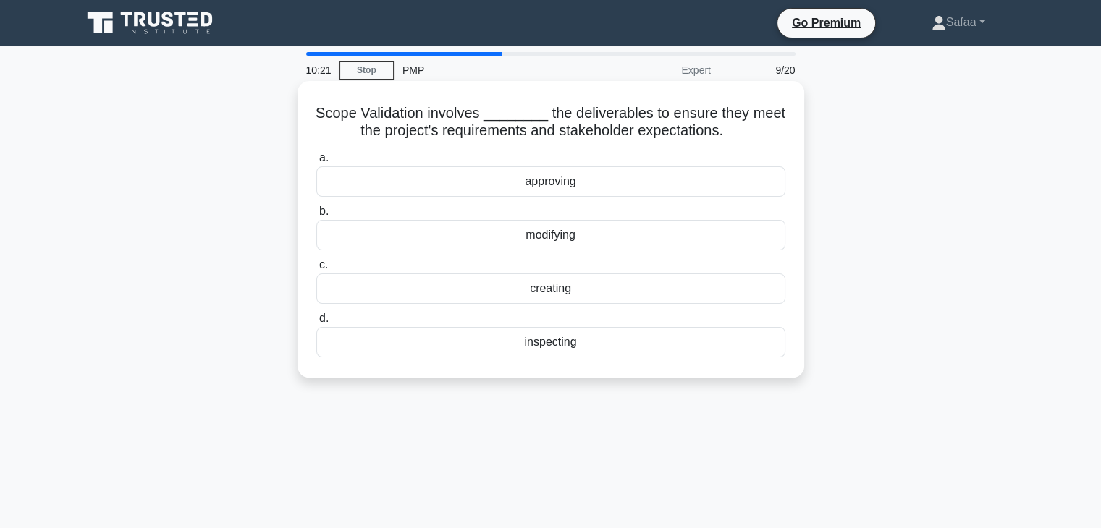
click at [534, 350] on div "inspecting" at bounding box center [550, 342] width 469 height 30
click at [316, 324] on input "d. inspecting" at bounding box center [316, 318] width 0 height 9
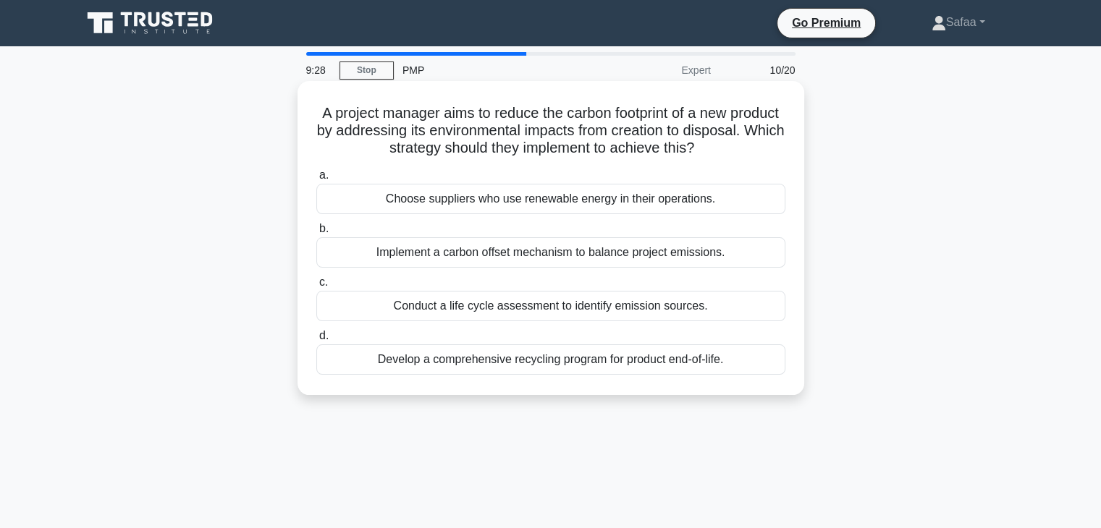
click at [652, 305] on div "Conduct a life cycle assessment to identify emission sources." at bounding box center [550, 306] width 469 height 30
click at [316, 287] on input "c. Conduct a life cycle assessment to identify emission sources." at bounding box center [316, 282] width 0 height 9
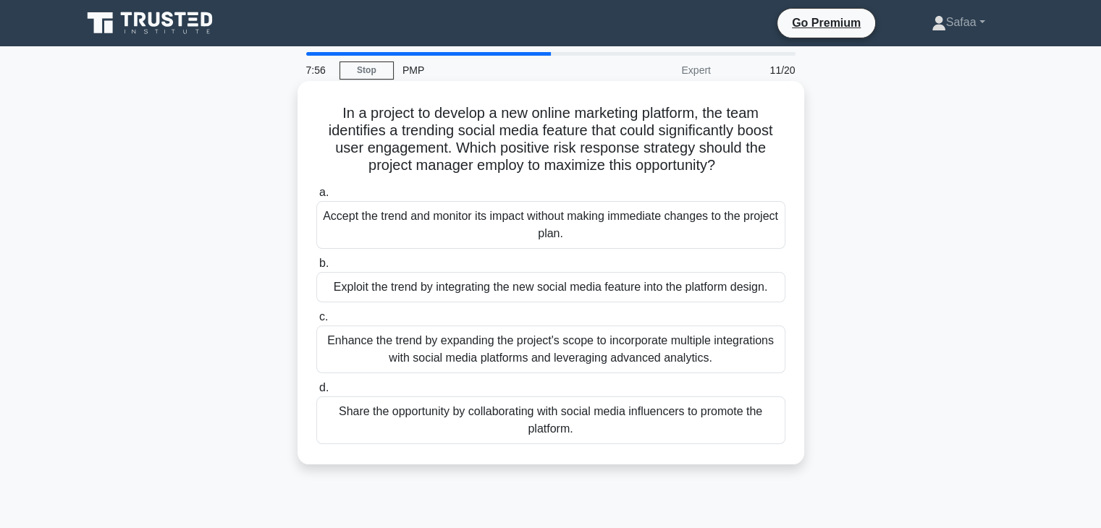
click at [521, 411] on div "Share the opportunity by collaborating with social media influencers to promote…" at bounding box center [550, 421] width 469 height 48
click at [316, 393] on input "d. Share the opportunity by collaborating with social media influencers to prom…" at bounding box center [316, 388] width 0 height 9
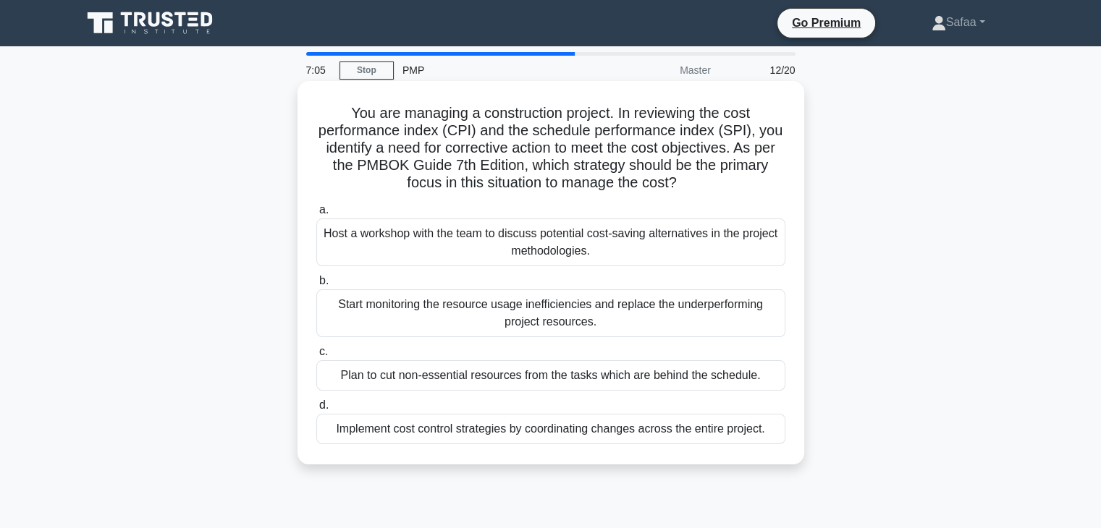
click at [544, 429] on div "Implement cost control strategies by coordinating changes across the entire pro…" at bounding box center [550, 429] width 469 height 30
click at [316, 410] on input "d. Implement cost control strategies by coordinating changes across the entire …" at bounding box center [316, 405] width 0 height 9
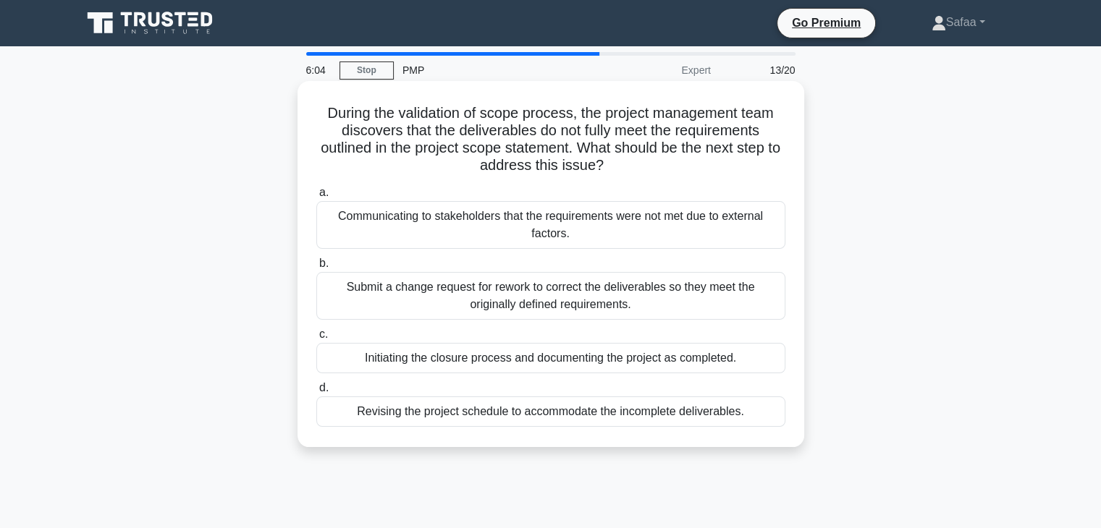
click at [484, 296] on div "Submit a change request for rework to correct the deliverables so they meet the…" at bounding box center [550, 296] width 469 height 48
click at [316, 269] on input "b. Submit a change request for rework to correct the deliverables so they meet …" at bounding box center [316, 263] width 0 height 9
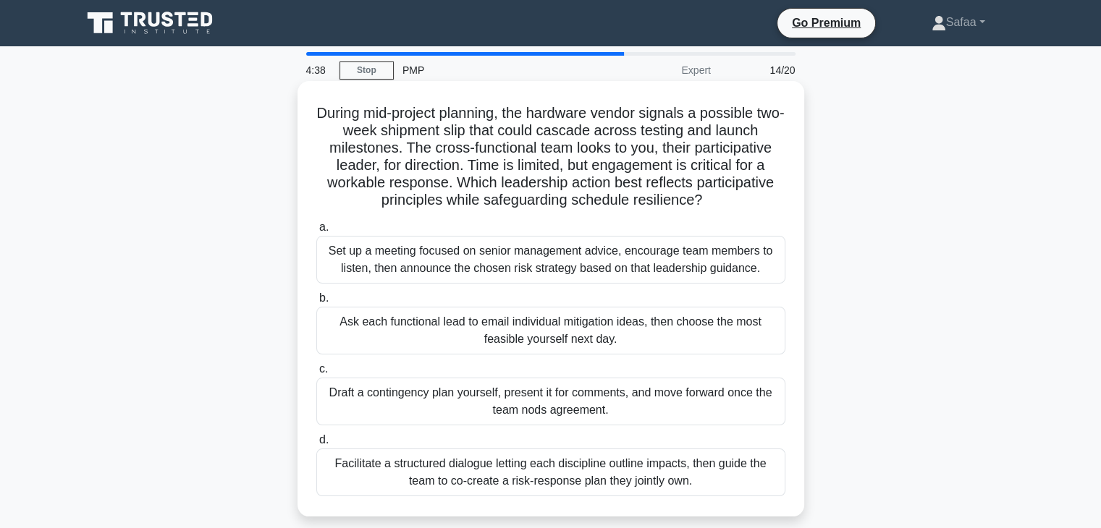
click at [405, 253] on div "Set up a meeting focused on senior management advice, encourage team members to…" at bounding box center [550, 260] width 469 height 48
click at [316, 232] on input "a. Set up a meeting focused on senior management advice, encourage team members…" at bounding box center [316, 227] width 0 height 9
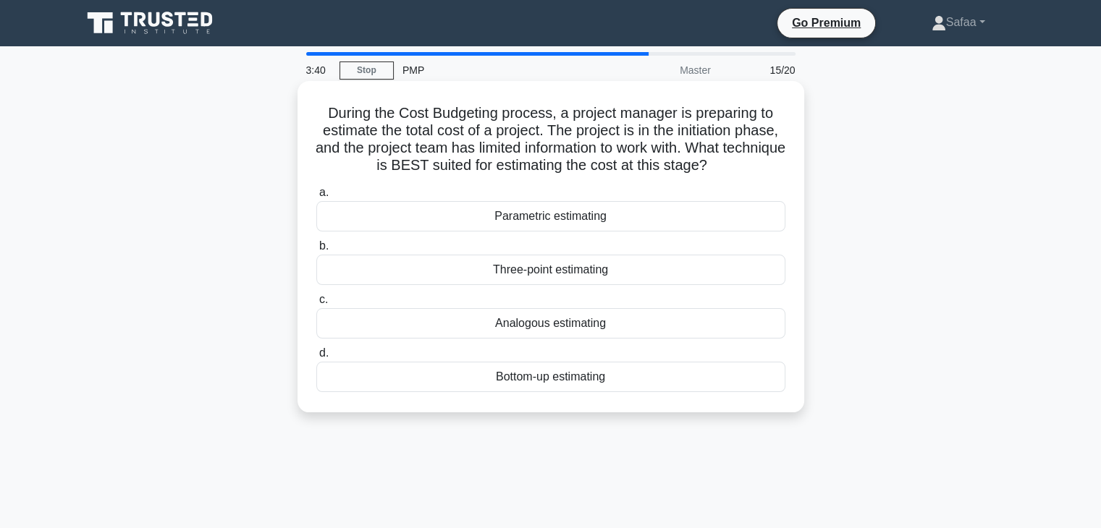
click at [464, 284] on div "Three-point estimating" at bounding box center [550, 270] width 469 height 30
click at [316, 251] on input "b. Three-point estimating" at bounding box center [316, 246] width 0 height 9
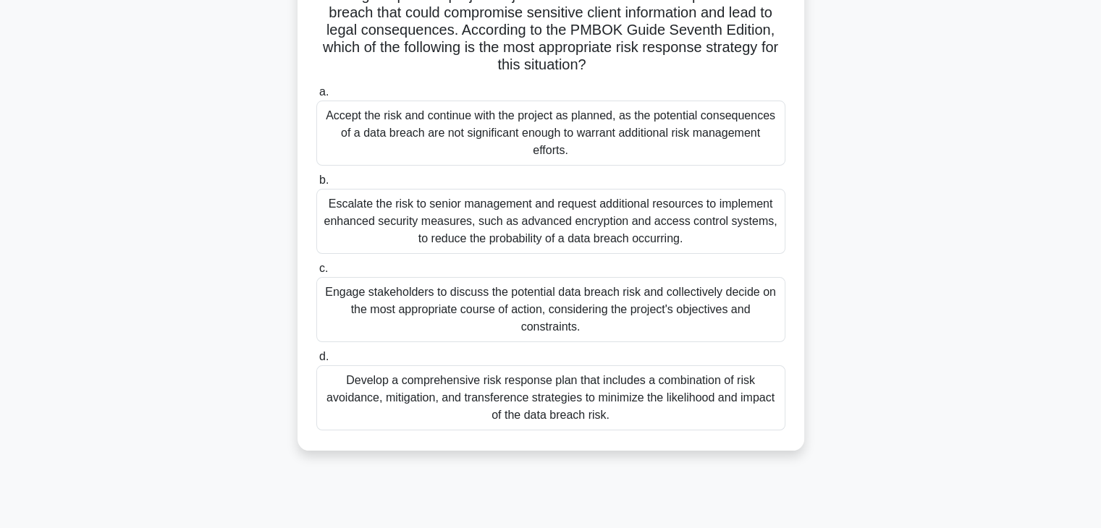
scroll to position [145, 0]
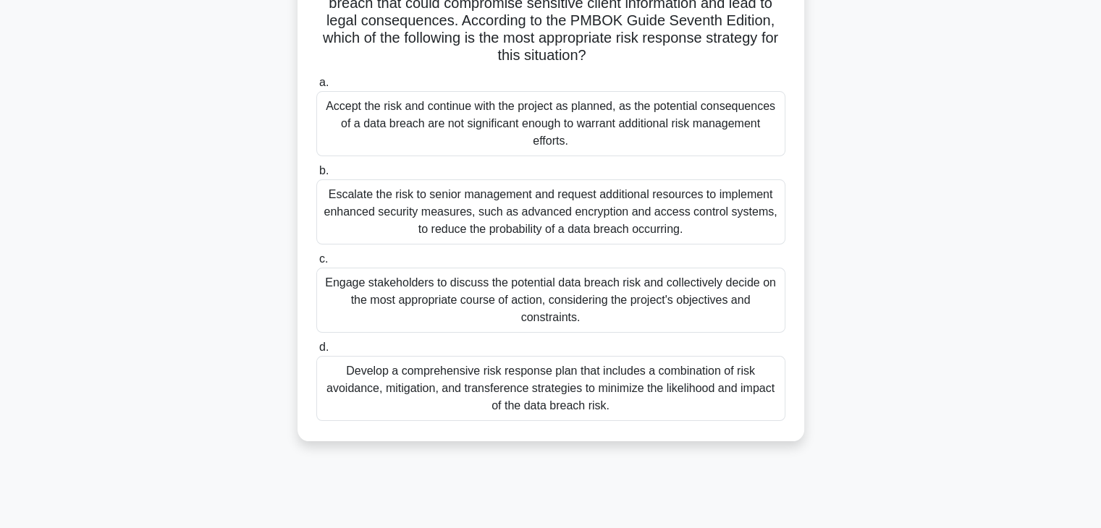
click at [391, 216] on div "Escalate the risk to senior management and request additional resources to impl…" at bounding box center [550, 212] width 469 height 65
click at [316, 176] on input "b. Escalate the risk to senior management and request additional resources to i…" at bounding box center [316, 170] width 0 height 9
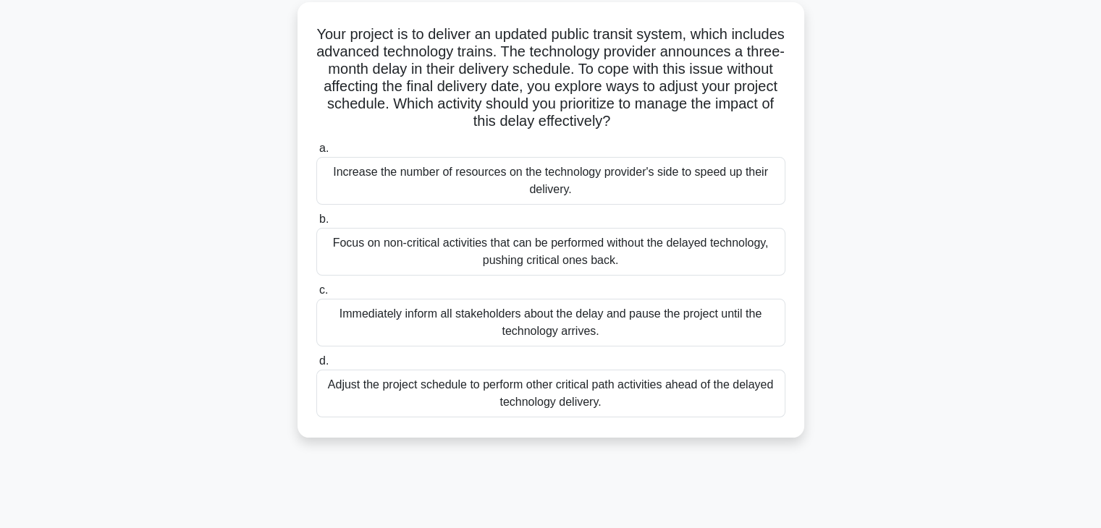
scroll to position [87, 0]
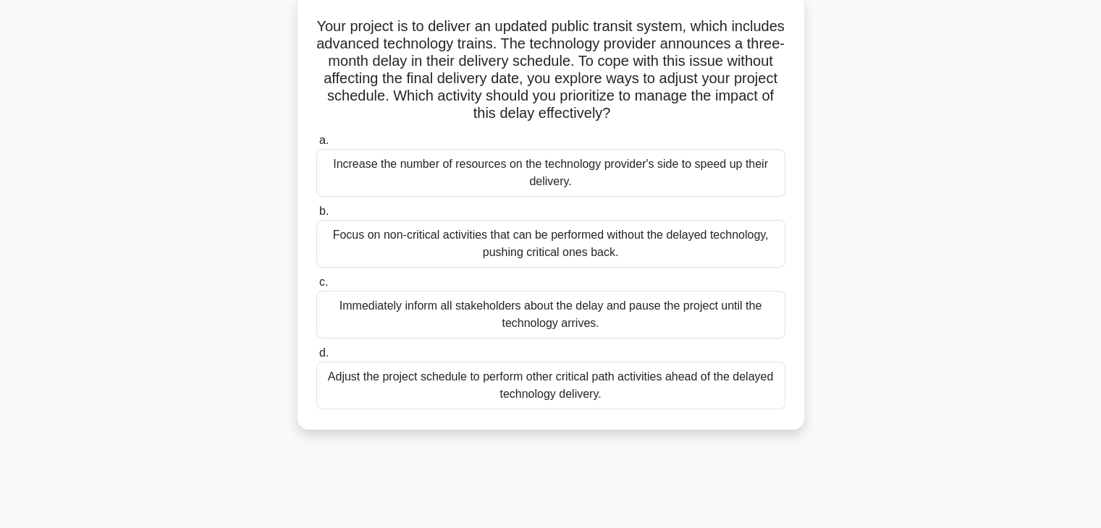
click at [608, 379] on div "Adjust the project schedule to perform other critical path activities ahead of …" at bounding box center [550, 386] width 469 height 48
click at [316, 358] on input "d. Adjust the project schedule to perform other critical path activities ahead …" at bounding box center [316, 353] width 0 height 9
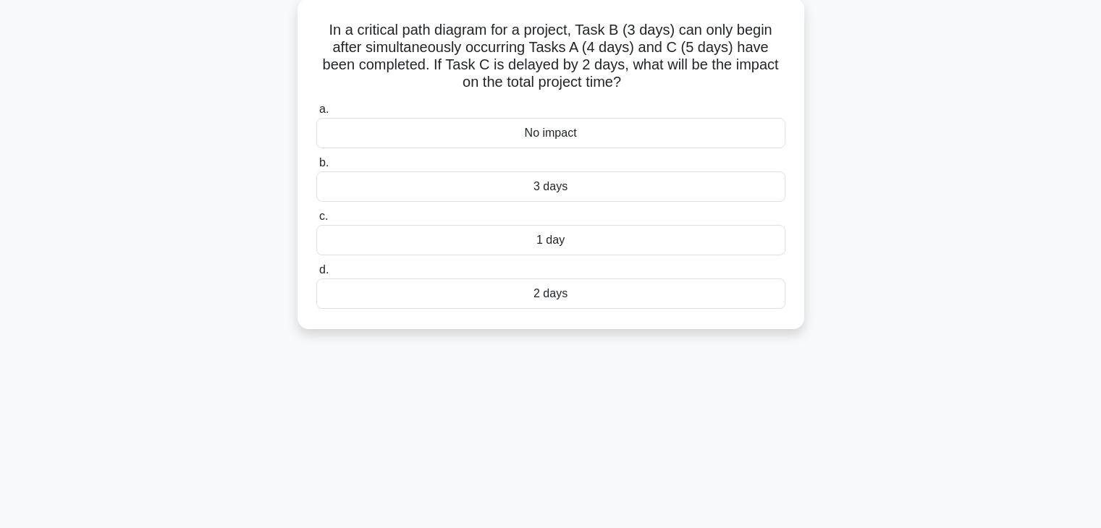
scroll to position [0, 0]
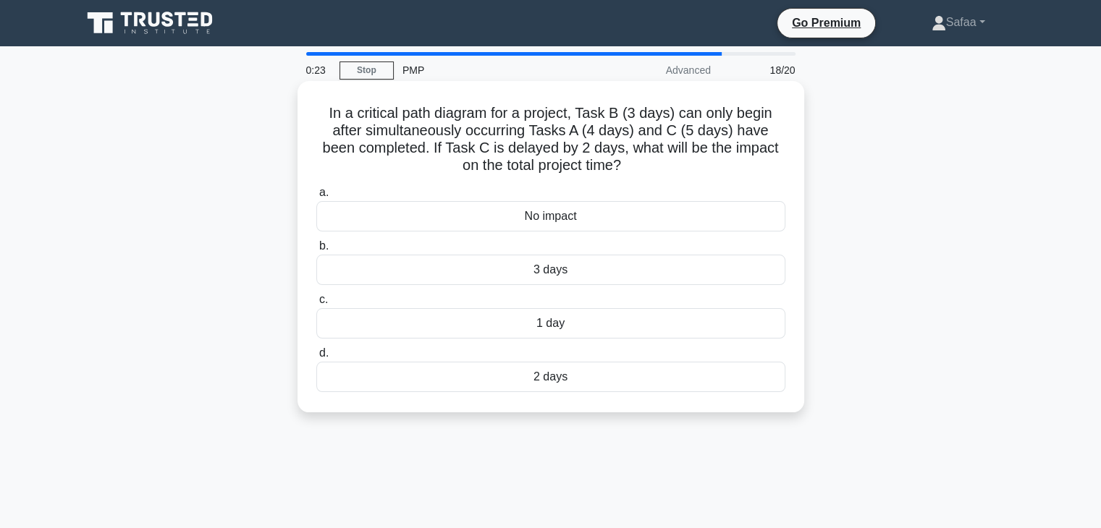
click at [560, 274] on div "3 days" at bounding box center [550, 270] width 469 height 30
click at [316, 251] on input "b. 3 days" at bounding box center [316, 246] width 0 height 9
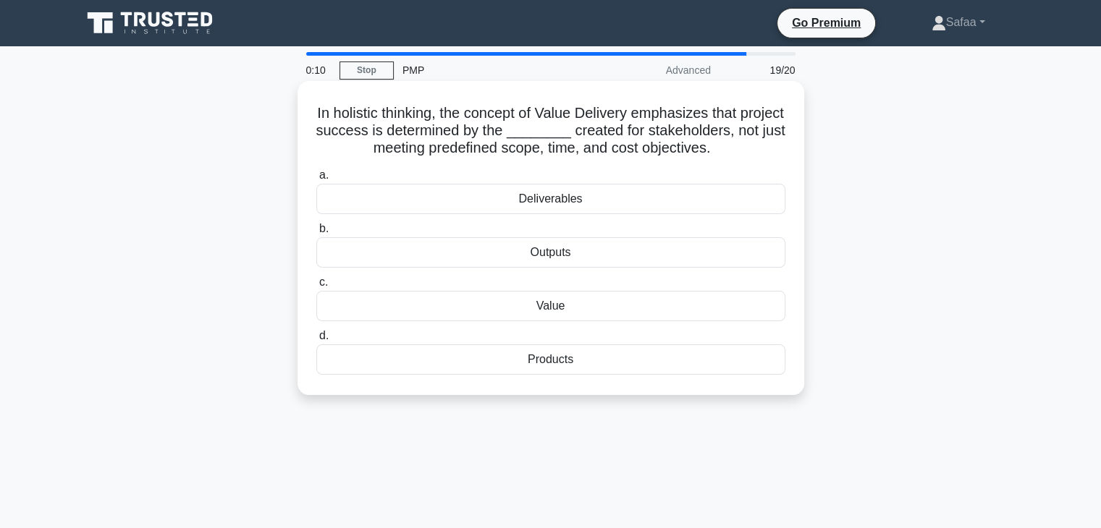
click at [573, 203] on div "Deliverables" at bounding box center [550, 199] width 469 height 30
click at [316, 180] on input "a. Deliverables" at bounding box center [316, 175] width 0 height 9
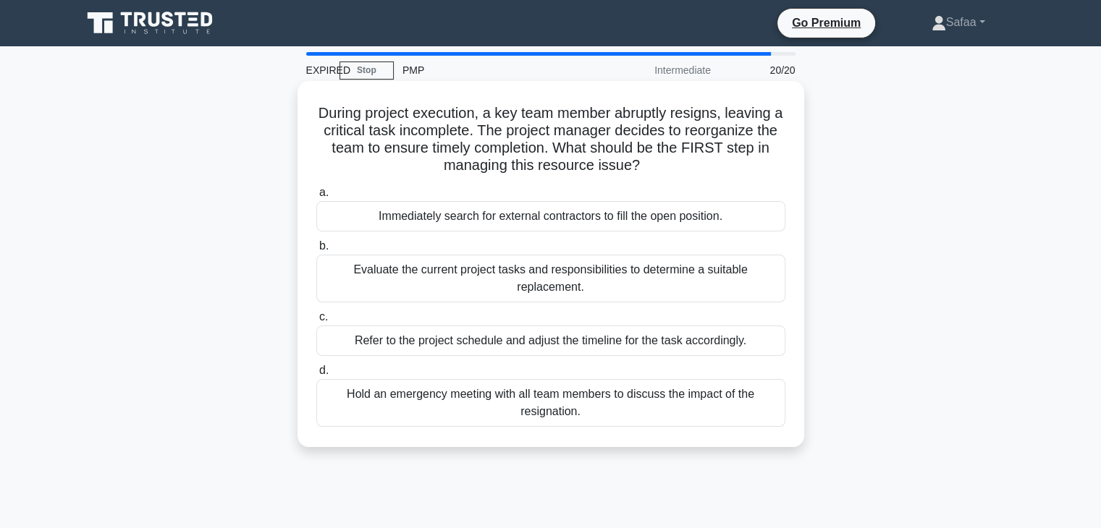
click at [628, 287] on div "Evaluate the current project tasks and responsibilities to determine a suitable…" at bounding box center [550, 279] width 469 height 48
click at [316, 251] on input "b. Evaluate the current project tasks and responsibilities to determine a suita…" at bounding box center [316, 246] width 0 height 9
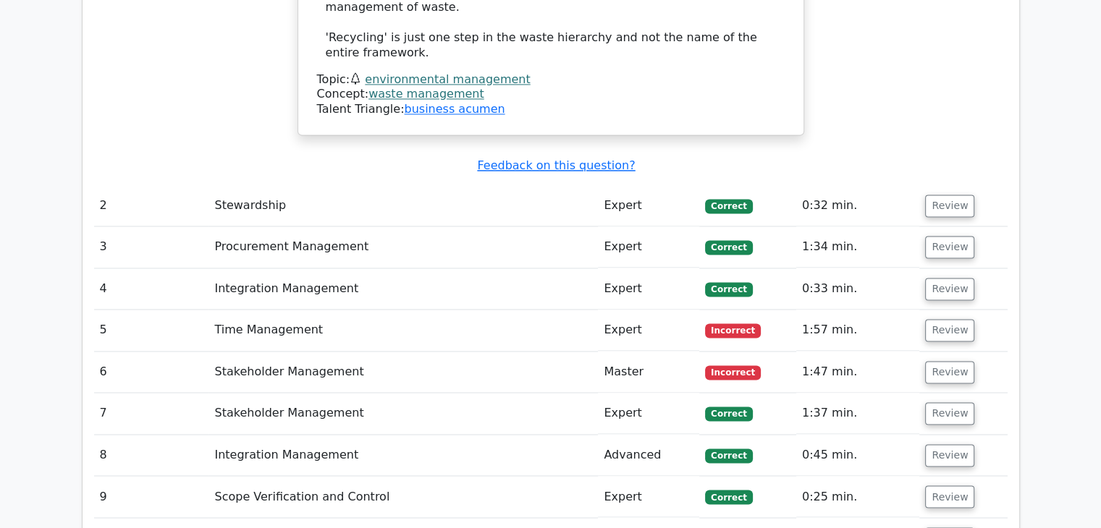
scroll to position [2258, 0]
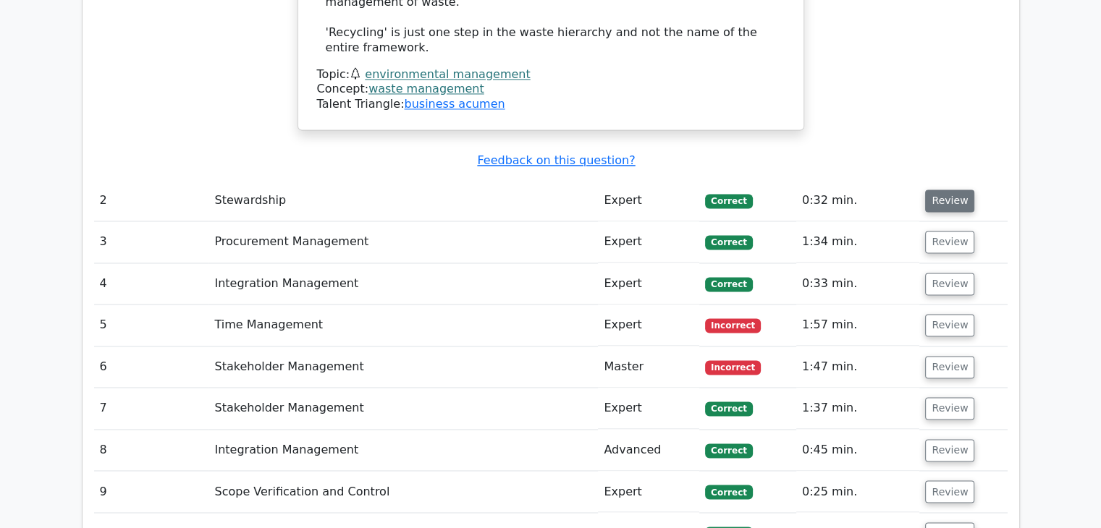
click at [945, 190] on button "Review" at bounding box center [949, 201] width 49 height 22
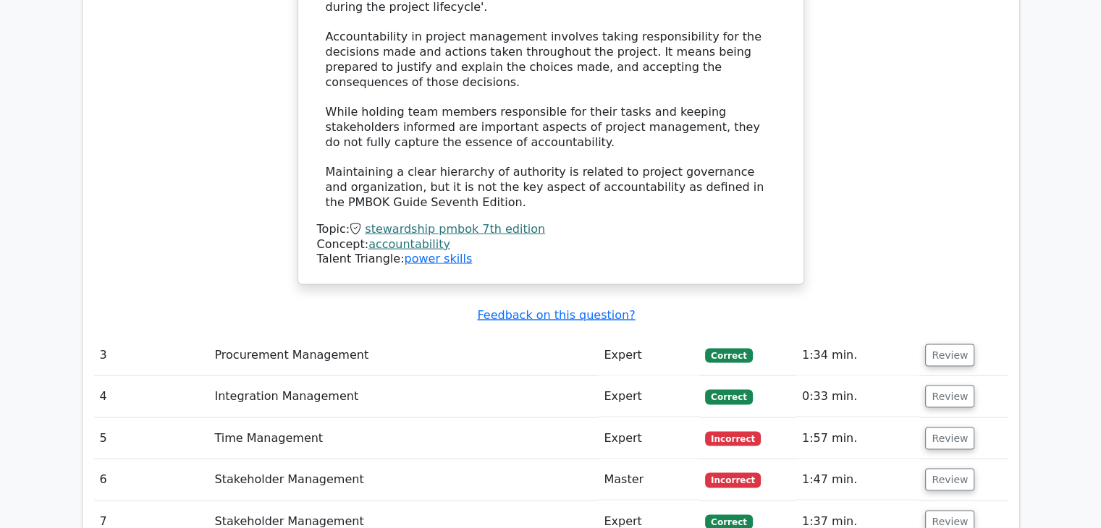
scroll to position [2895, 0]
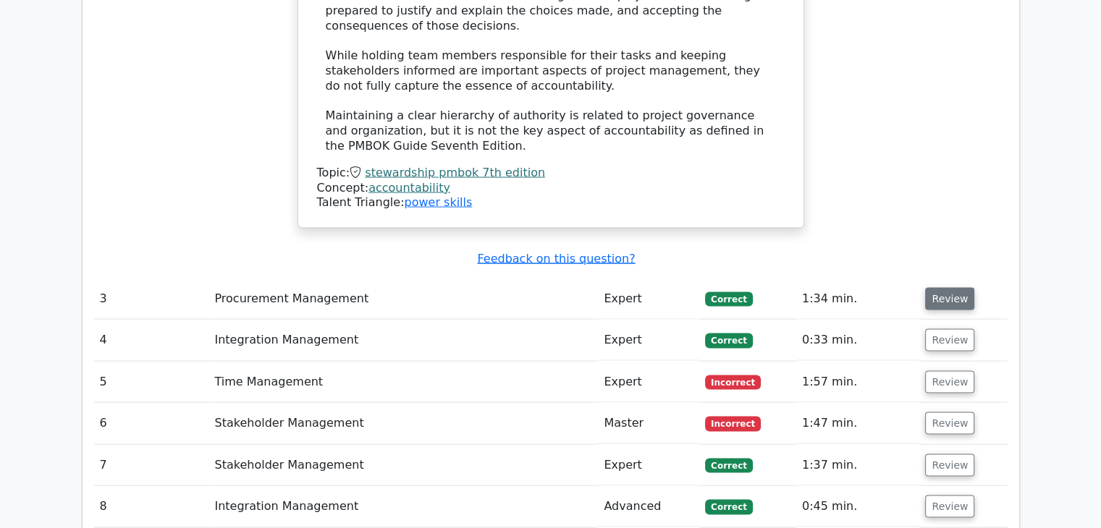
click at [967, 279] on td "Review" at bounding box center [963, 299] width 88 height 41
click at [946, 288] on button "Review" at bounding box center [949, 299] width 49 height 22
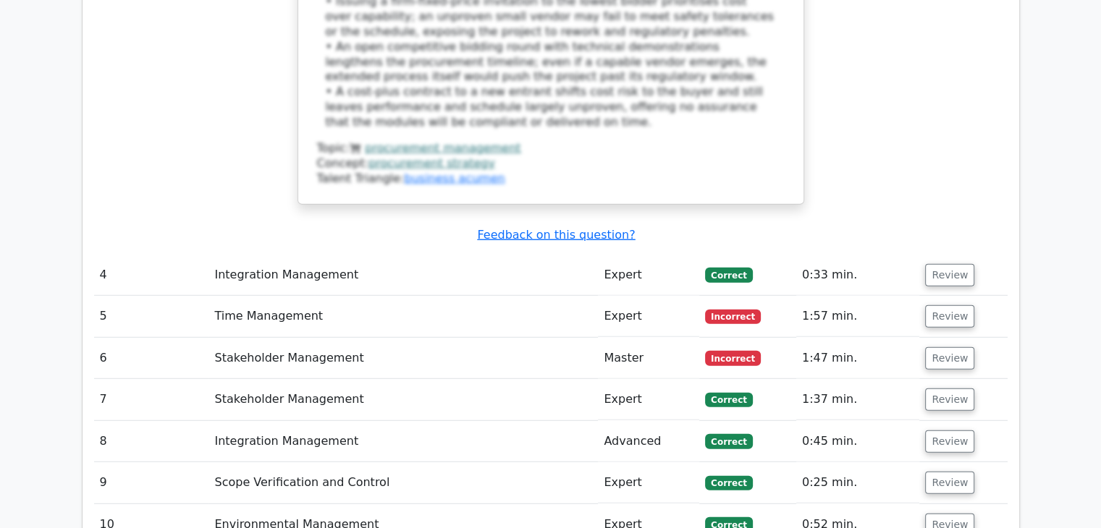
scroll to position [3851, 0]
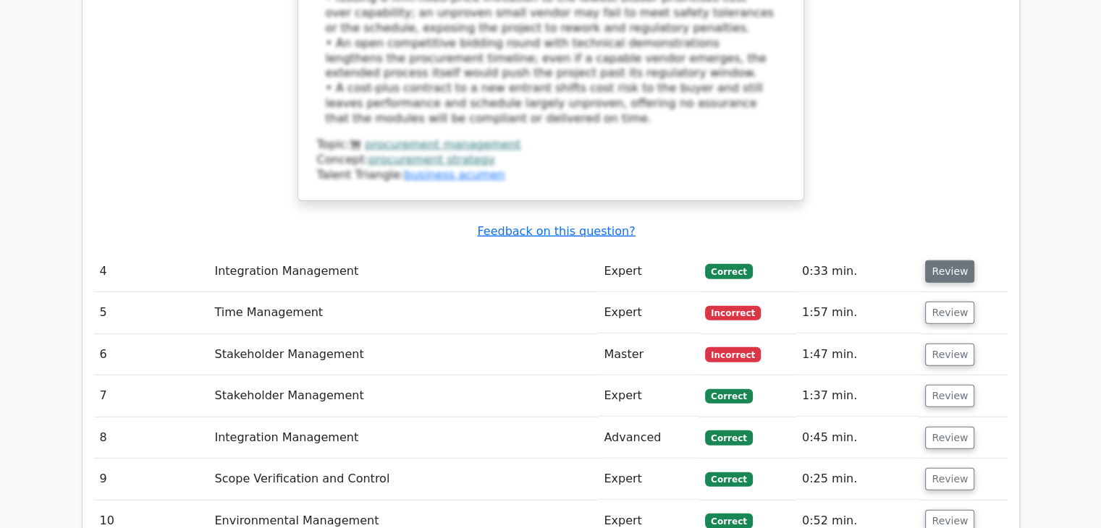
click at [956, 261] on button "Review" at bounding box center [949, 272] width 49 height 22
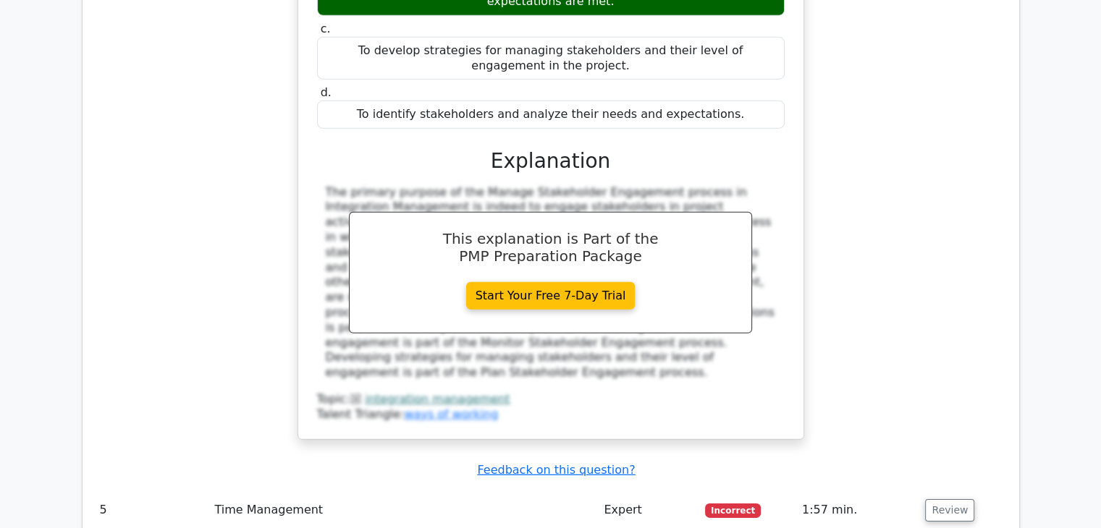
scroll to position [4488, 0]
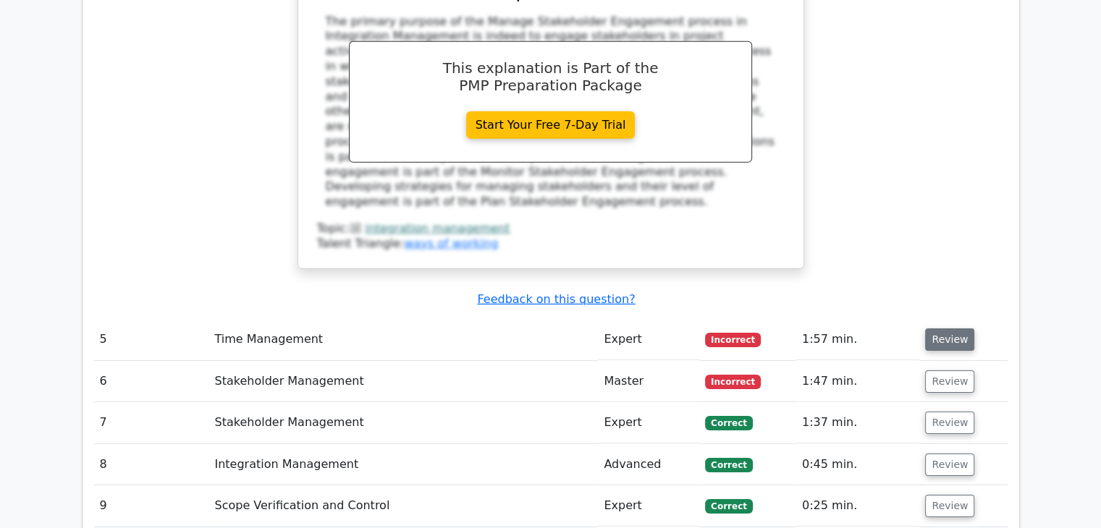
click at [955, 329] on button "Review" at bounding box center [949, 340] width 49 height 22
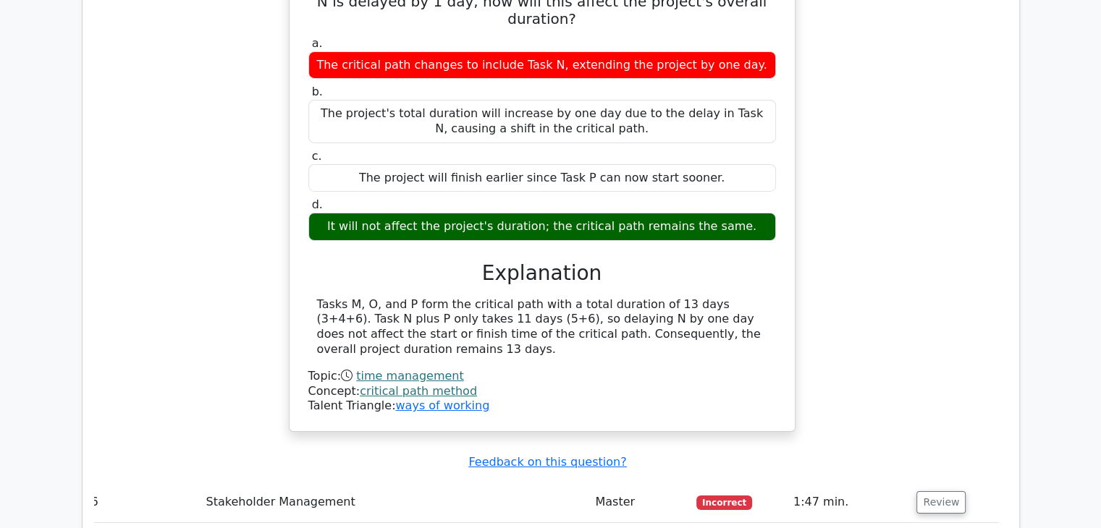
scroll to position [4951, 0]
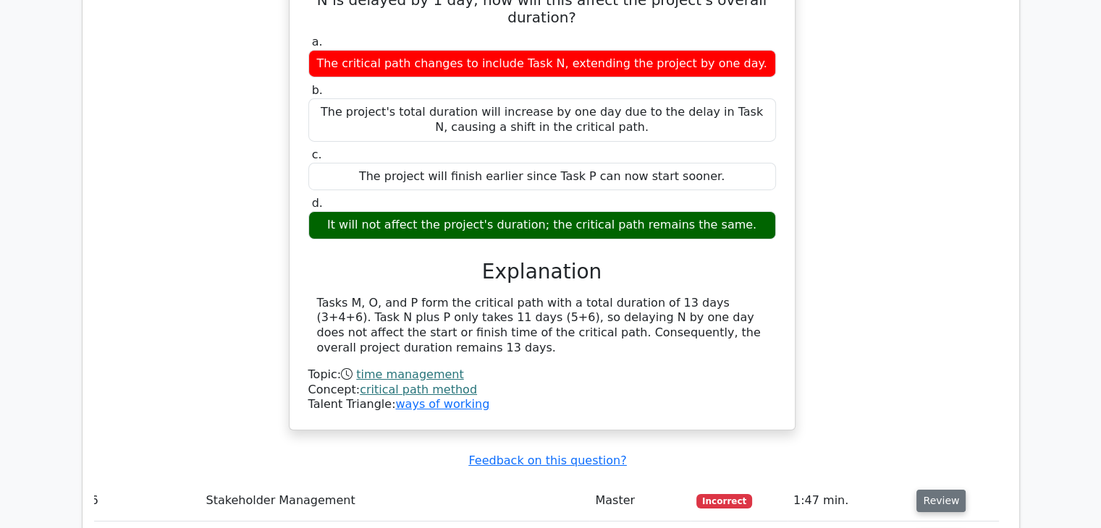
click at [938, 490] on button "Review" at bounding box center [940, 501] width 49 height 22
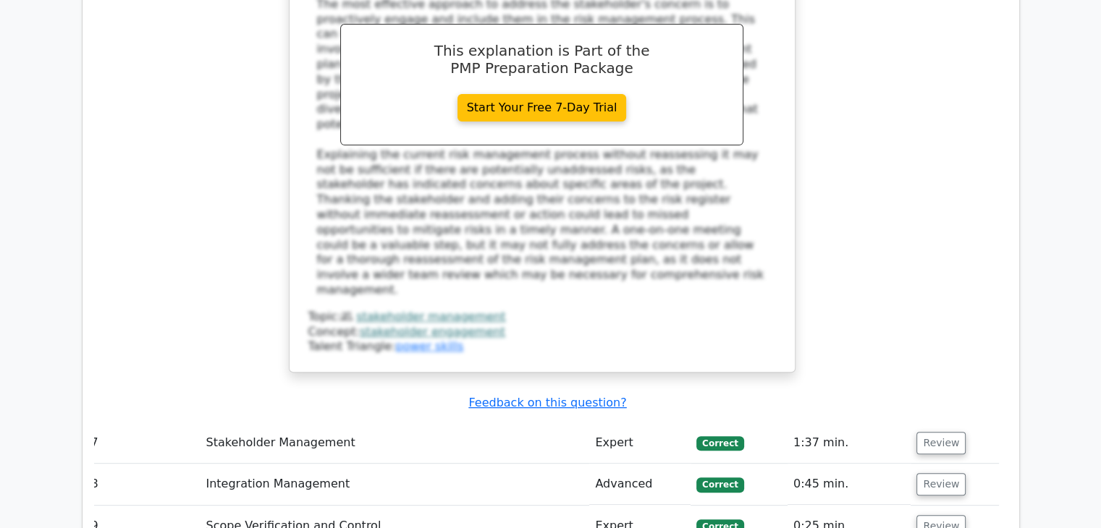
scroll to position [6023, 0]
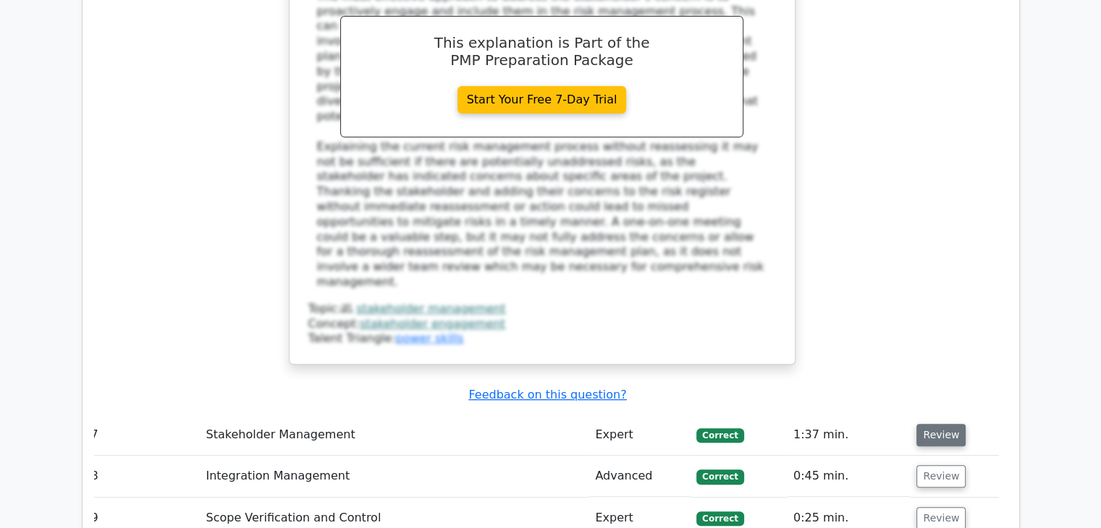
click at [958, 415] on td "Review" at bounding box center [955, 435] width 88 height 41
click at [943, 424] on button "Review" at bounding box center [940, 435] width 49 height 22
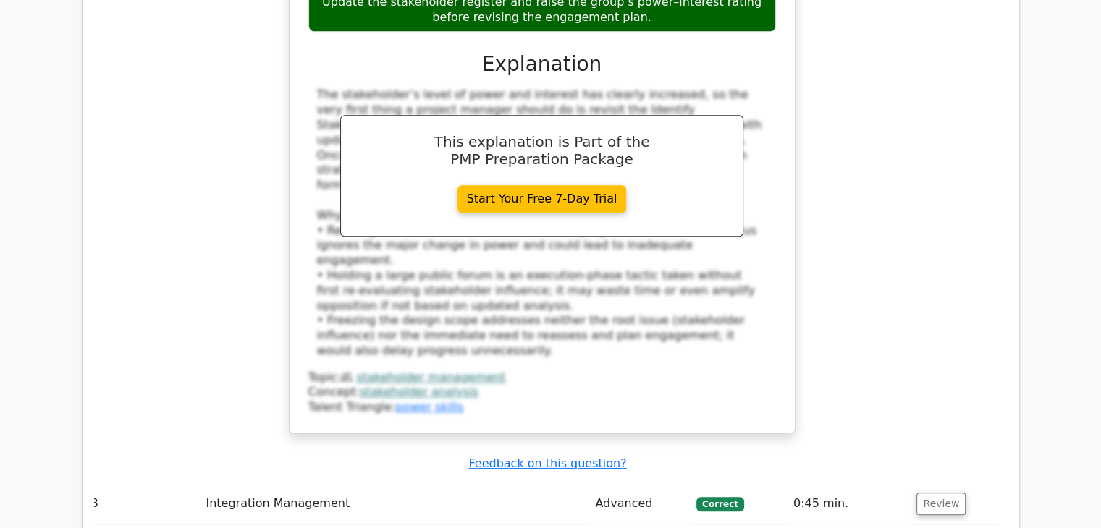
scroll to position [6891, 0]
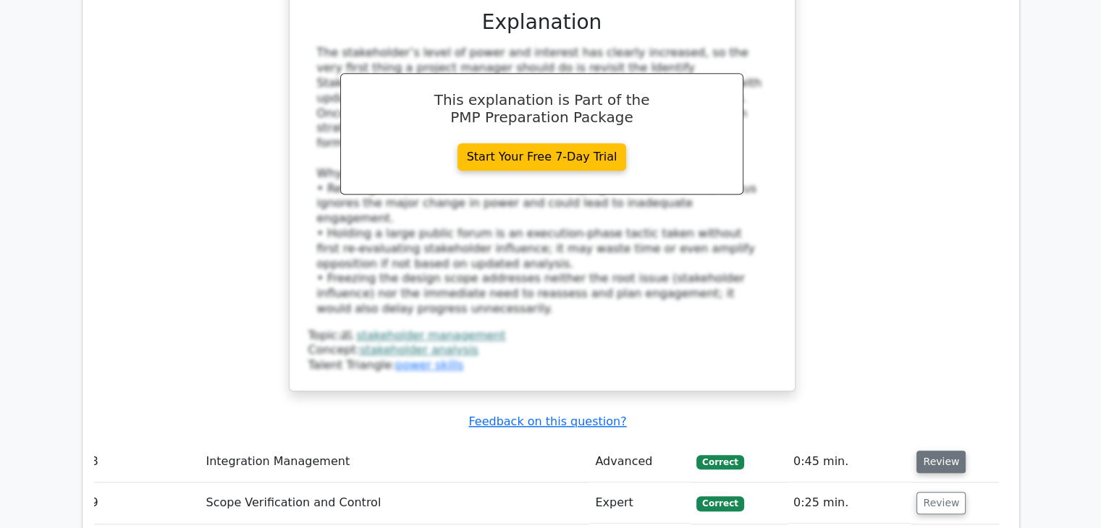
click at [945, 451] on button "Review" at bounding box center [940, 462] width 49 height 22
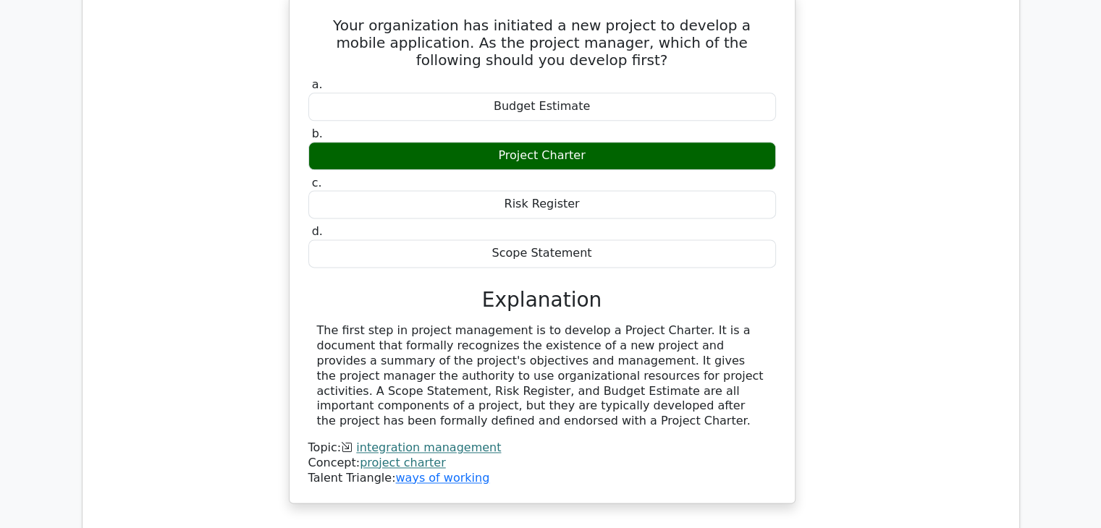
scroll to position [7383, 0]
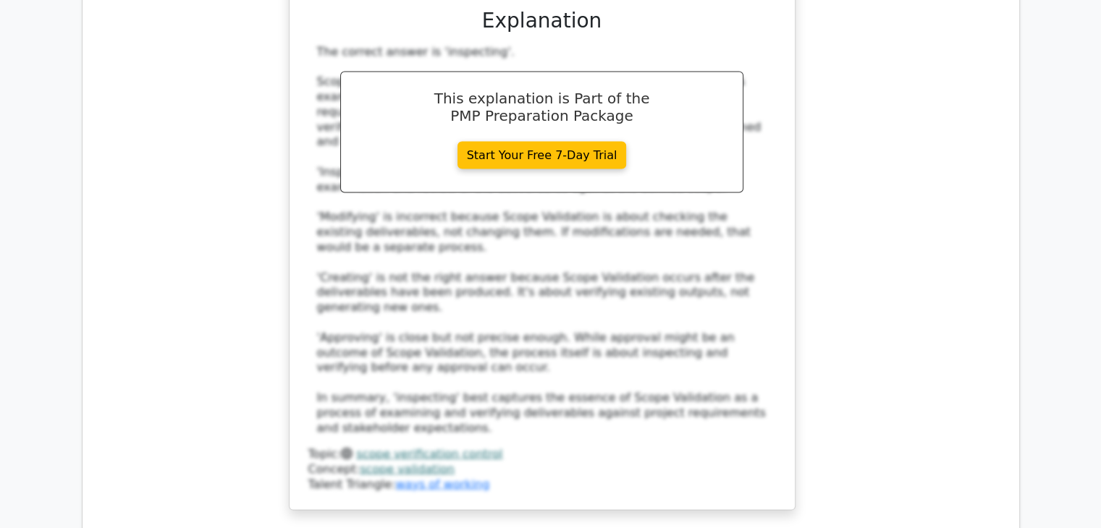
scroll to position [8281, 0]
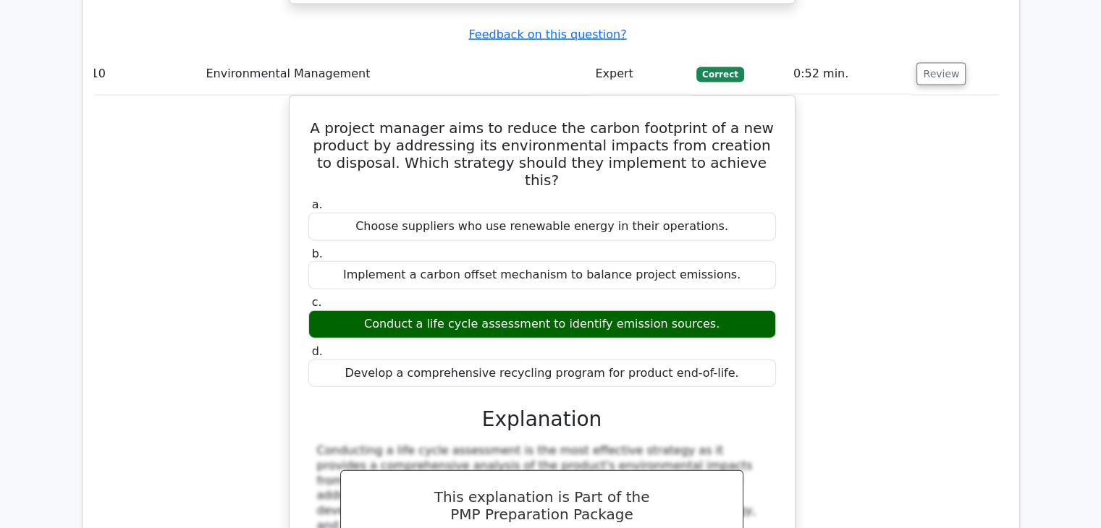
scroll to position [8773, 0]
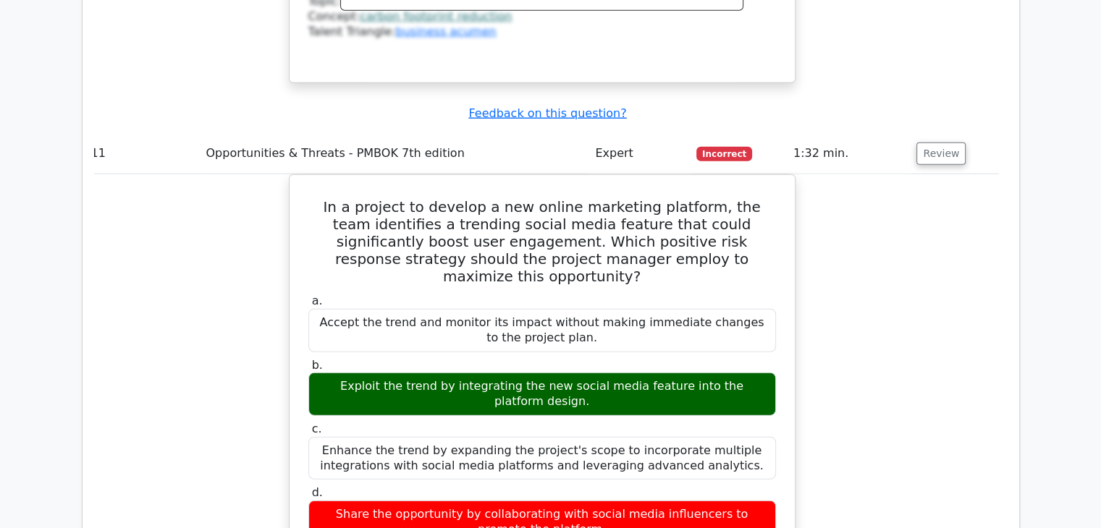
scroll to position [9352, 0]
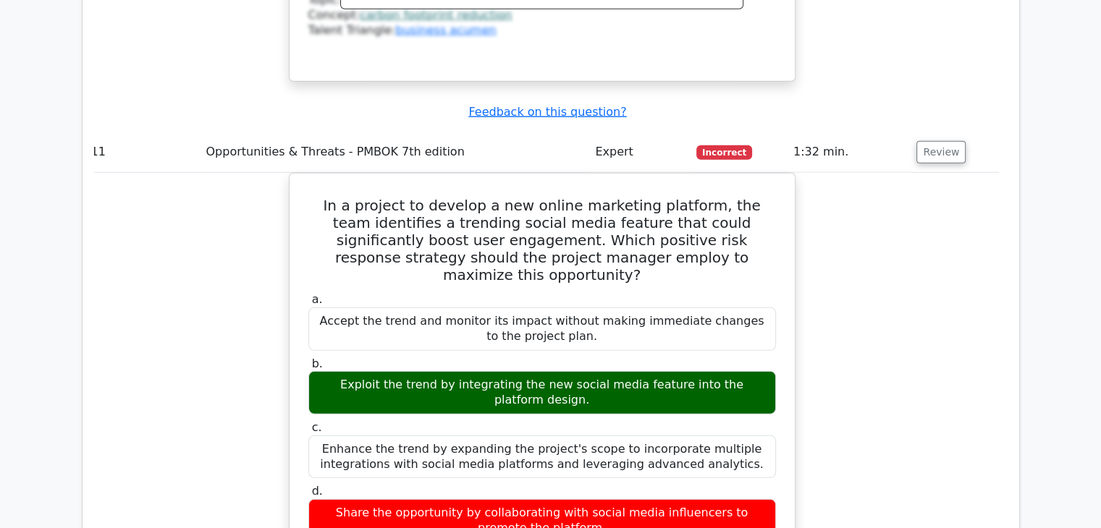
click at [916, 219] on div "In a project to develop a new online marketing platform, the team identifies a …" at bounding box center [542, 500] width 914 height 654
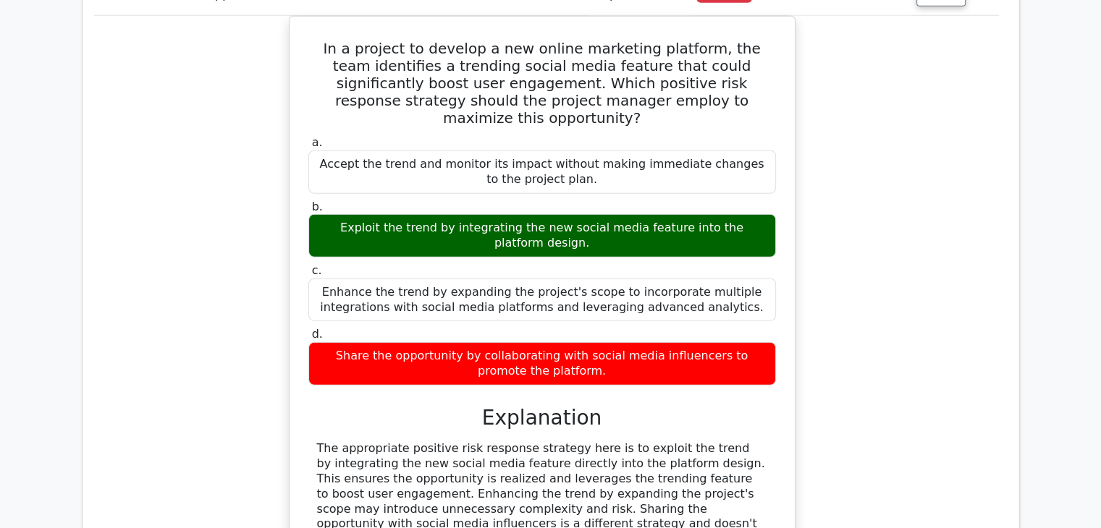
scroll to position [9642, 0]
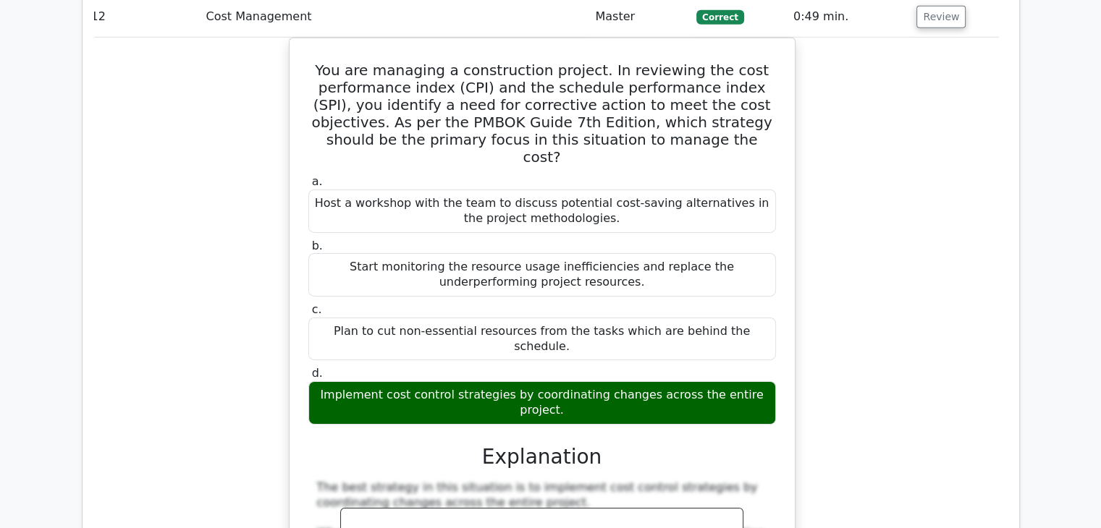
scroll to position [10395, 0]
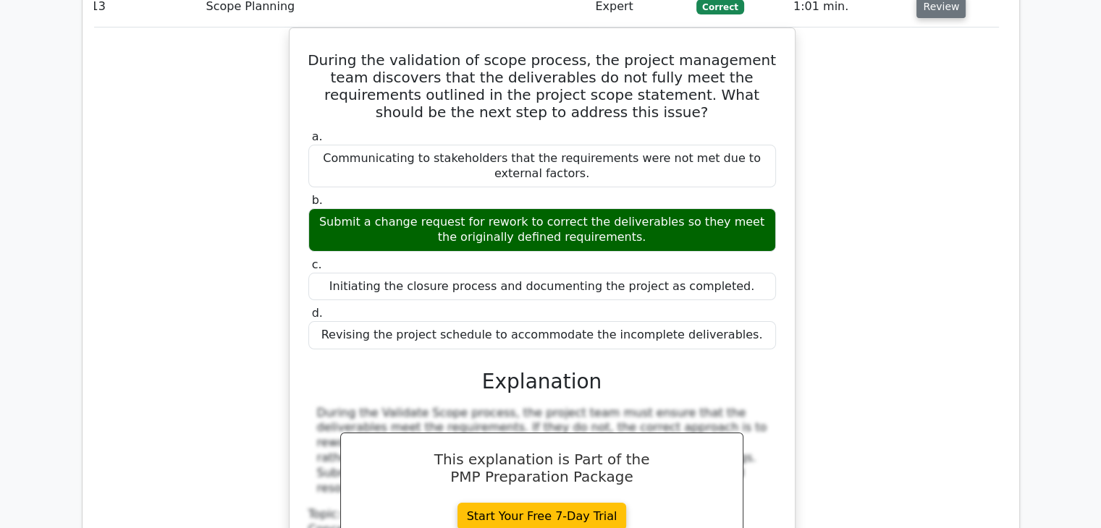
scroll to position [11148, 0]
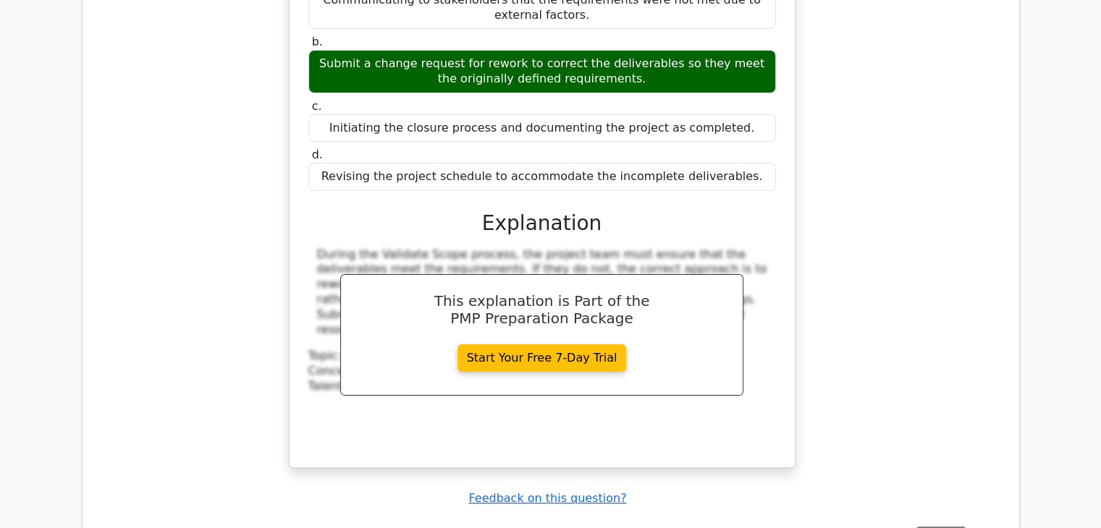
scroll to position [11350, 0]
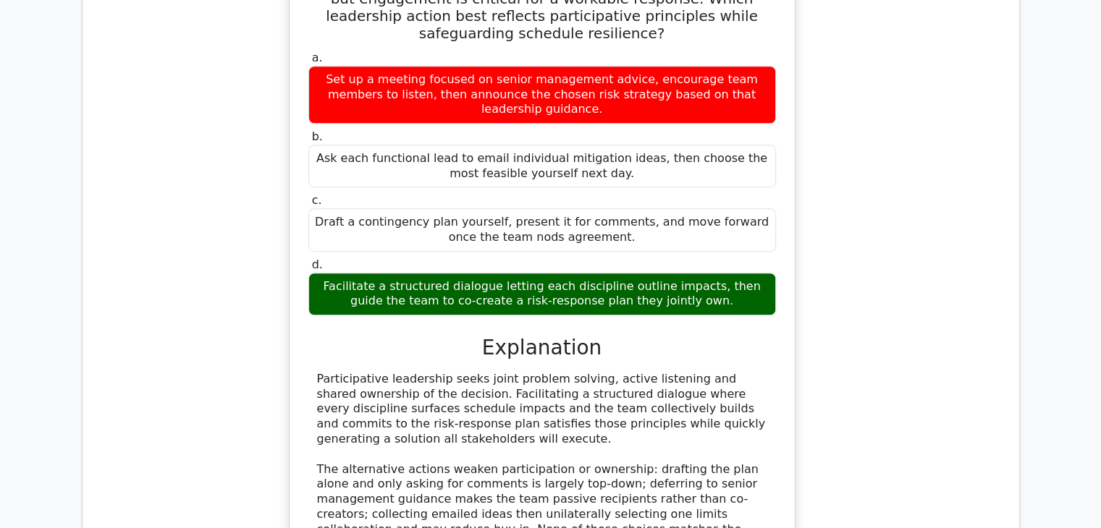
scroll to position [11958, 0]
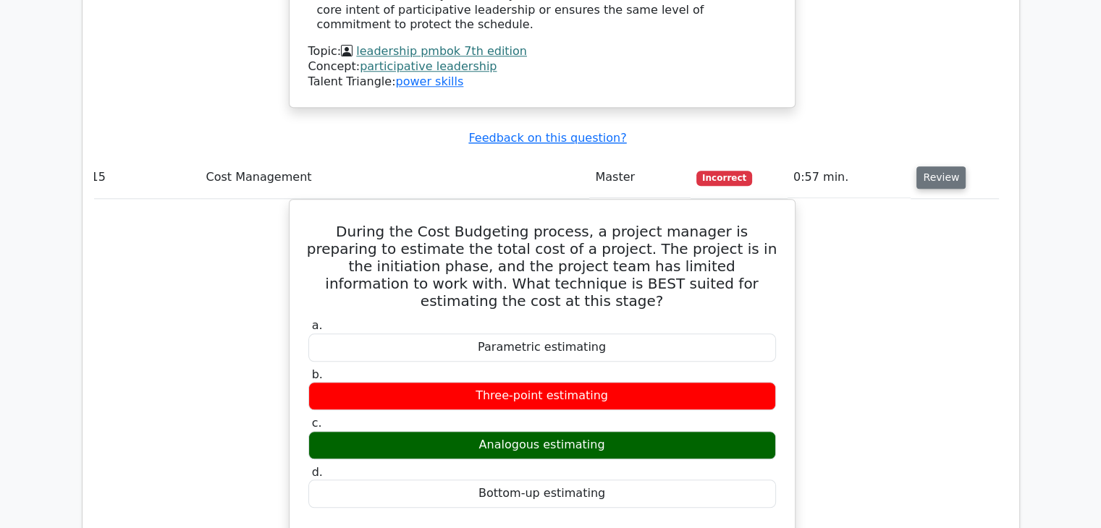
scroll to position [12537, 0]
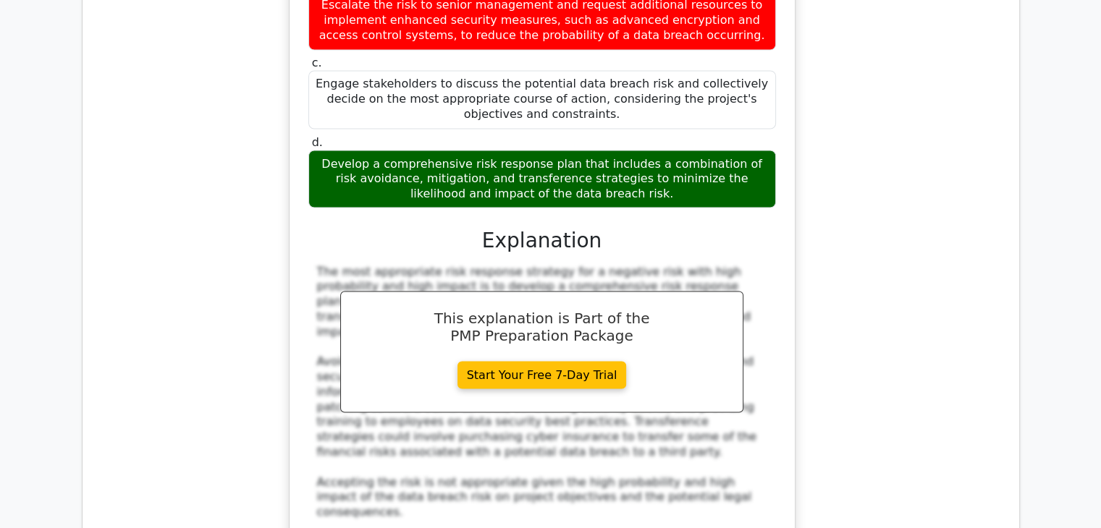
scroll to position [13638, 0]
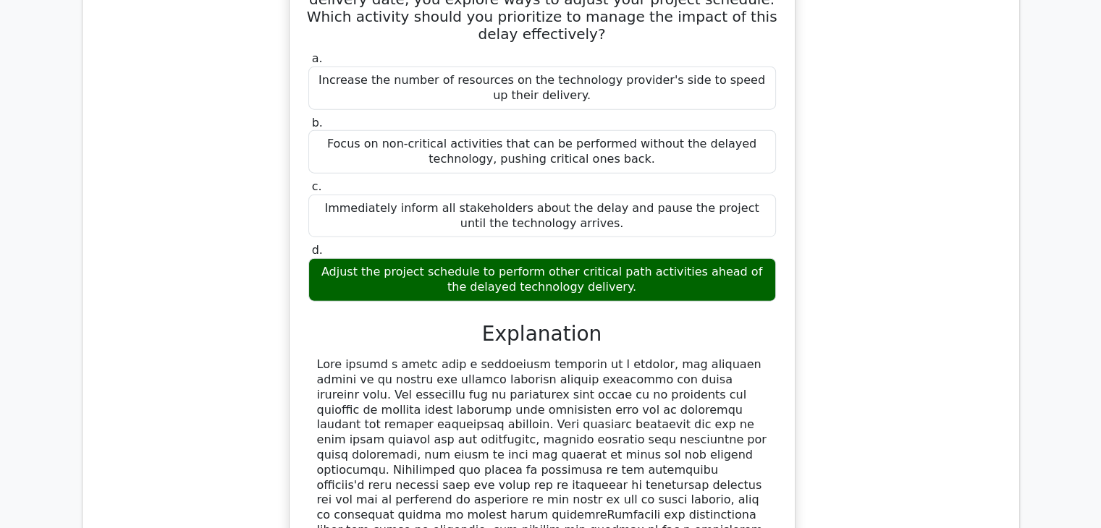
scroll to position [14477, 0]
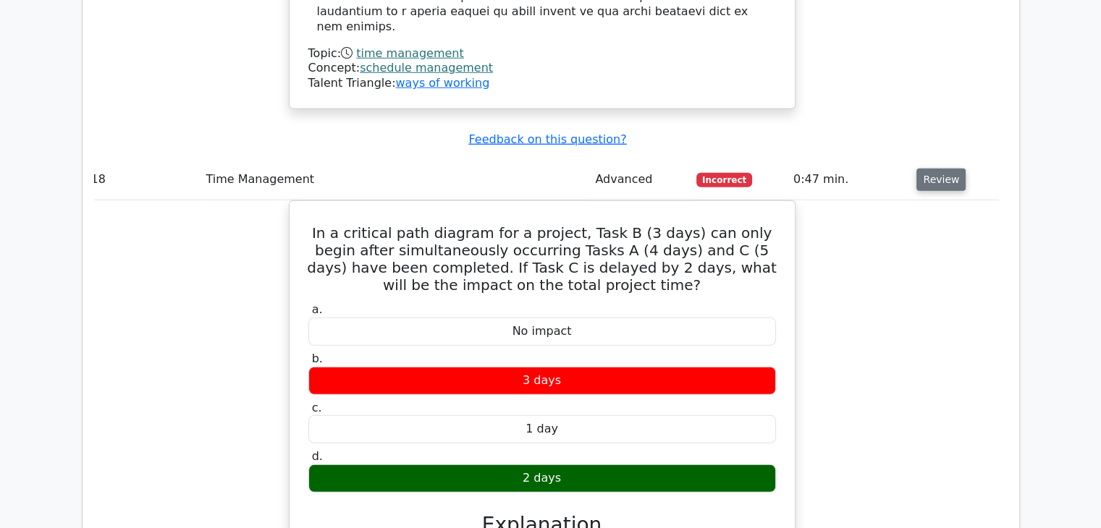
scroll to position [15143, 0]
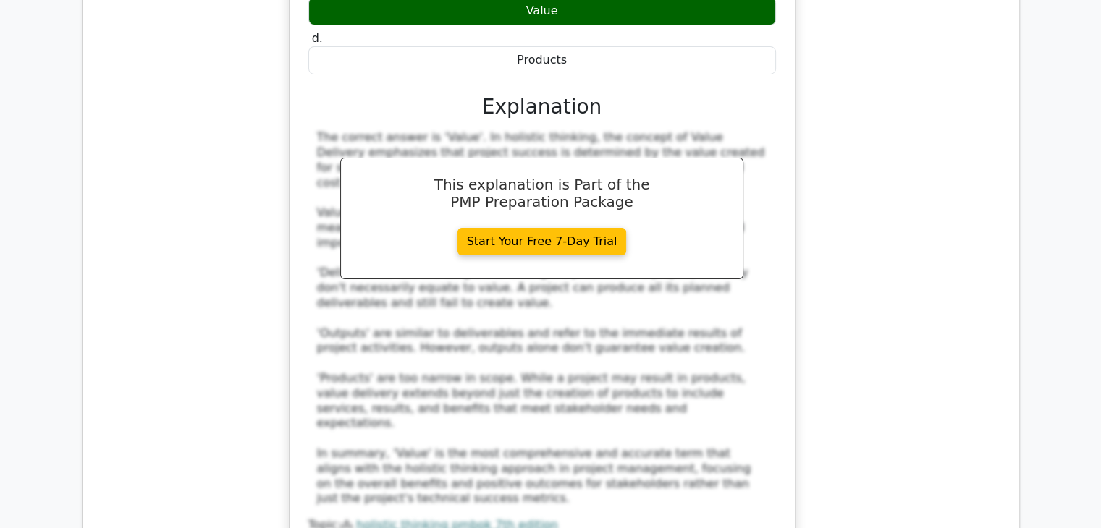
scroll to position [16301, 0]
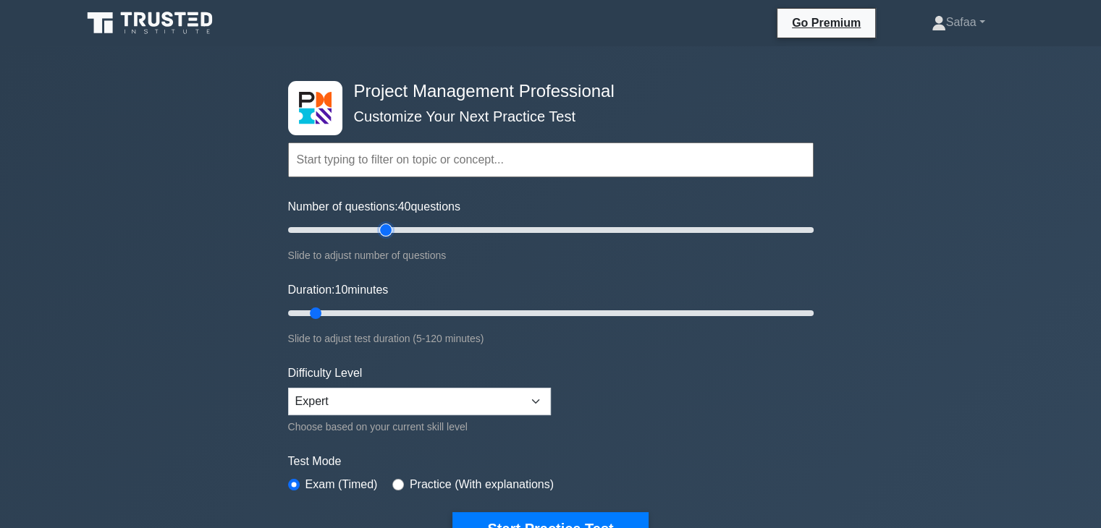
click at [384, 228] on input "Number of questions: 40 questions" at bounding box center [551, 230] width 526 height 17
click at [373, 228] on input "Number of questions: 35 questions" at bounding box center [551, 230] width 526 height 17
type input "30"
click at [358, 228] on input "Number of questions: 30 questions" at bounding box center [551, 230] width 526 height 17
click at [354, 315] on input "Duration: 20 minutes" at bounding box center [551, 313] width 526 height 17
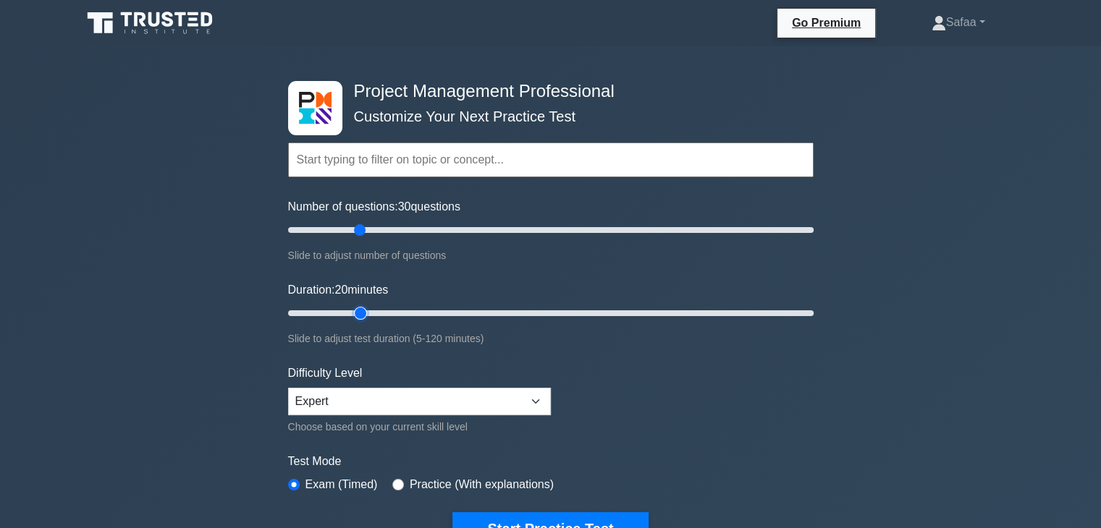
click at [371, 311] on input "Duration: 20 minutes" at bounding box center [551, 313] width 526 height 17
type input "30"
click at [405, 309] on input "Duration: 30 minutes" at bounding box center [551, 313] width 526 height 17
click at [527, 408] on select "Beginner Intermediate Expert" at bounding box center [419, 402] width 263 height 28
click at [748, 366] on form "Topics Scope Management Time Management Cost Management Quality Management Risk…" at bounding box center [551, 321] width 526 height 447
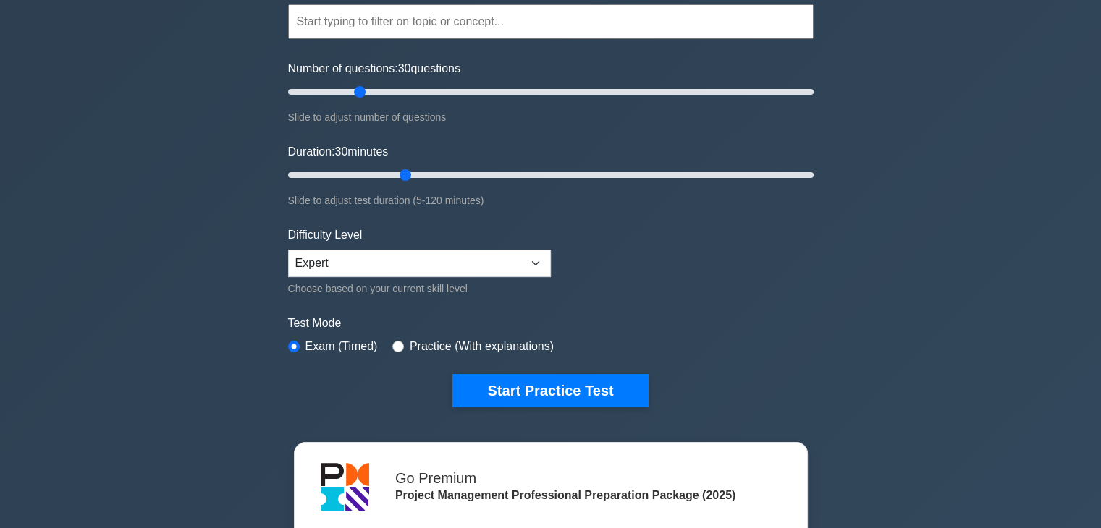
scroll to position [145, 0]
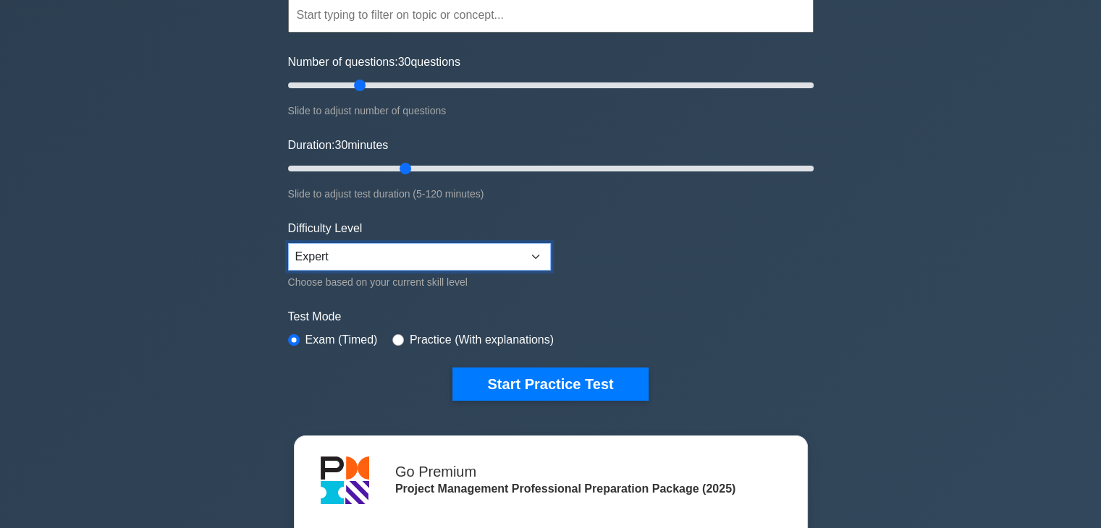
click at [518, 260] on select "Beginner Intermediate Expert" at bounding box center [419, 257] width 263 height 28
select select "intermediate"
click at [288, 243] on select "Beginner Intermediate Expert" at bounding box center [419, 257] width 263 height 28
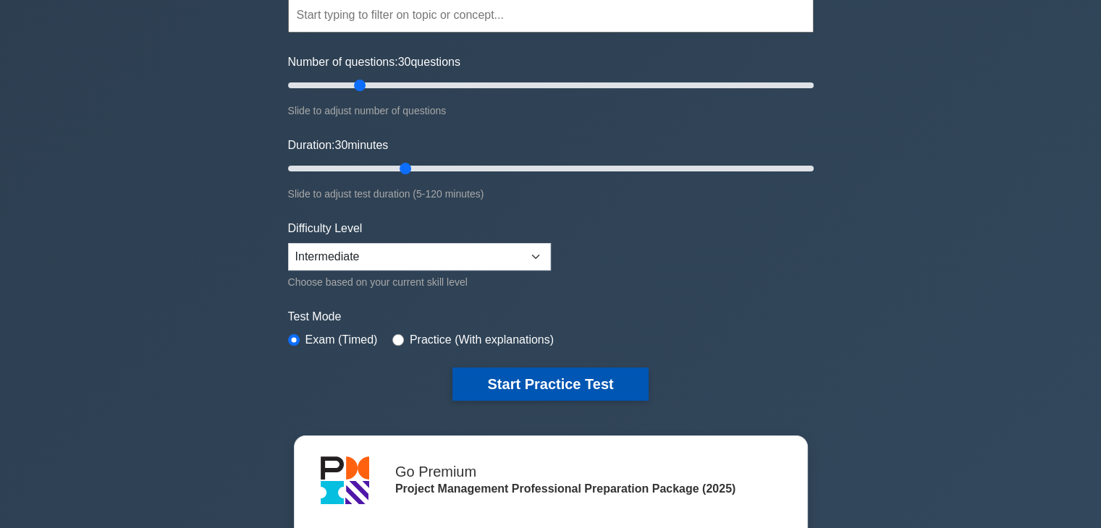
click at [553, 387] on button "Start Practice Test" at bounding box center [549, 384] width 195 height 33
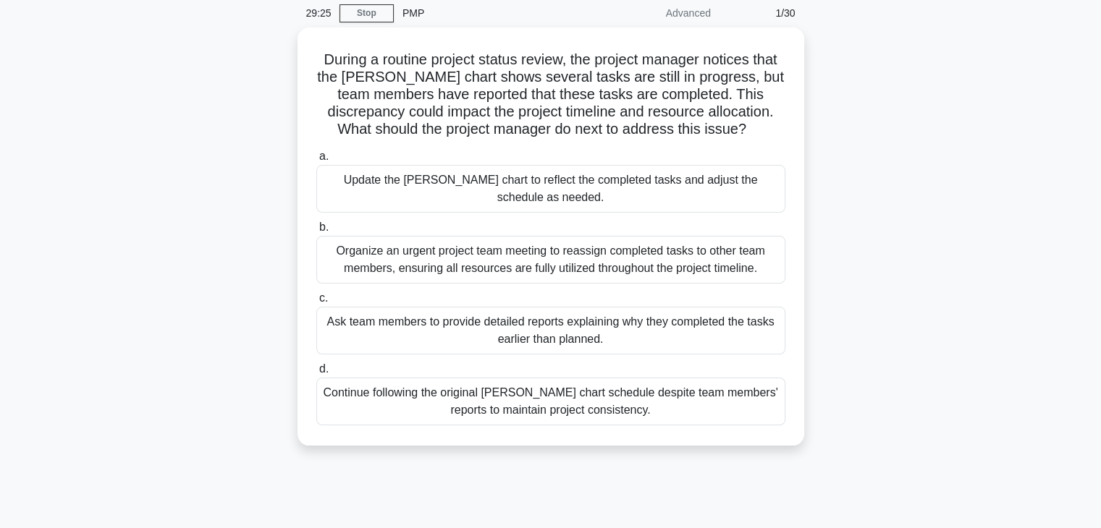
scroll to position [58, 0]
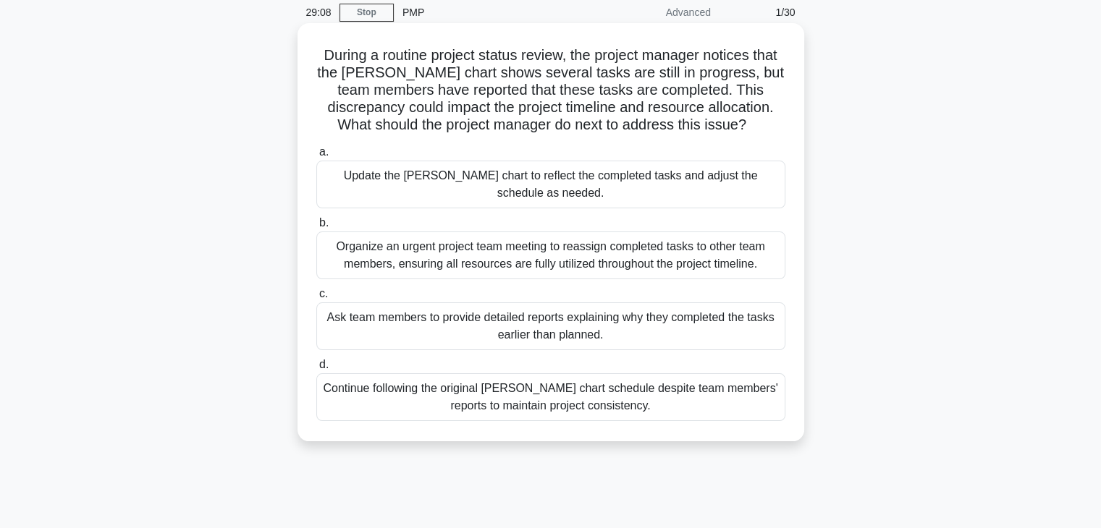
click at [774, 182] on div "Update the [PERSON_NAME] chart to reflect the completed tasks and adjust the sc…" at bounding box center [550, 185] width 469 height 48
click at [316, 157] on input "a. Update the Gantt chart to reflect the completed tasks and adjust the schedul…" at bounding box center [316, 152] width 0 height 9
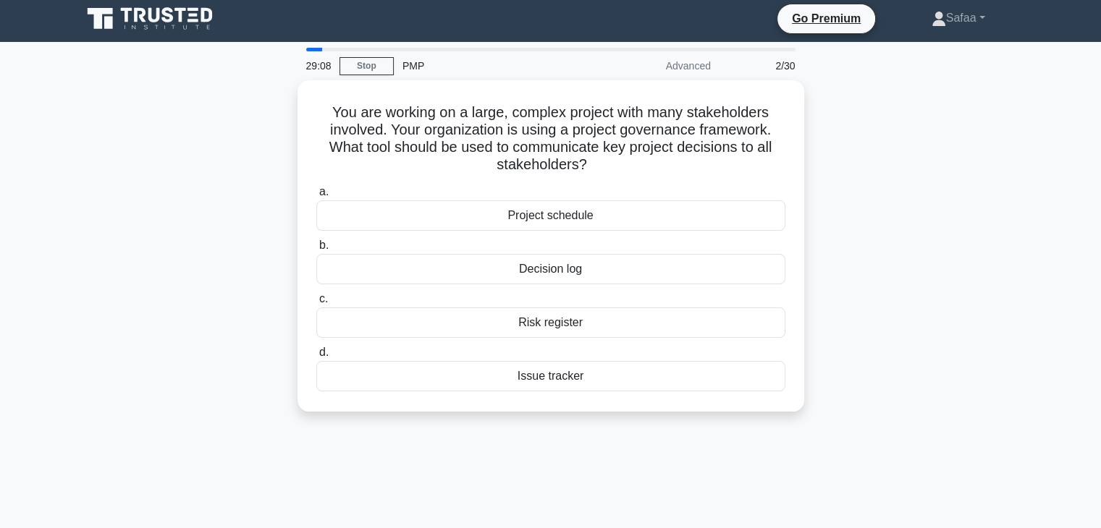
scroll to position [0, 0]
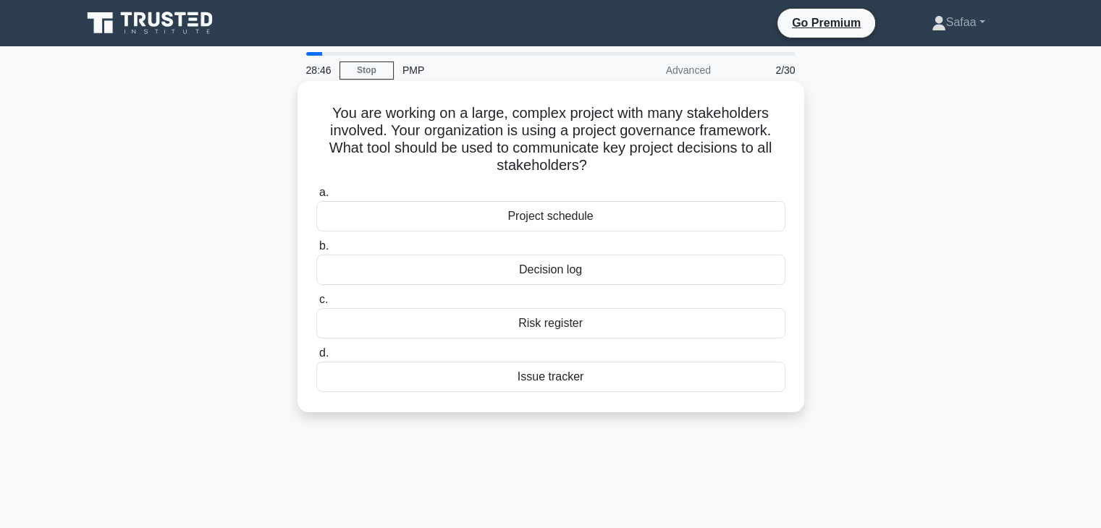
click at [541, 269] on div "Decision log" at bounding box center [550, 270] width 469 height 30
click at [316, 251] on input "b. Decision log" at bounding box center [316, 246] width 0 height 9
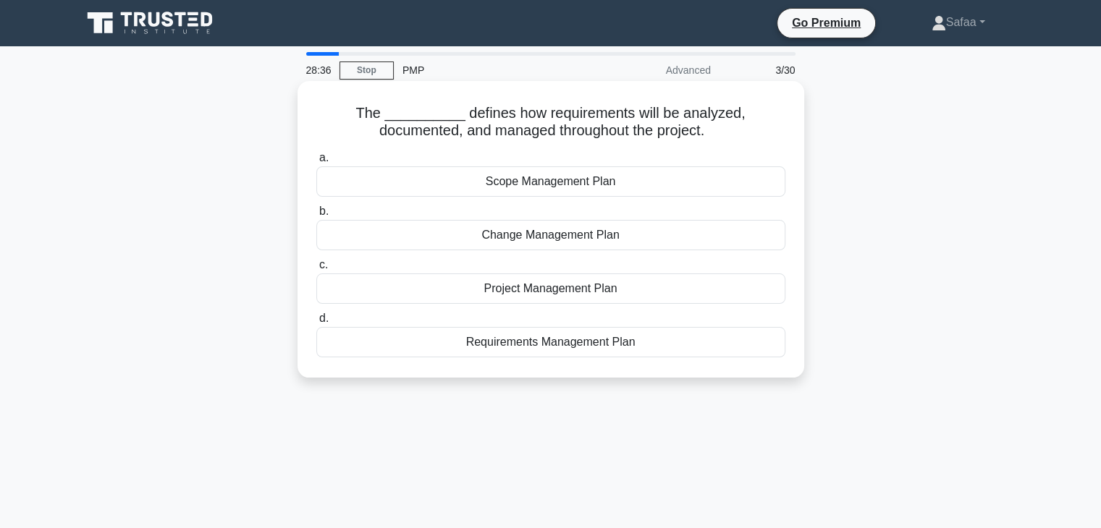
click at [620, 345] on div "Requirements Management Plan" at bounding box center [550, 342] width 469 height 30
click at [316, 324] on input "d. Requirements Management Plan" at bounding box center [316, 318] width 0 height 9
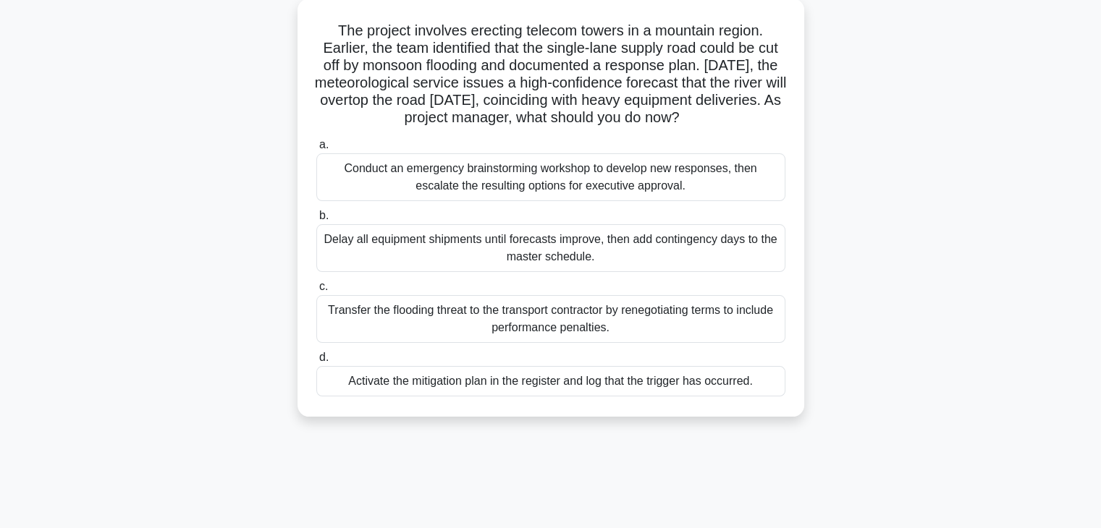
scroll to position [87, 0]
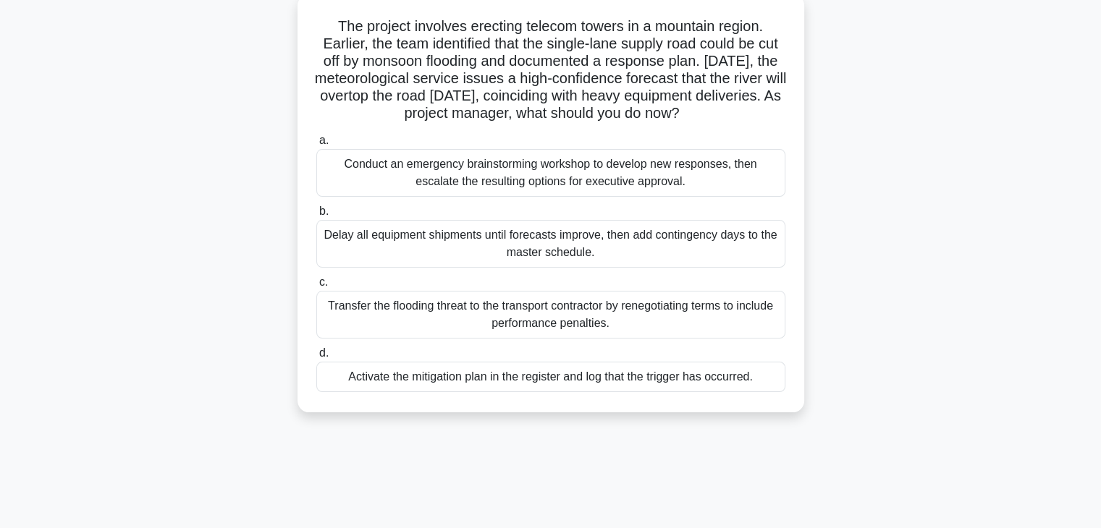
click at [589, 374] on div "Activate the mitigation plan in the register and log that the trigger has occur…" at bounding box center [550, 377] width 469 height 30
click at [316, 358] on input "d. Activate the mitigation plan in the register and log that the trigger has oc…" at bounding box center [316, 353] width 0 height 9
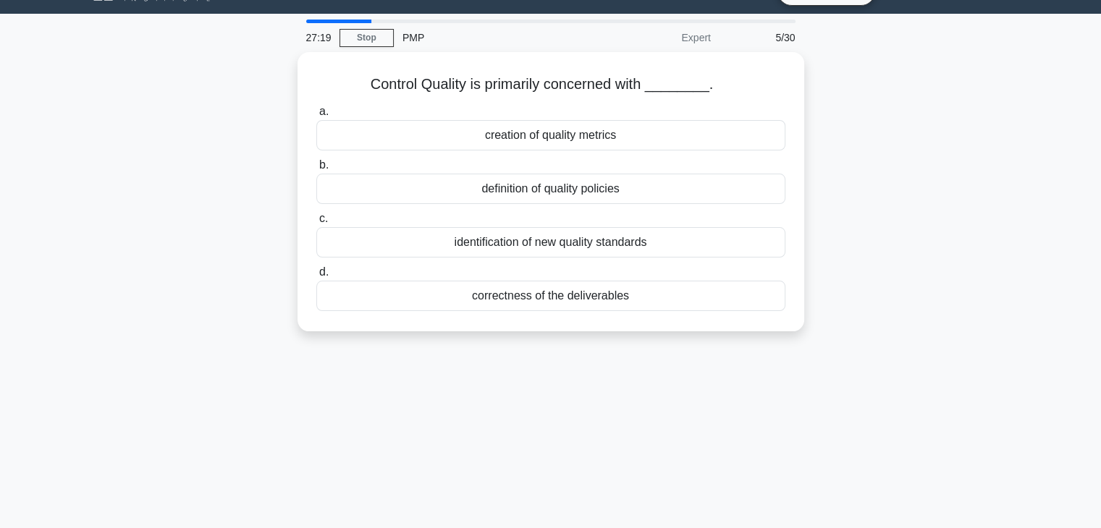
scroll to position [0, 0]
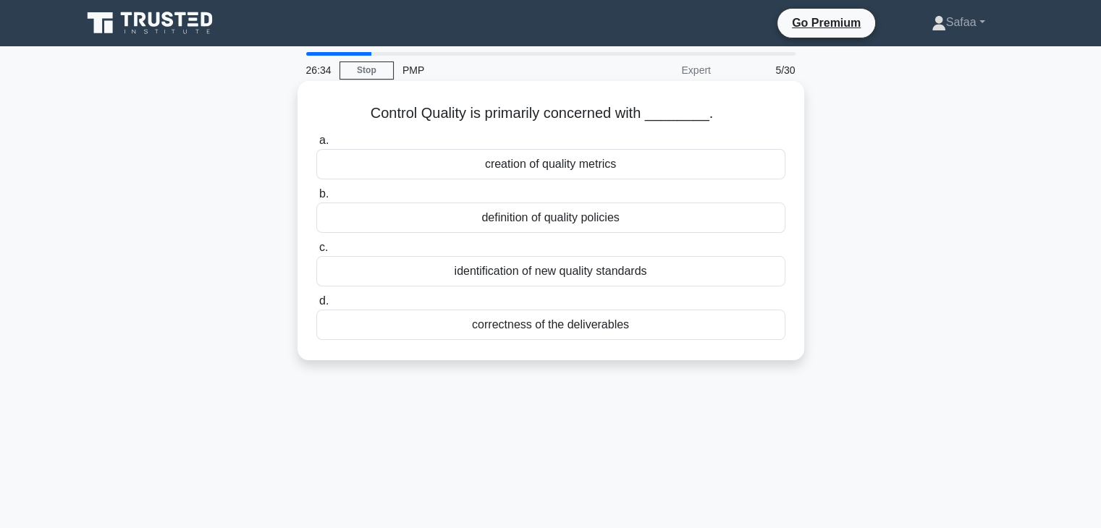
click at [543, 224] on div "definition of quality policies" at bounding box center [550, 218] width 469 height 30
click at [316, 199] on input "b. definition of quality policies" at bounding box center [316, 194] width 0 height 9
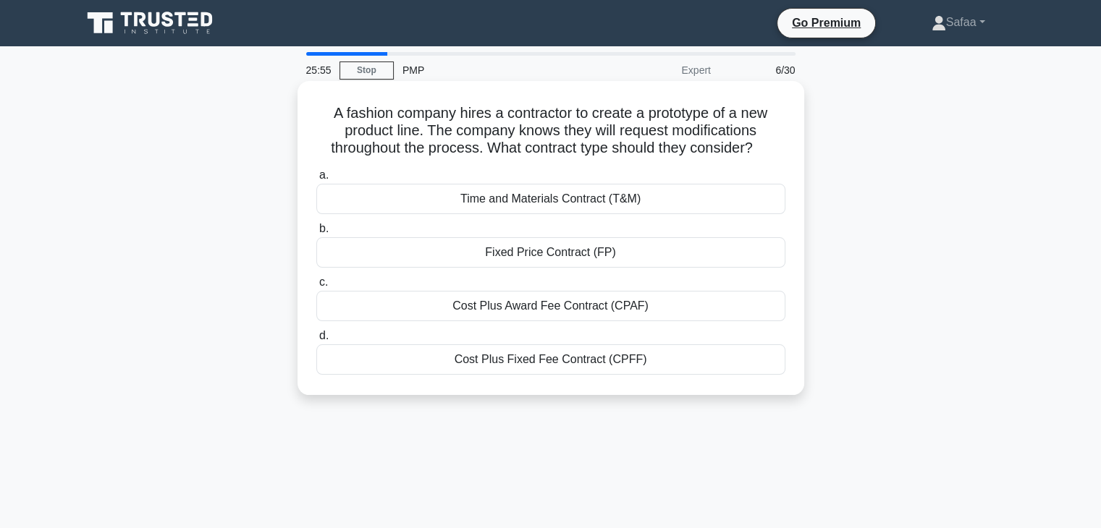
click at [610, 195] on div "Time and Materials Contract (T&M)" at bounding box center [550, 199] width 469 height 30
click at [316, 180] on input "a. Time and Materials Contract (T&M)" at bounding box center [316, 175] width 0 height 9
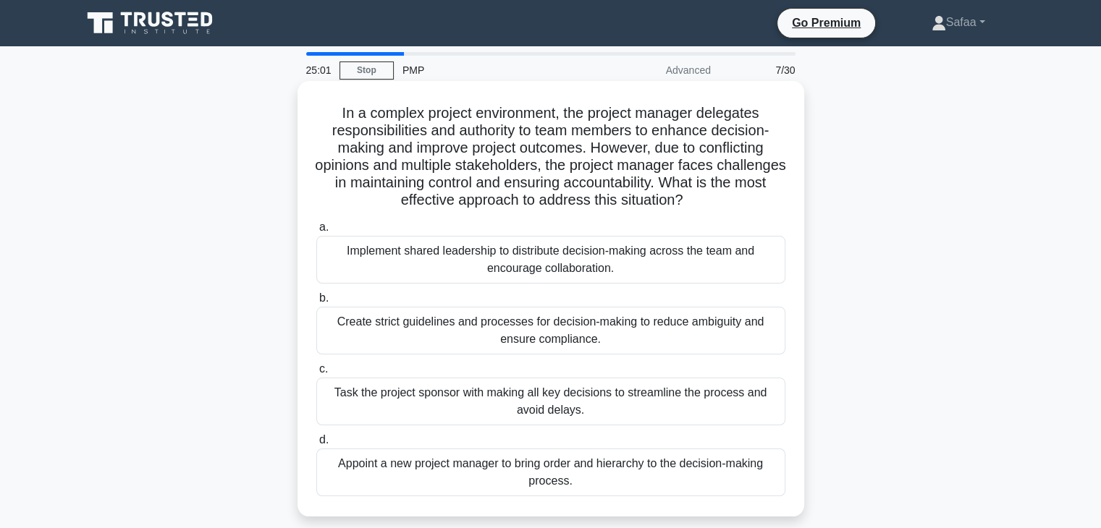
click at [507, 350] on div "Create strict guidelines and processes for decision-making to reduce ambiguity …" at bounding box center [550, 331] width 469 height 48
click at [316, 303] on input "b. Create strict guidelines and processes for decision-making to reduce ambigui…" at bounding box center [316, 298] width 0 height 9
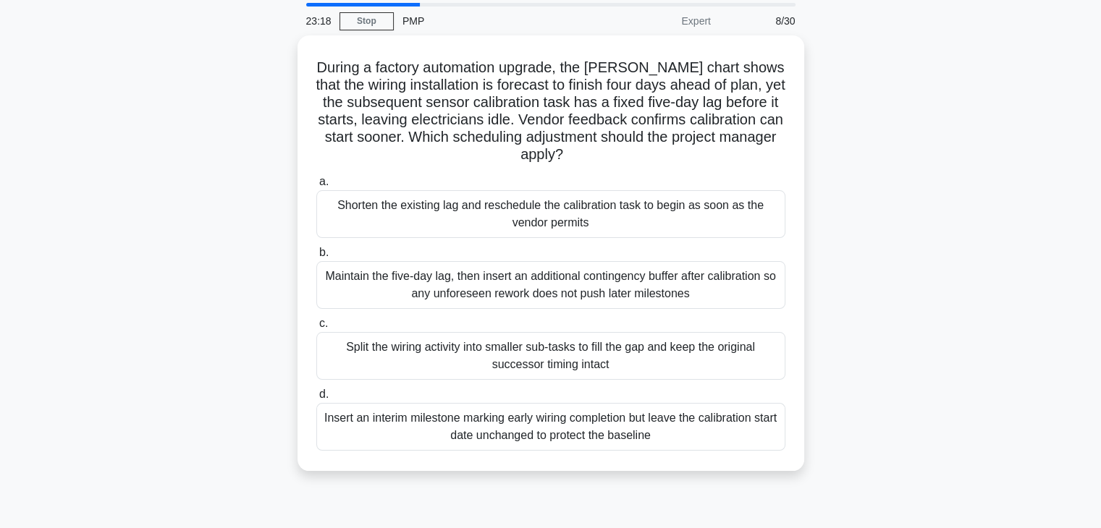
scroll to position [58, 0]
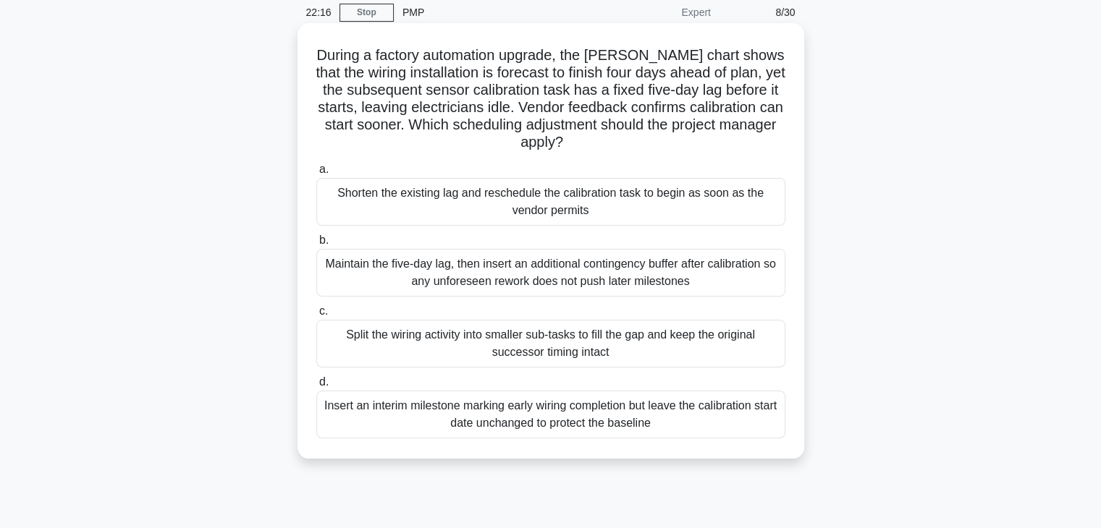
click at [754, 281] on div "Maintain the five-day lag, then insert an additional contingency buffer after c…" at bounding box center [550, 273] width 469 height 48
click at [316, 245] on input "b. Maintain the five-day lag, then insert an additional contingency buffer afte…" at bounding box center [316, 240] width 0 height 9
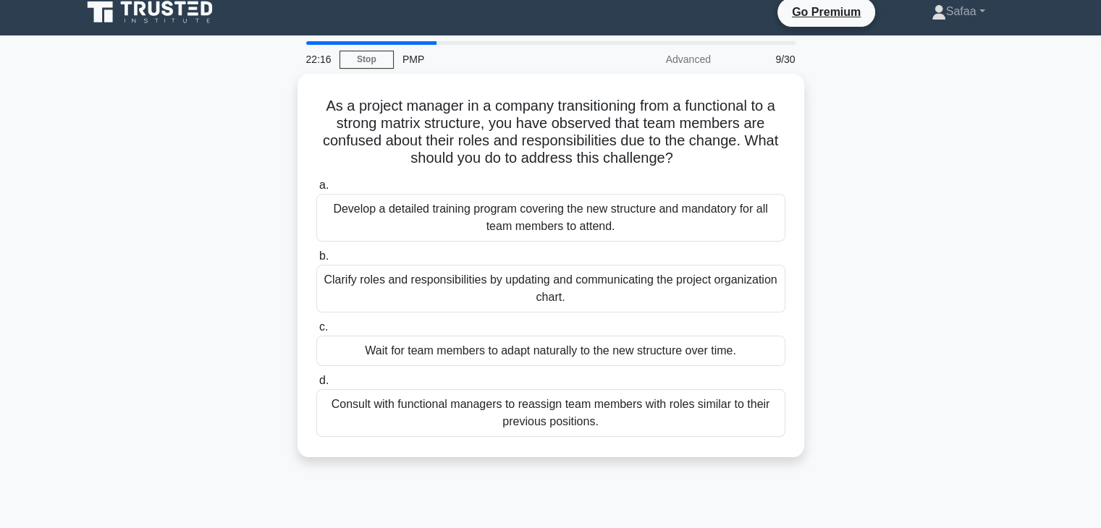
scroll to position [0, 0]
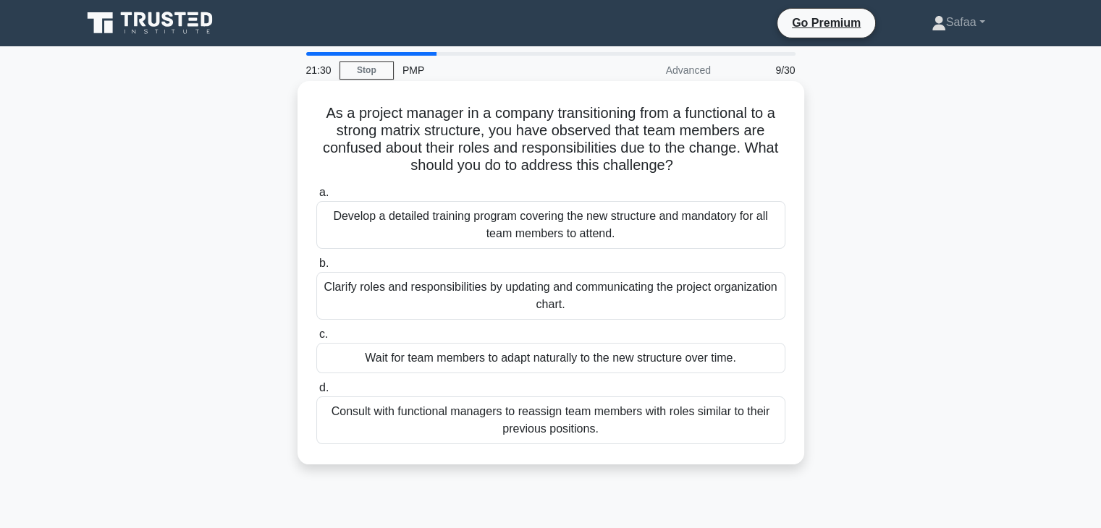
click at [565, 302] on div "Clarify roles and responsibilities by updating and communicating the project or…" at bounding box center [550, 296] width 469 height 48
click at [316, 269] on input "b. Clarify roles and responsibilities by updating and communicating the project…" at bounding box center [316, 263] width 0 height 9
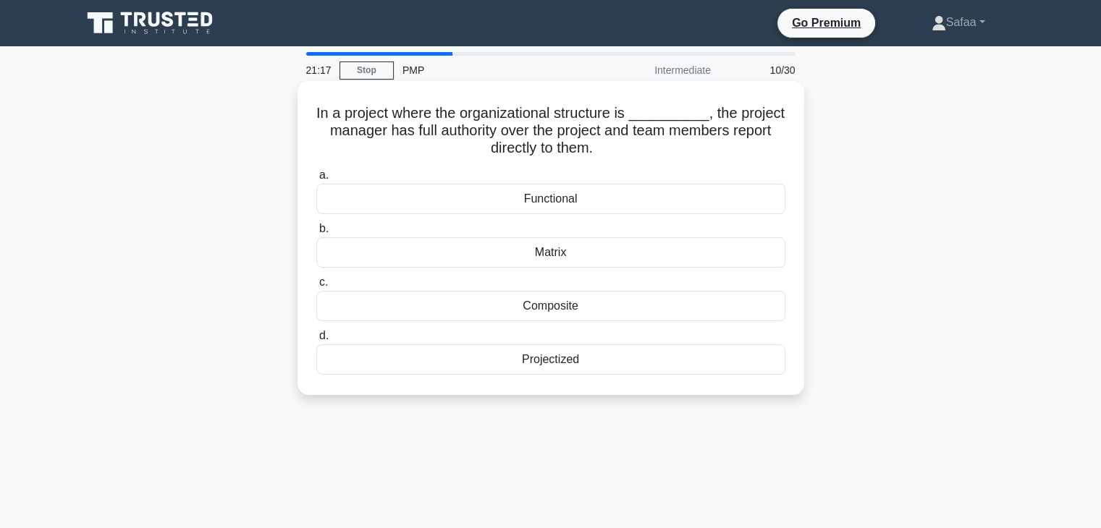
click at [565, 363] on div "Projectized" at bounding box center [550, 360] width 469 height 30
click at [316, 341] on input "d. Projectized" at bounding box center [316, 336] width 0 height 9
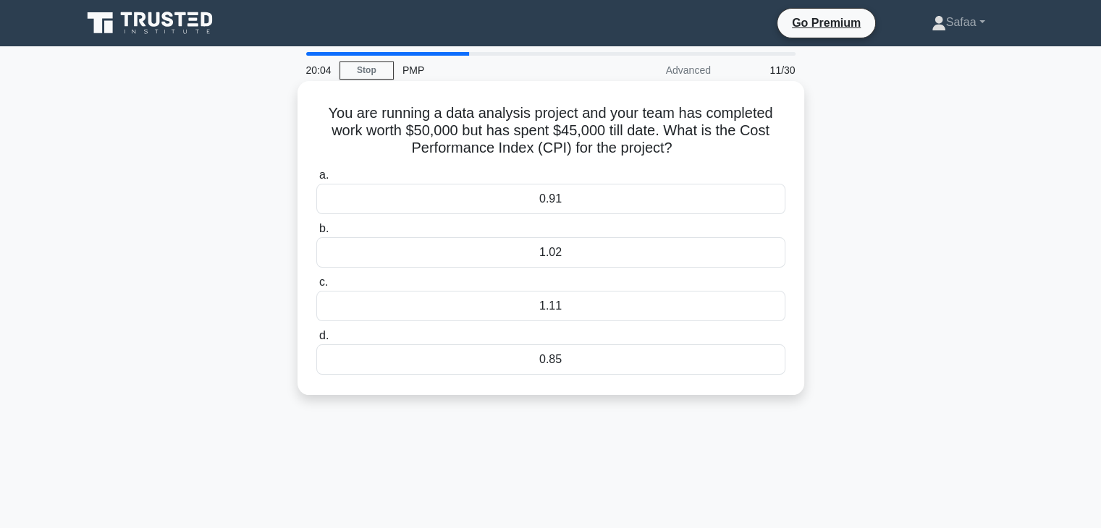
click at [587, 305] on div "1.11" at bounding box center [550, 306] width 469 height 30
click at [316, 287] on input "c. 1.11" at bounding box center [316, 282] width 0 height 9
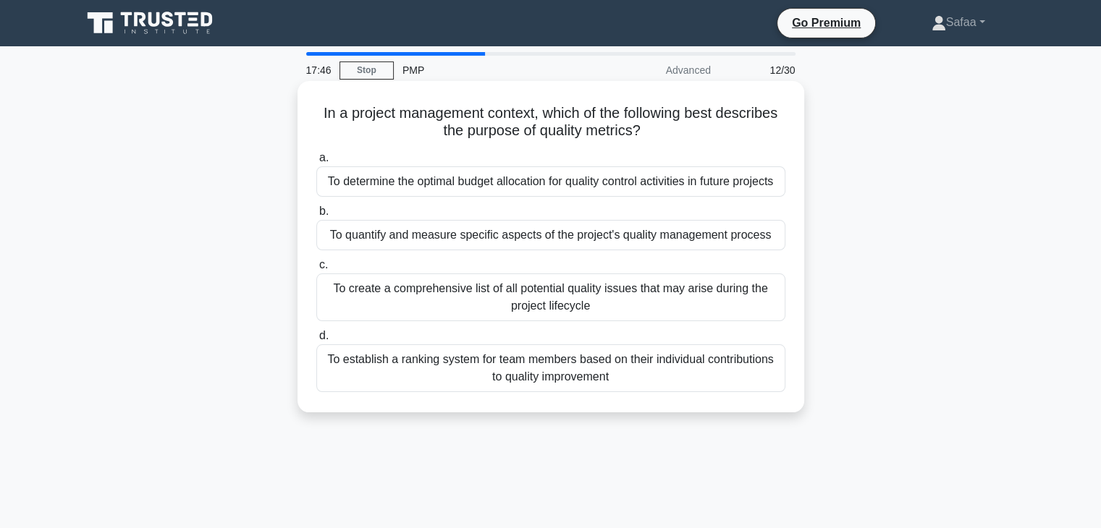
click at [504, 237] on div "To quantify and measure specific aspects of the project's quality management pr…" at bounding box center [550, 235] width 469 height 30
click at [316, 216] on input "b. To quantify and measure specific aspects of the project's quality management…" at bounding box center [316, 211] width 0 height 9
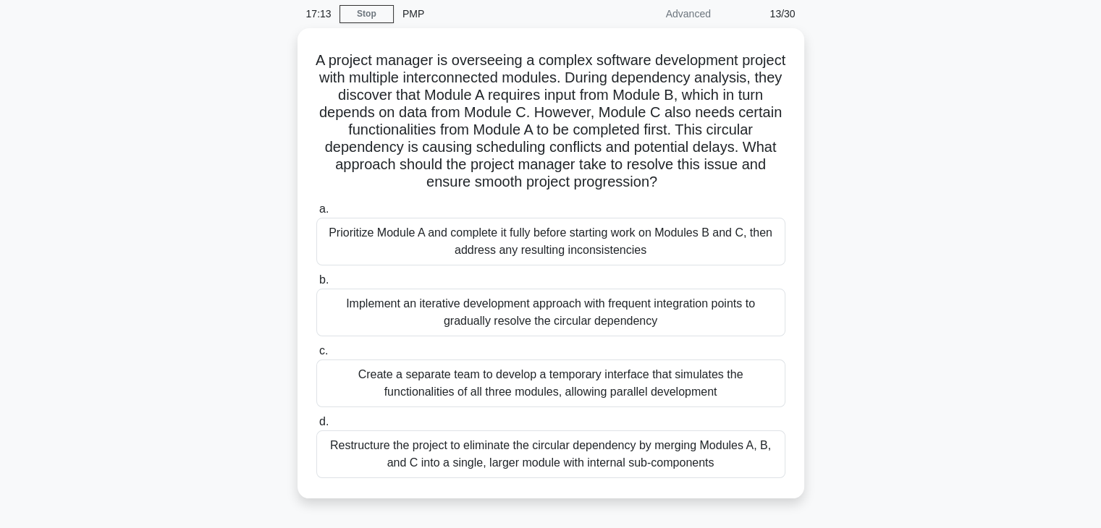
scroll to position [58, 0]
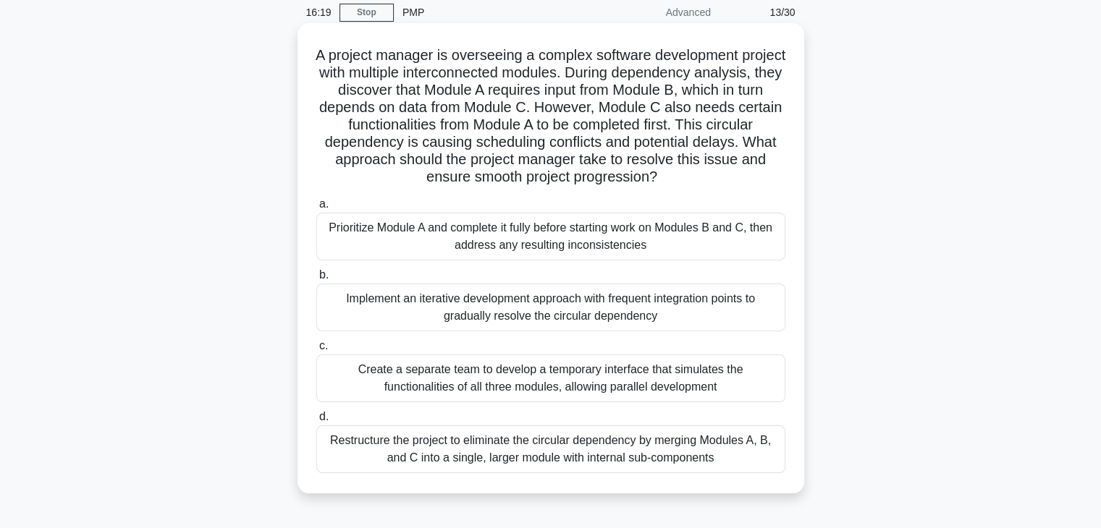
click at [409, 321] on div "Implement an iterative development approach with frequent integration points to…" at bounding box center [550, 308] width 469 height 48
click at [316, 280] on input "b. Implement an iterative development approach with frequent integration points…" at bounding box center [316, 275] width 0 height 9
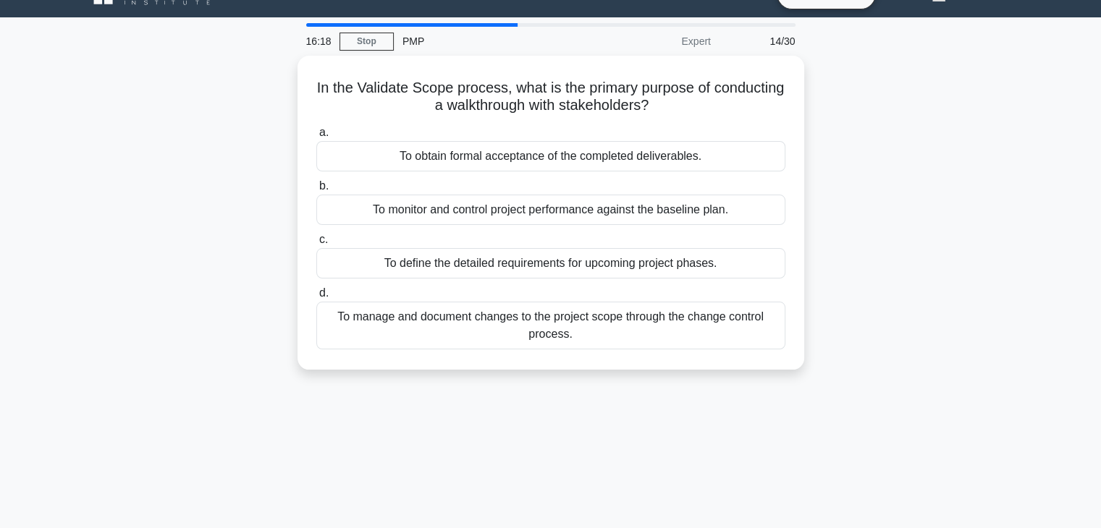
scroll to position [0, 0]
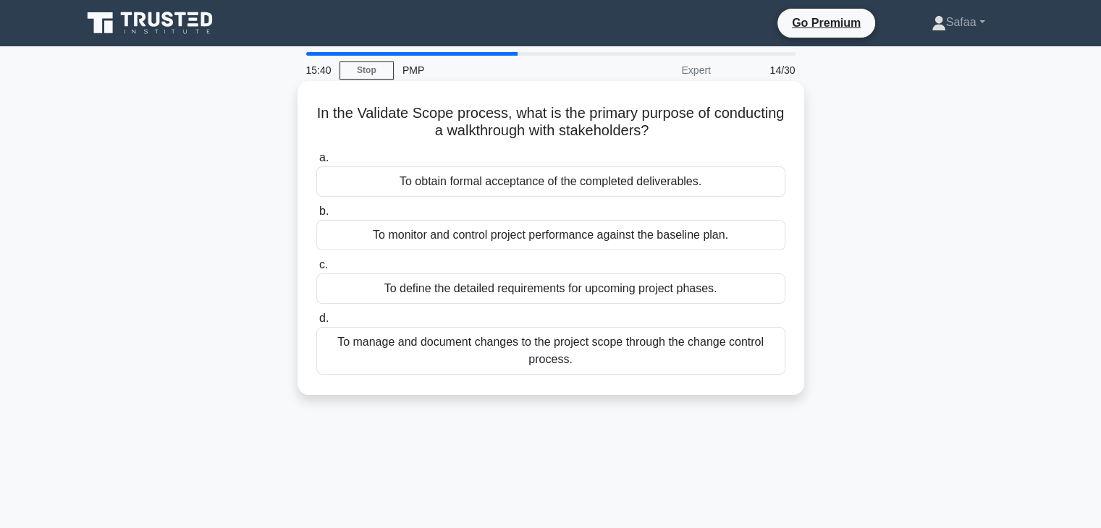
click at [646, 177] on div "To obtain formal acceptance of the completed deliverables." at bounding box center [550, 181] width 469 height 30
click at [316, 163] on input "a. To obtain formal acceptance of the completed deliverables." at bounding box center [316, 157] width 0 height 9
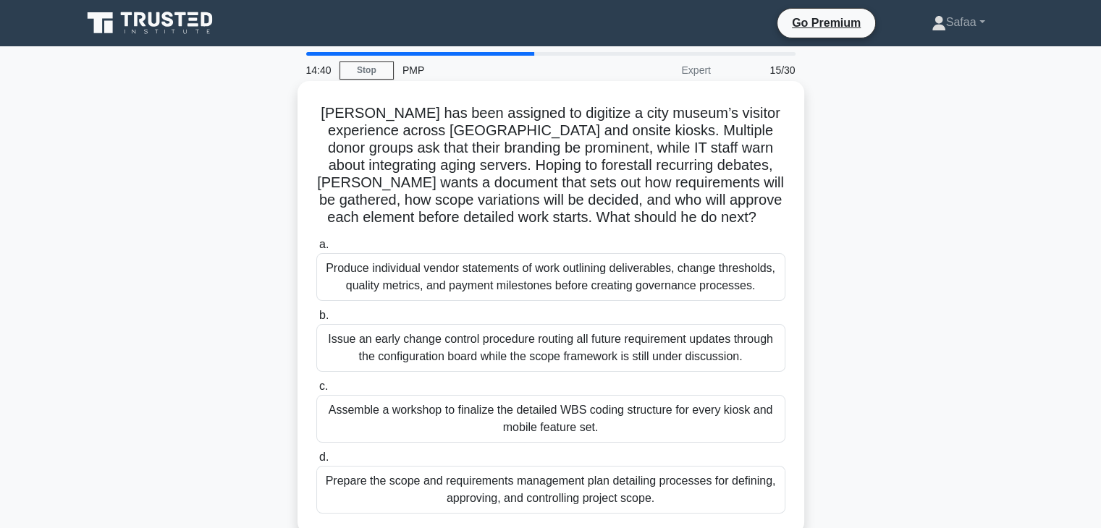
click at [727, 473] on div "Prepare the scope and requirements management plan detailing processes for defi…" at bounding box center [550, 490] width 469 height 48
click at [316, 463] on input "d. Prepare the scope and requirements management plan detailing processes for d…" at bounding box center [316, 457] width 0 height 9
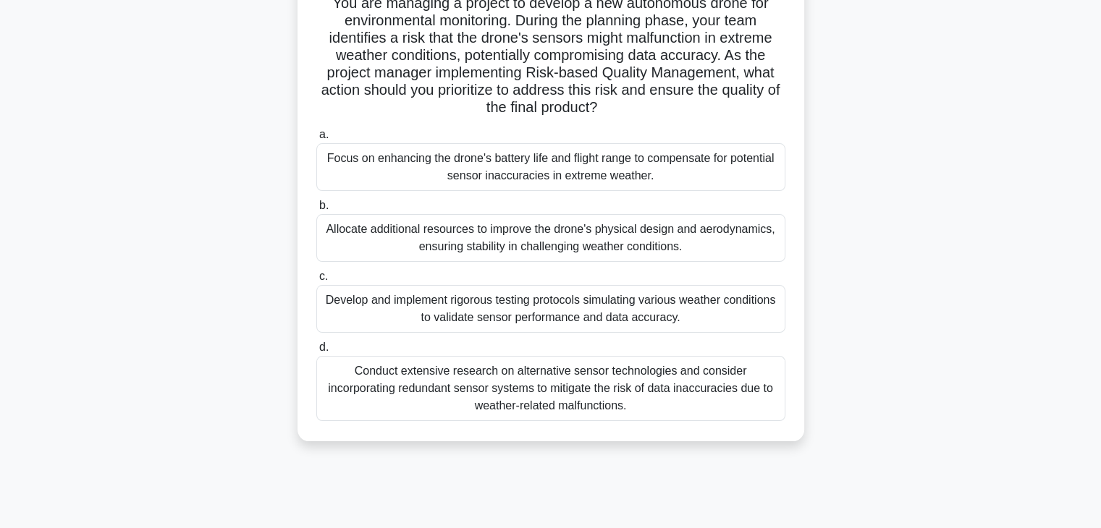
scroll to position [116, 0]
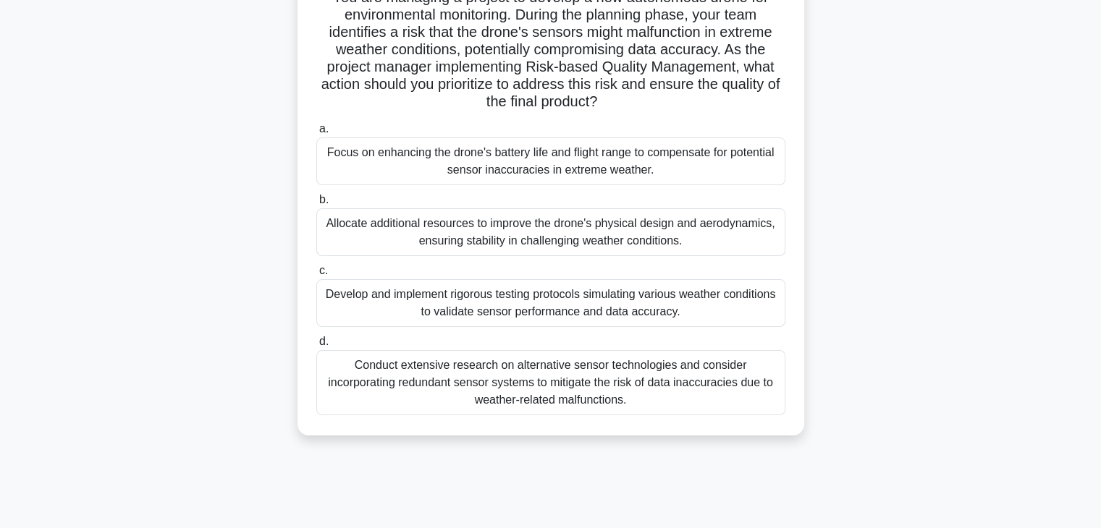
click at [662, 290] on div "Develop and implement rigorous testing protocols simulating various weather con…" at bounding box center [550, 303] width 469 height 48
click at [316, 276] on input "c. Develop and implement rigorous testing protocols simulating various weather …" at bounding box center [316, 270] width 0 height 9
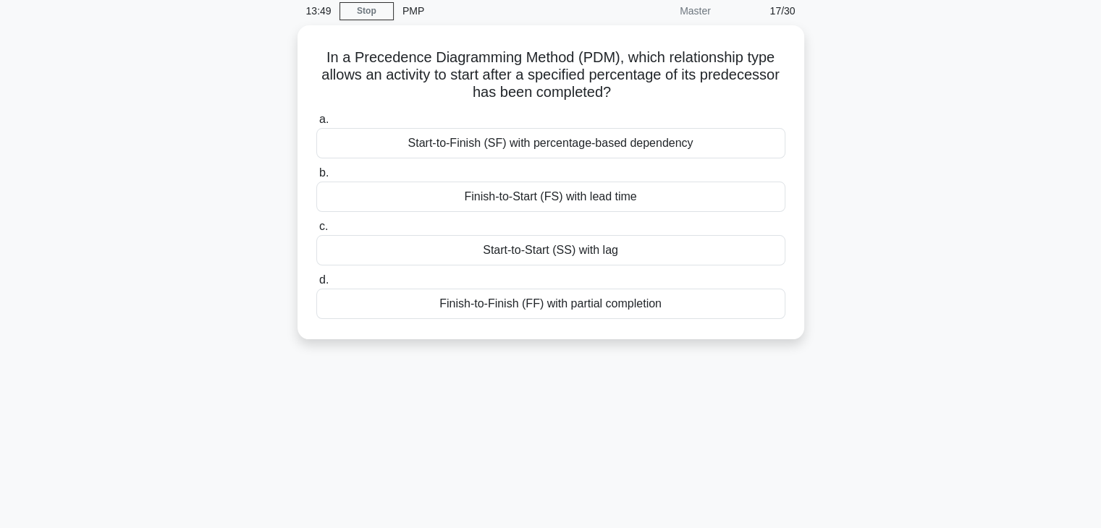
scroll to position [0, 0]
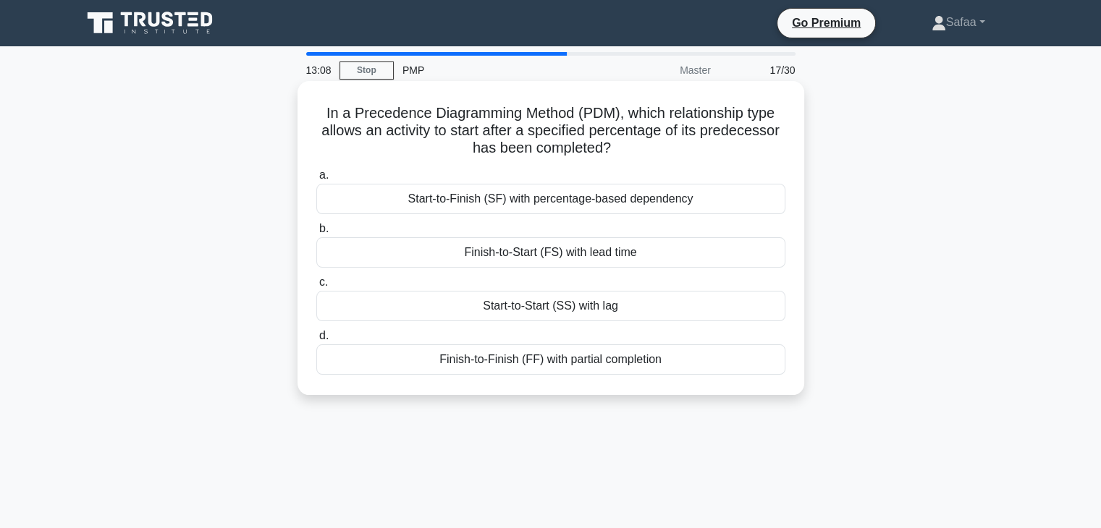
click at [659, 247] on div "Finish-to-Start (FS) with lead time" at bounding box center [550, 252] width 469 height 30
click at [316, 234] on input "b. Finish-to-Start (FS) with lead time" at bounding box center [316, 228] width 0 height 9
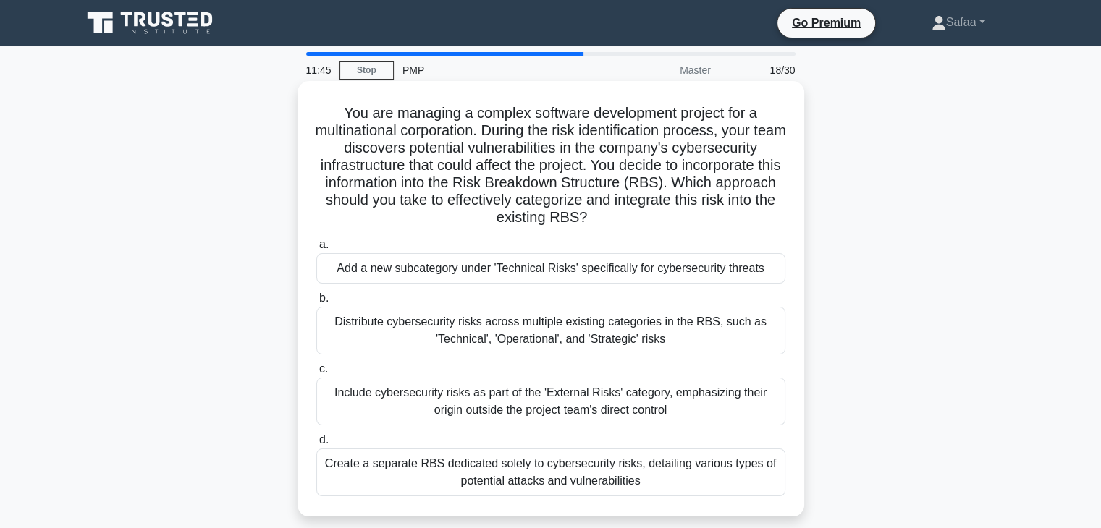
click at [599, 422] on div "Include cybersecurity risks as part of the 'External Risks' category, emphasizi…" at bounding box center [550, 402] width 469 height 48
click at [316, 374] on input "c. Include cybersecurity risks as part of the 'External Risks' category, emphas…" at bounding box center [316, 369] width 0 height 9
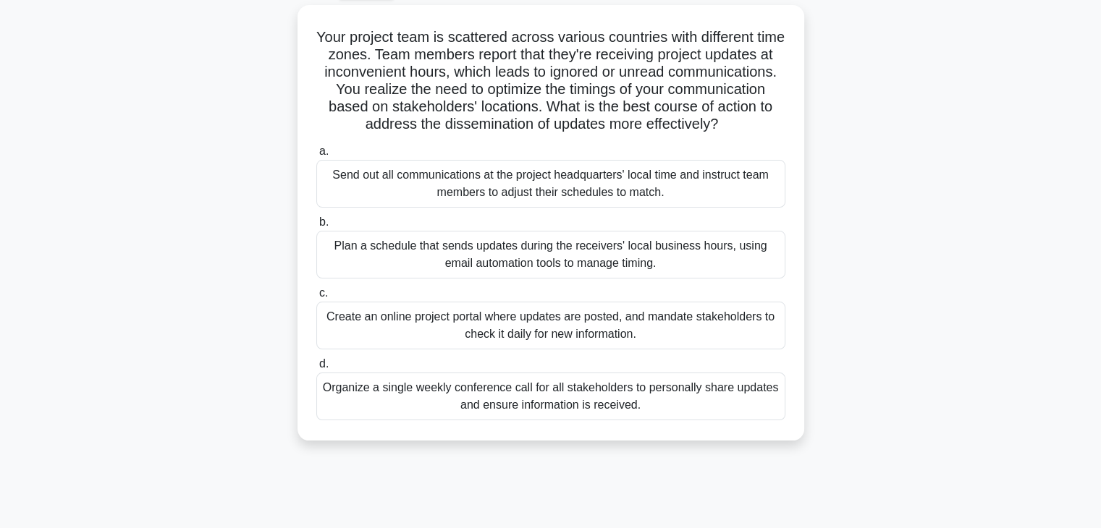
scroll to position [87, 0]
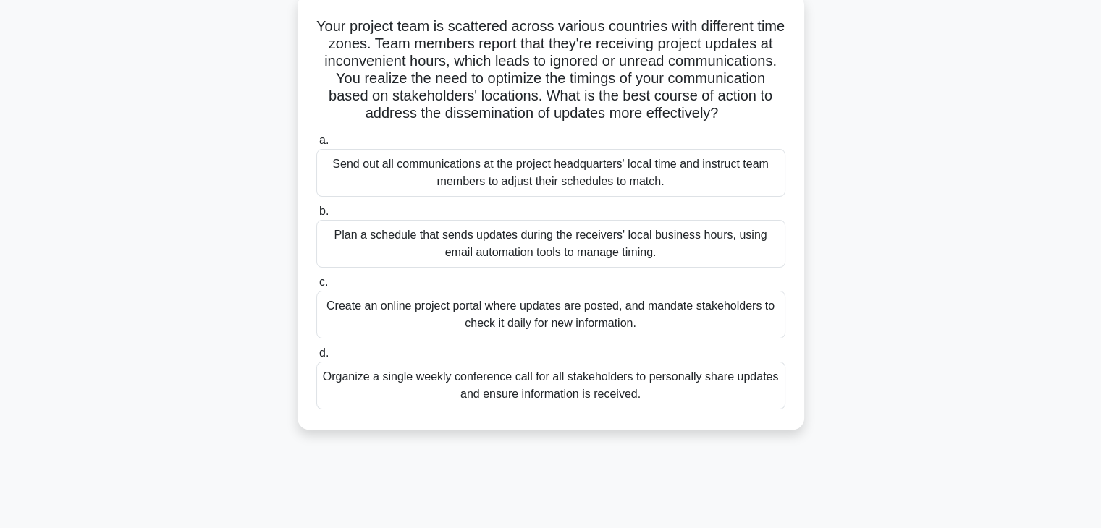
click at [688, 259] on div "Plan a schedule that sends updates during the receivers' local business hours, …" at bounding box center [550, 244] width 469 height 48
click at [316, 216] on input "b. Plan a schedule that sends updates during the receivers' local business hour…" at bounding box center [316, 211] width 0 height 9
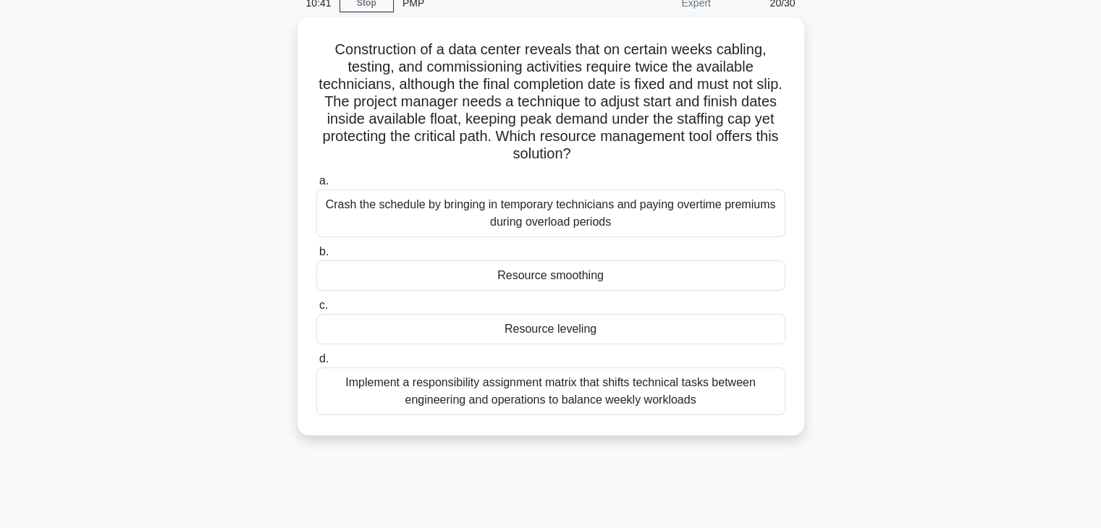
scroll to position [0, 0]
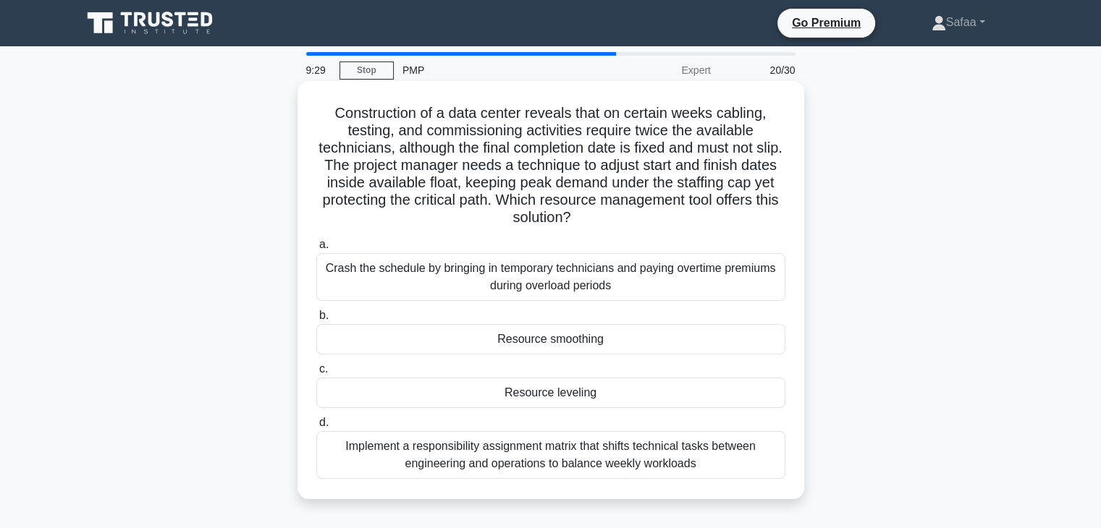
click at [551, 393] on div "Resource leveling" at bounding box center [550, 393] width 469 height 30
click at [316, 374] on input "c. Resource leveling" at bounding box center [316, 369] width 0 height 9
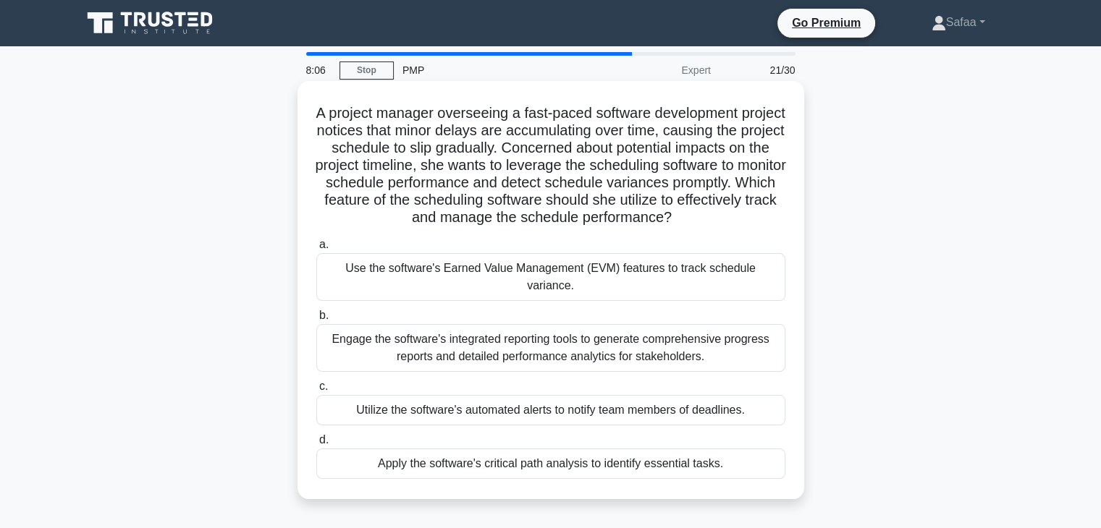
click at [654, 292] on div "Use the software's Earned Value Management (EVM) features to track schedule var…" at bounding box center [550, 277] width 469 height 48
click at [316, 250] on input "a. Use the software's Earned Value Management (EVM) features to track schedule …" at bounding box center [316, 244] width 0 height 9
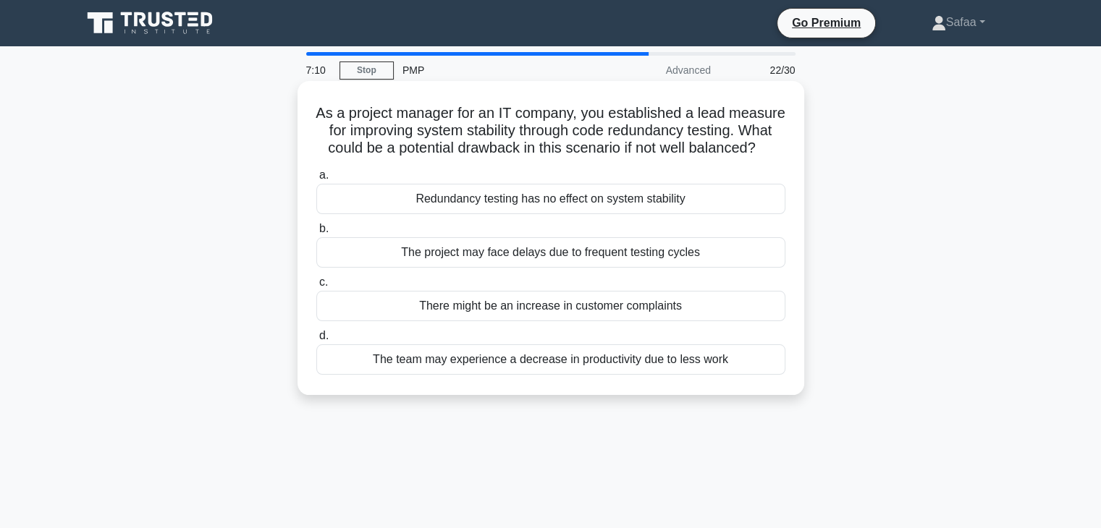
click at [713, 268] on div "The project may face delays due to frequent testing cycles" at bounding box center [550, 252] width 469 height 30
click at [316, 234] on input "b. The project may face delays due to frequent testing cycles" at bounding box center [316, 228] width 0 height 9
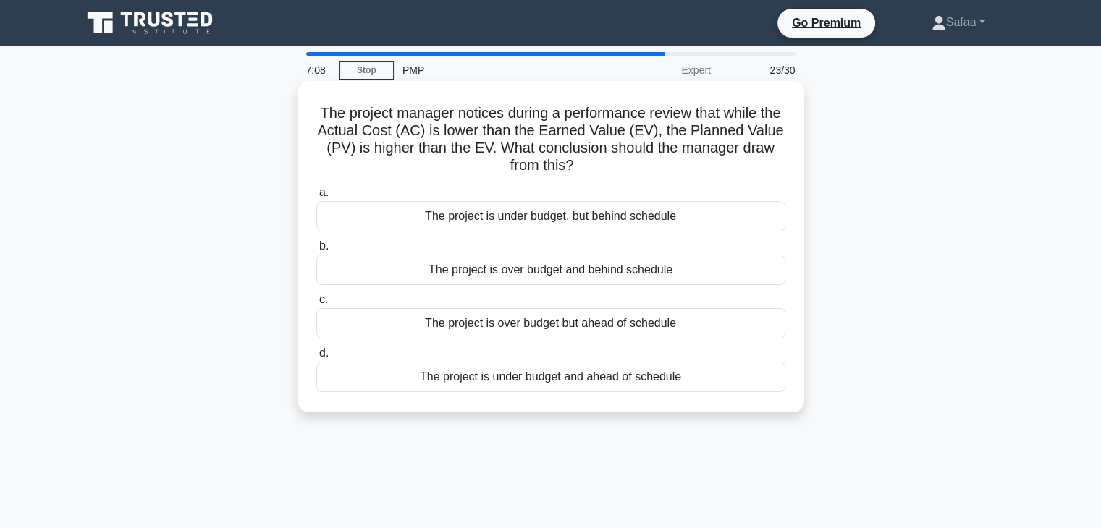
click at [747, 271] on div "The project is over budget and behind schedule" at bounding box center [550, 270] width 469 height 30
click at [316, 251] on input "b. The project is over budget and behind schedule" at bounding box center [316, 246] width 0 height 9
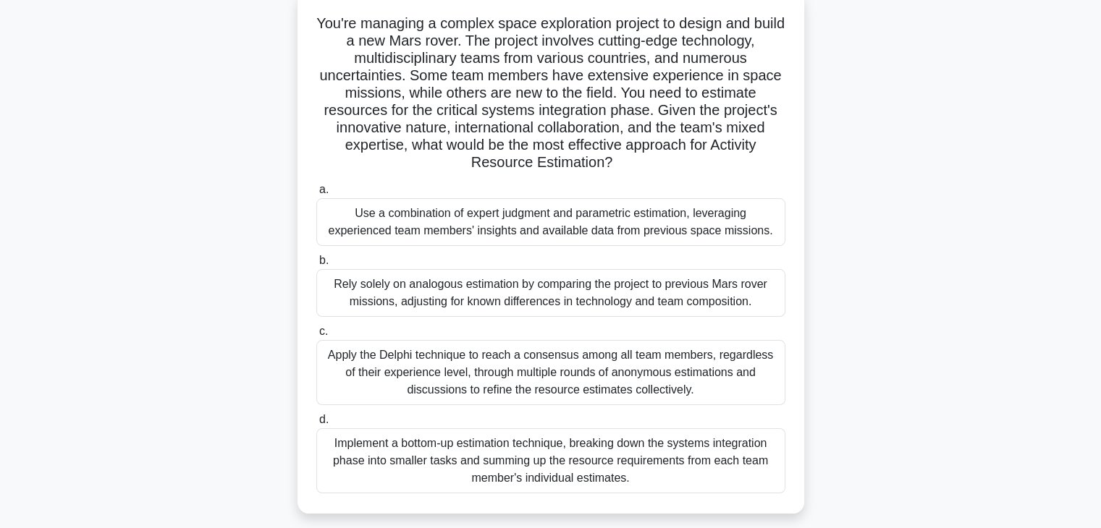
scroll to position [116, 0]
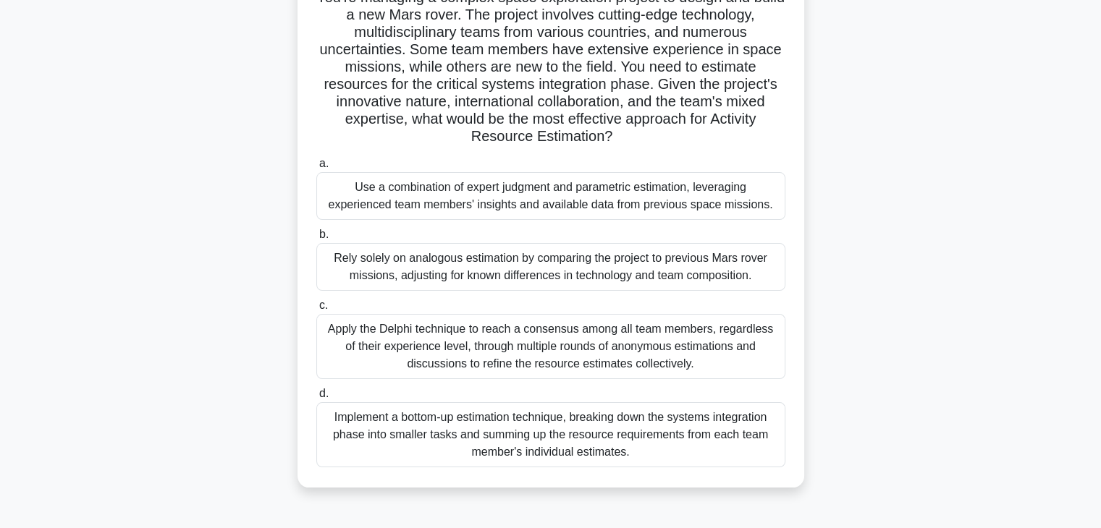
click at [642, 450] on div "Implement a bottom-up estimation technique, breaking down the systems integrati…" at bounding box center [550, 434] width 469 height 65
click at [316, 399] on input "d. Implement a bottom-up estimation technique, breaking down the systems integr…" at bounding box center [316, 393] width 0 height 9
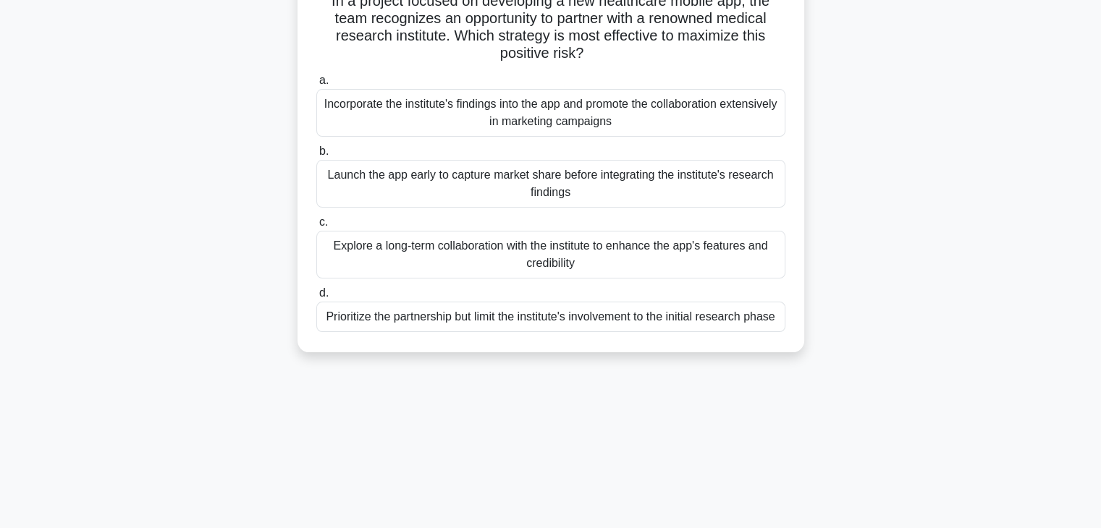
scroll to position [0, 0]
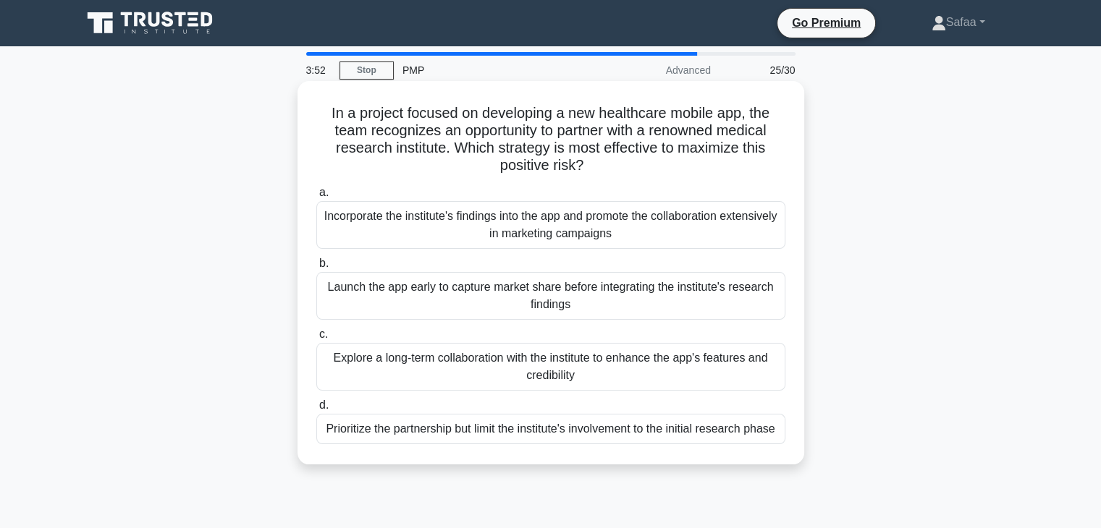
click at [467, 209] on div "Incorporate the institute's findings into the app and promote the collaboration…" at bounding box center [550, 225] width 469 height 48
click at [316, 198] on input "a. Incorporate the institute's findings into the app and promote the collaborat…" at bounding box center [316, 192] width 0 height 9
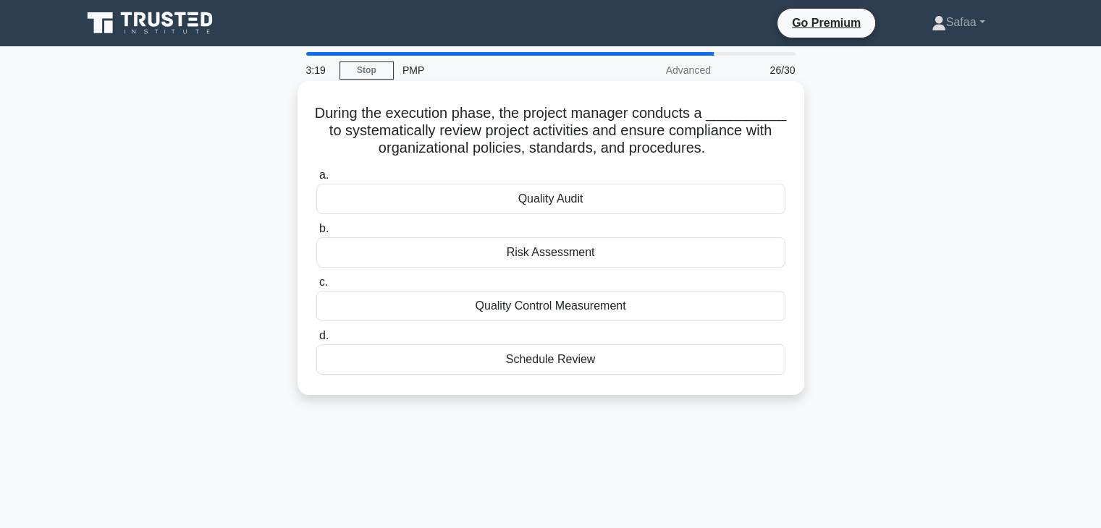
click at [649, 311] on div "Quality Control Measurement" at bounding box center [550, 306] width 469 height 30
click at [316, 287] on input "c. Quality Control Measurement" at bounding box center [316, 282] width 0 height 9
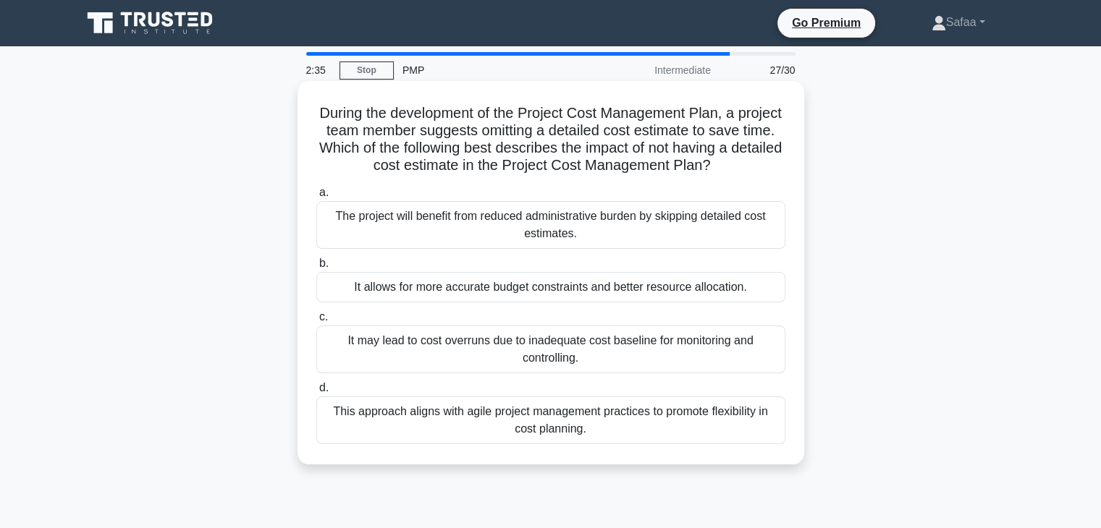
click at [649, 370] on div "It may lead to cost overruns due to inadequate cost baseline for monitoring and…" at bounding box center [550, 350] width 469 height 48
click at [316, 322] on input "c. It may lead to cost overruns due to inadequate cost baseline for monitoring …" at bounding box center [316, 317] width 0 height 9
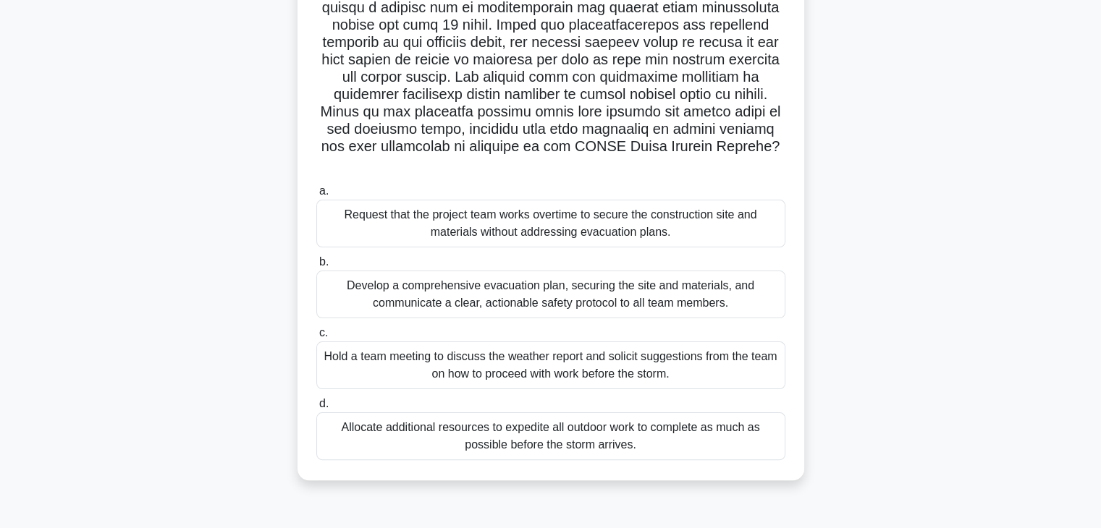
scroll to position [232, 0]
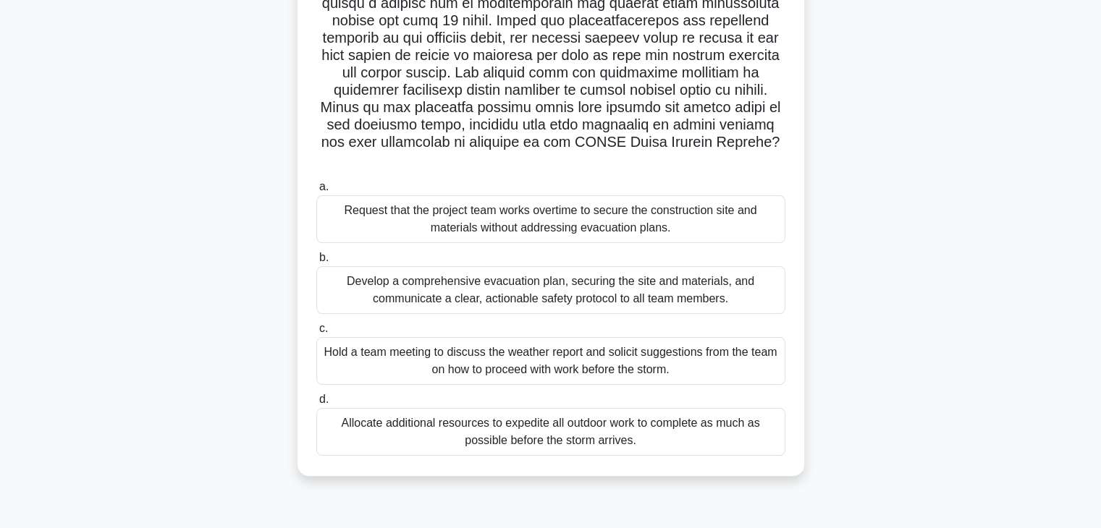
click at [595, 284] on div "Develop a comprehensive evacuation plan, securing the site and materials, and c…" at bounding box center [550, 290] width 469 height 48
click at [316, 263] on input "b. Develop a comprehensive evacuation plan, securing the site and materials, an…" at bounding box center [316, 257] width 0 height 9
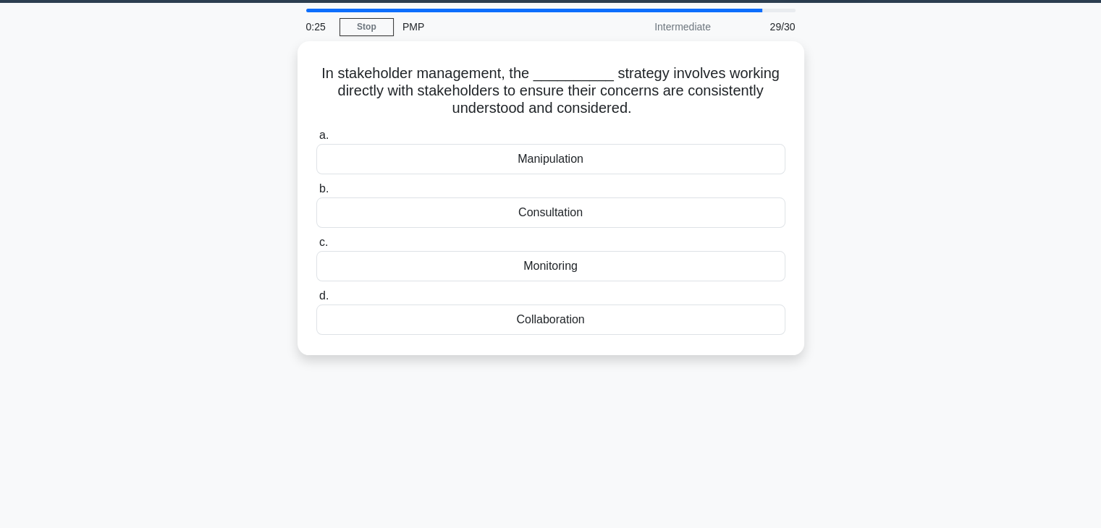
scroll to position [0, 0]
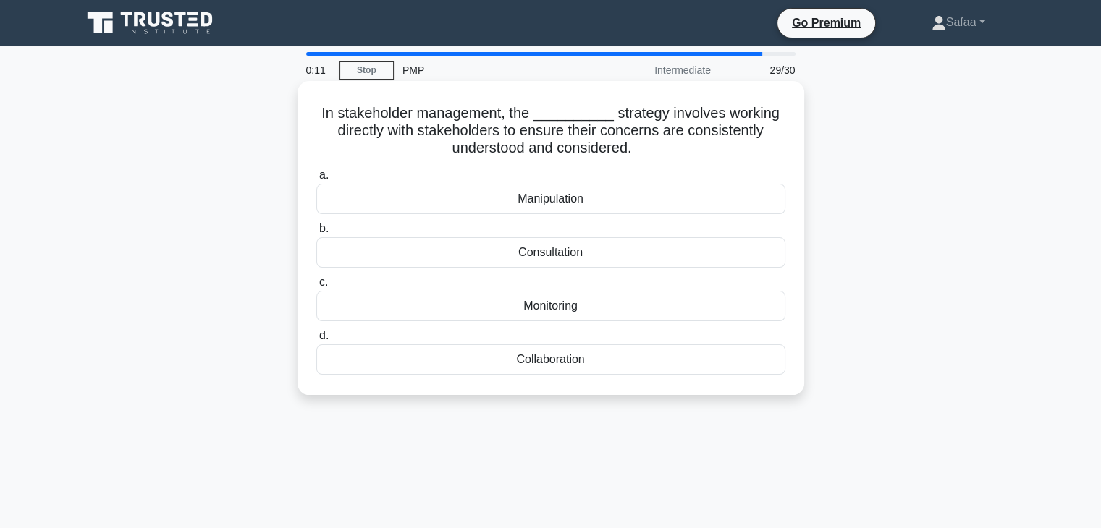
click at [556, 358] on div "Collaboration" at bounding box center [550, 360] width 469 height 30
click at [316, 341] on input "d. Collaboration" at bounding box center [316, 336] width 0 height 9
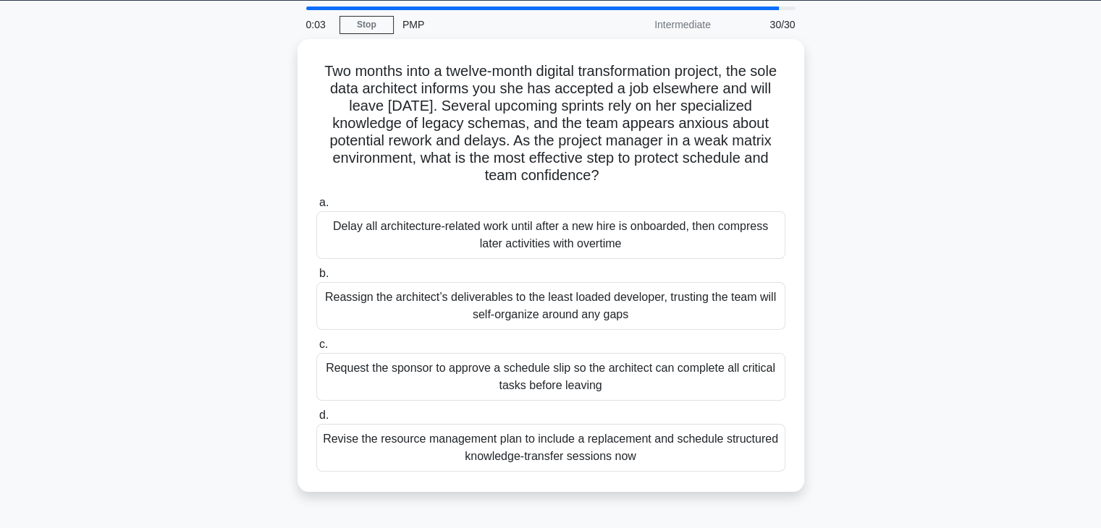
scroll to position [58, 0]
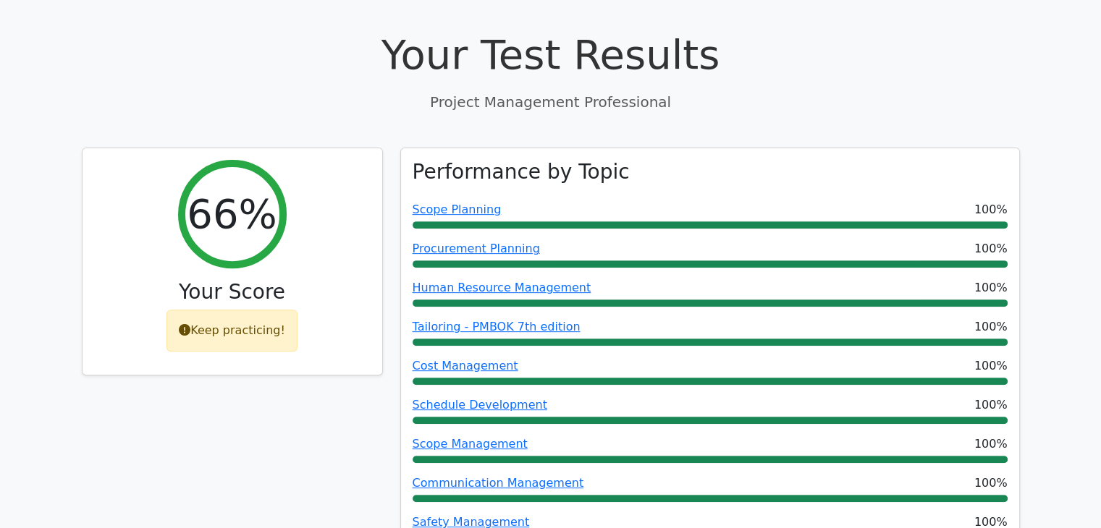
scroll to position [507, 0]
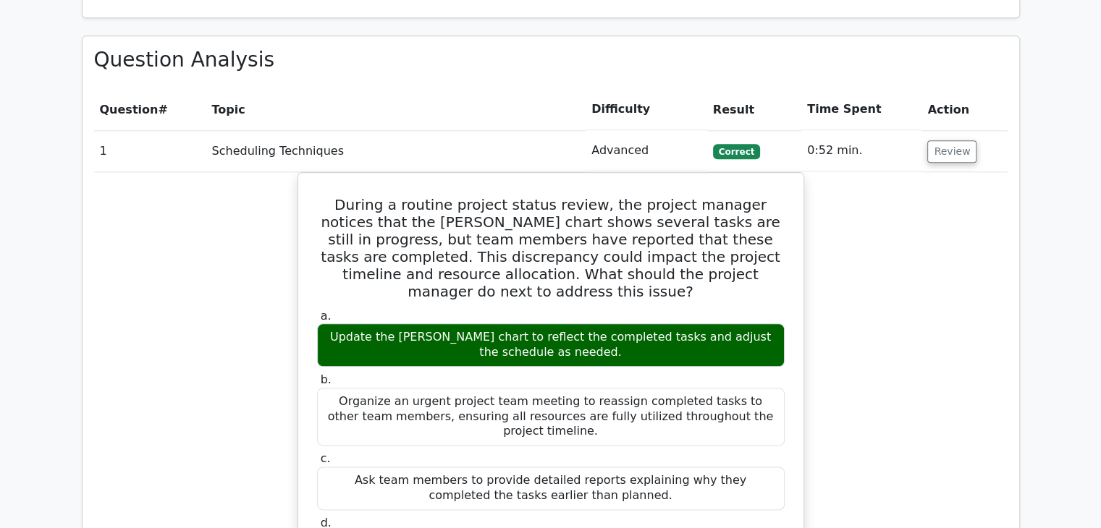
scroll to position [1666, 0]
